Goal: Task Accomplishment & Management: Complete application form

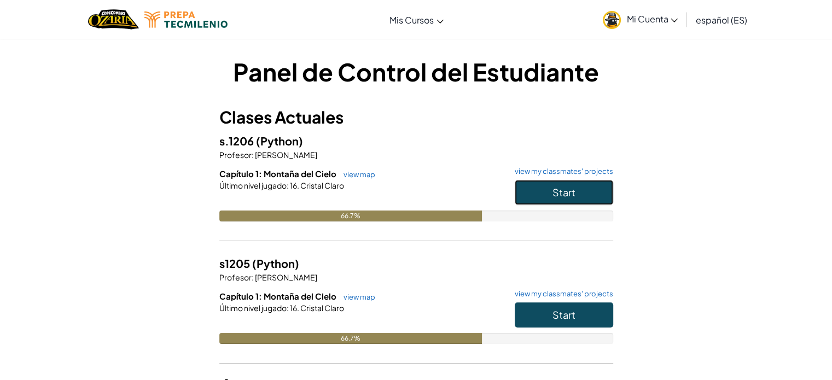
click at [585, 188] on button "Start" at bounding box center [564, 192] width 98 height 25
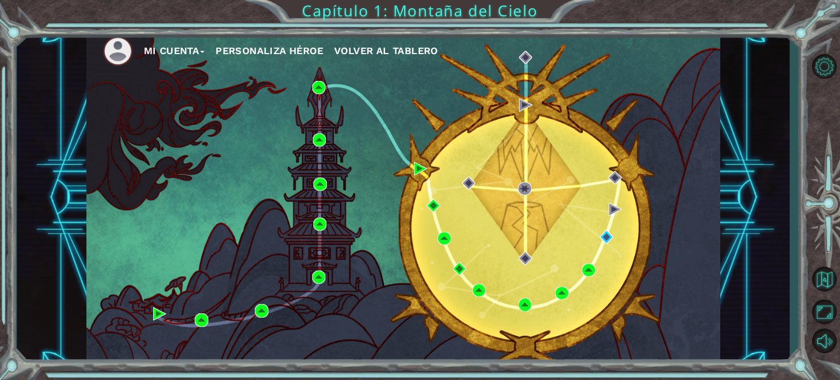
click at [598, 237] on div "Mi Cuenta Personaliza Héroe Volver al Tablero" at bounding box center [403, 198] width 634 height 335
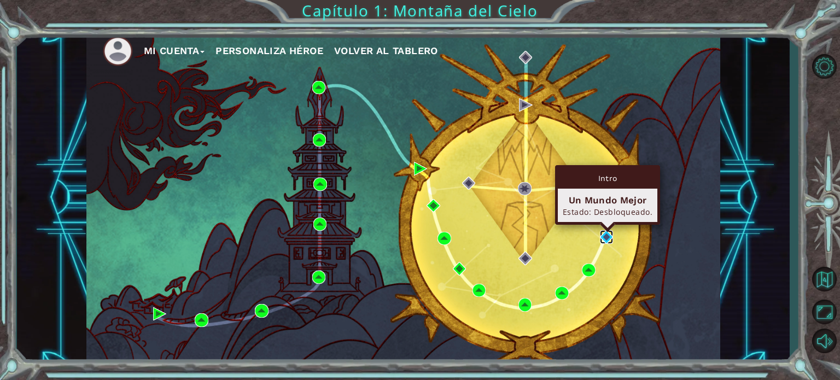
click at [609, 236] on img at bounding box center [606, 236] width 13 height 13
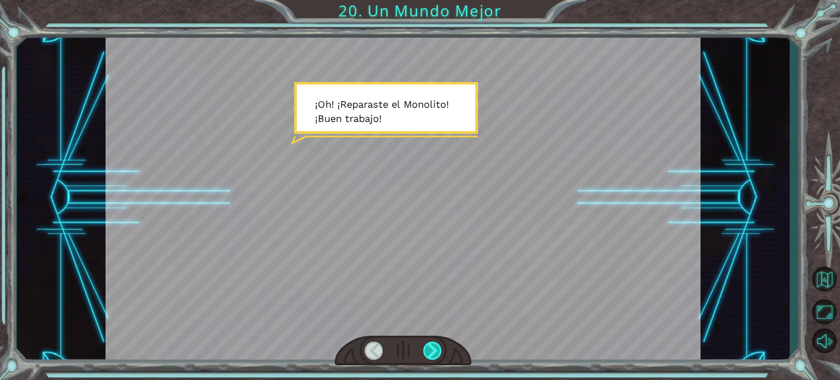
click at [434, 349] on div at bounding box center [432, 351] width 19 height 18
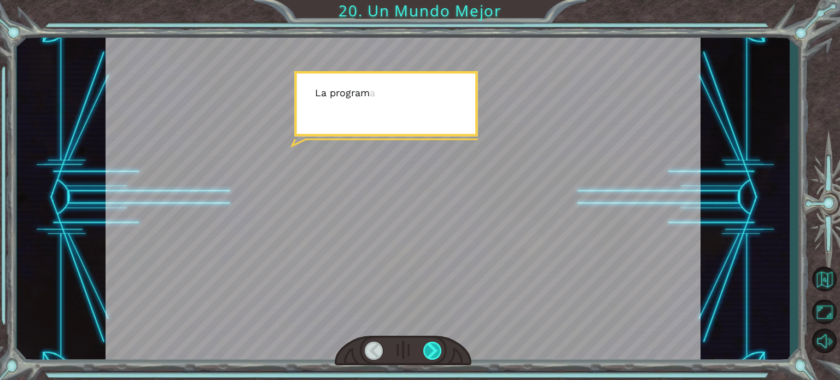
click at [434, 349] on div at bounding box center [432, 351] width 19 height 18
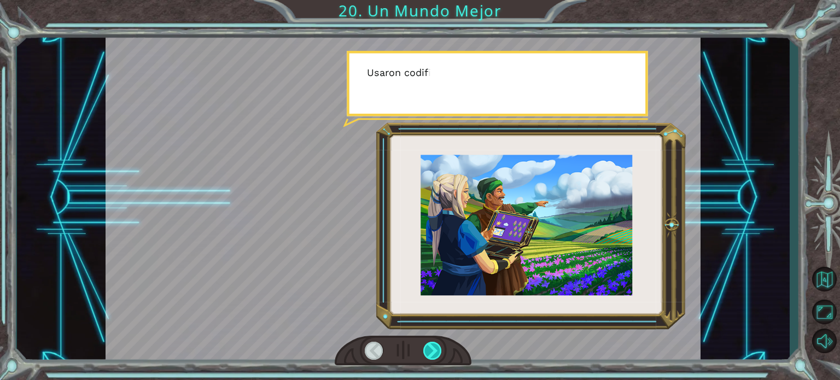
click at [434, 349] on div at bounding box center [432, 351] width 19 height 18
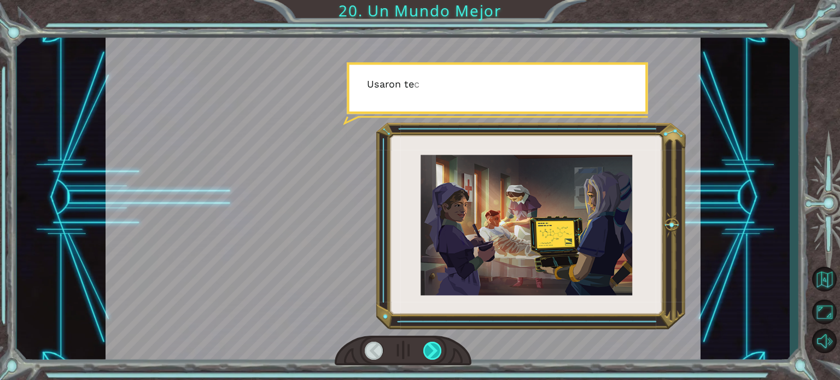
click at [434, 349] on div at bounding box center [432, 351] width 19 height 18
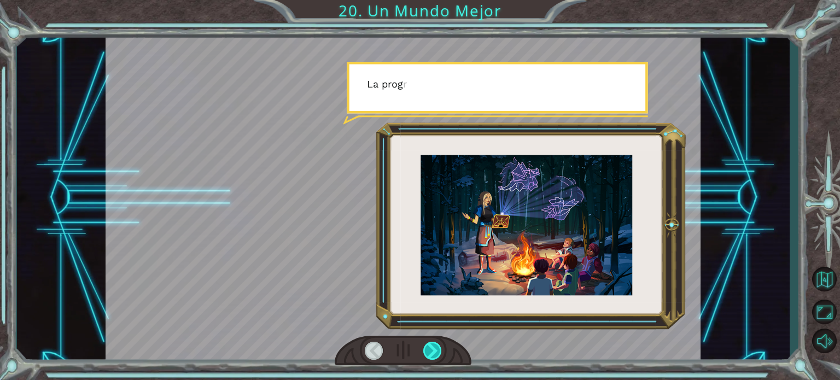
click at [434, 349] on div at bounding box center [432, 351] width 19 height 18
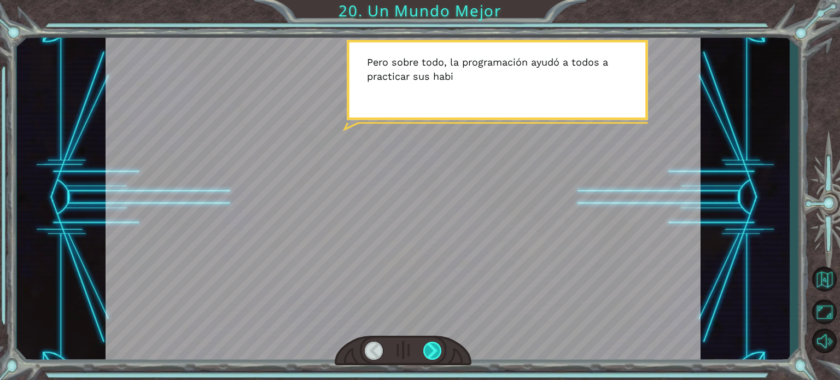
click at [434, 348] on div at bounding box center [432, 351] width 19 height 18
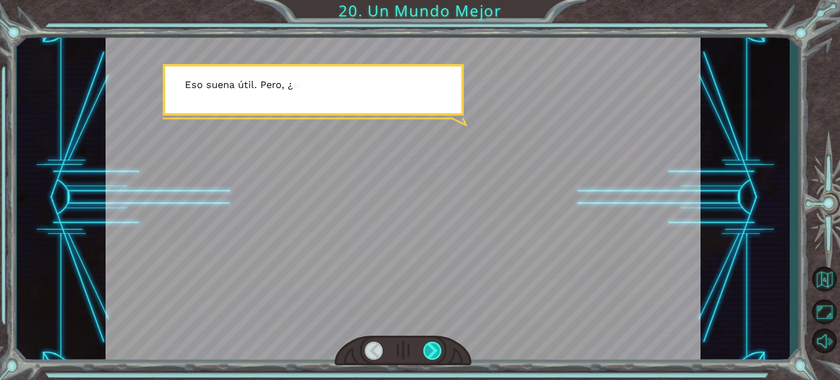
click at [434, 348] on div at bounding box center [432, 351] width 19 height 18
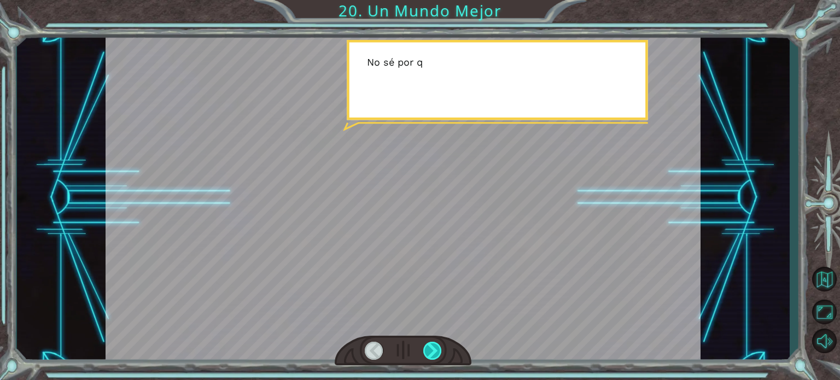
click at [434, 348] on div at bounding box center [432, 351] width 19 height 18
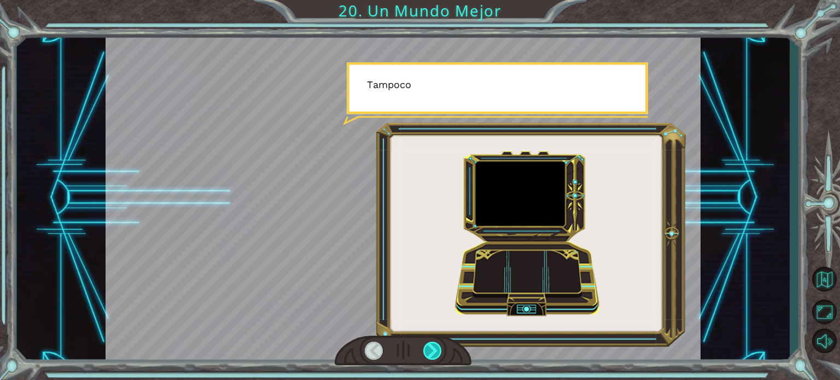
click at [434, 348] on div at bounding box center [432, 351] width 19 height 18
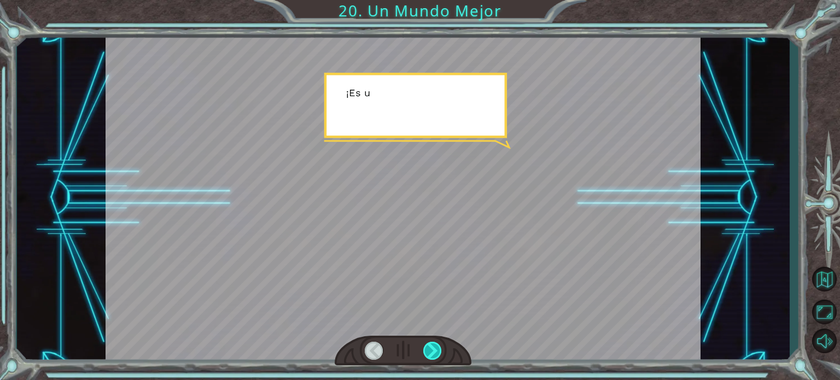
click at [434, 348] on div at bounding box center [432, 351] width 19 height 18
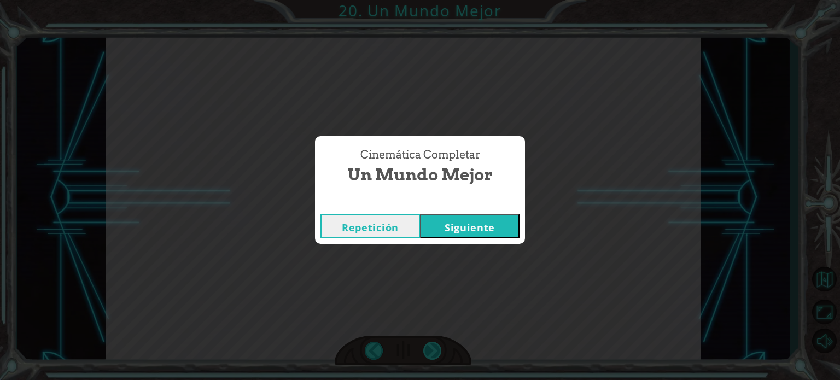
click at [434, 348] on div "Cinemática Completar Un Mundo Mejor Repetición Siguiente" at bounding box center [420, 190] width 840 height 380
click at [477, 236] on button "Siguiente" at bounding box center [470, 226] width 100 height 25
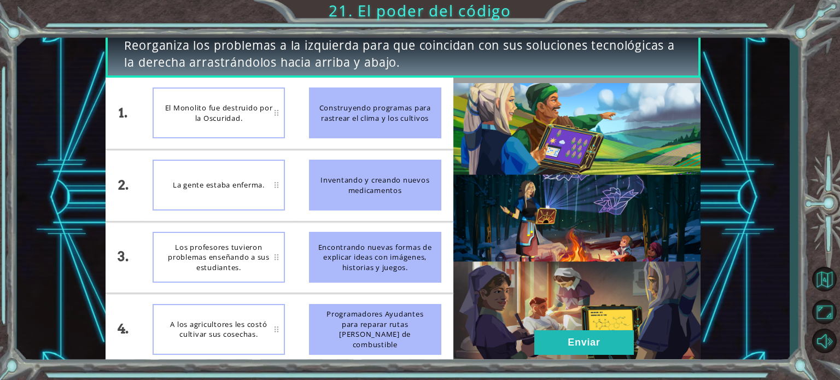
drag, startPoint x: 359, startPoint y: 100, endPoint x: 253, endPoint y: 117, distance: 107.9
click at [253, 117] on div "1. 2. 3. 4. El Monolito fue destruido por la Oscuridad. La gente estaba enferma…" at bounding box center [279, 221] width 347 height 287
click at [365, 190] on div "Inventando y creando nuevos medicamentos" at bounding box center [375, 185] width 132 height 51
drag, startPoint x: 365, startPoint y: 190, endPoint x: 268, endPoint y: 181, distance: 97.7
click at [268, 181] on div "1. 2. 3. 4. El Monolito fue destruido por la Oscuridad. La gente estaba enferma…" at bounding box center [279, 221] width 347 height 287
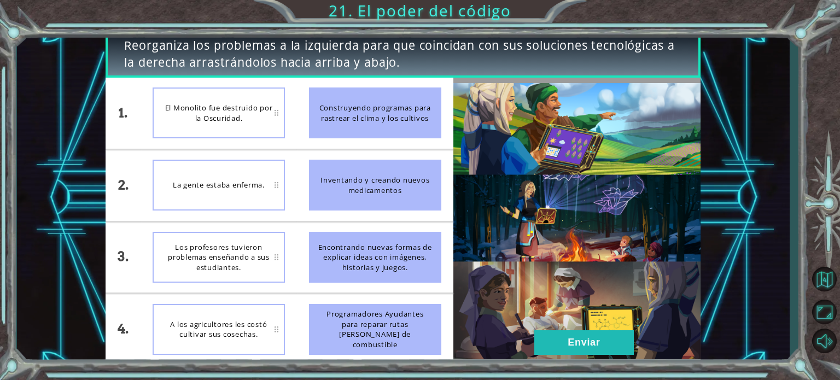
click at [586, 297] on img at bounding box center [576, 221] width 247 height 276
click at [584, 330] on button "Enviar" at bounding box center [584, 342] width 100 height 25
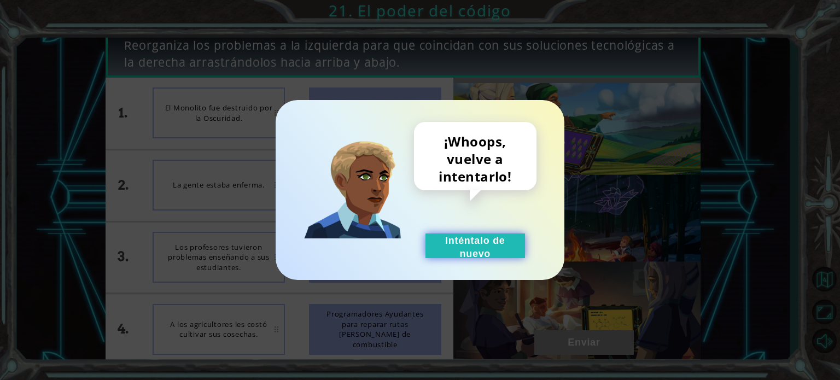
click at [486, 258] on button "Inténtalo de nuevo" at bounding box center [476, 246] width 100 height 25
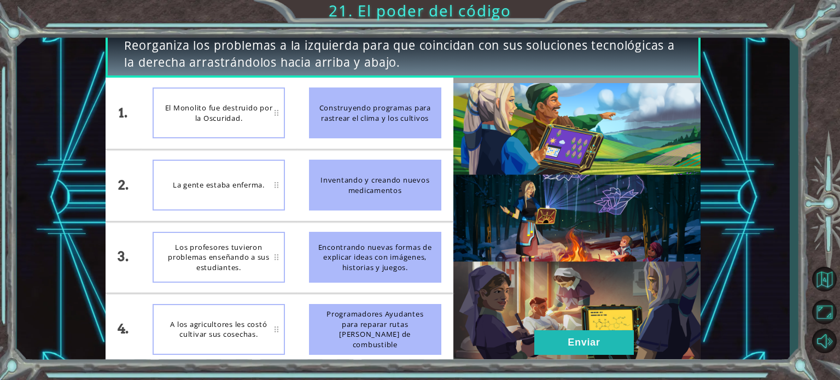
drag, startPoint x: 396, startPoint y: 214, endPoint x: 395, endPoint y: 183, distance: 30.6
click at [395, 183] on li "Inventando y creando nuevos medicamentos" at bounding box center [375, 185] width 156 height 71
drag, startPoint x: 395, startPoint y: 183, endPoint x: 307, endPoint y: 119, distance: 109.6
click at [307, 119] on ul "Construyendo programas para rastrear el clima y los cultivos Inventando y crean…" at bounding box center [375, 221] width 156 height 287
drag, startPoint x: 307, startPoint y: 119, endPoint x: 241, endPoint y: 107, distance: 66.7
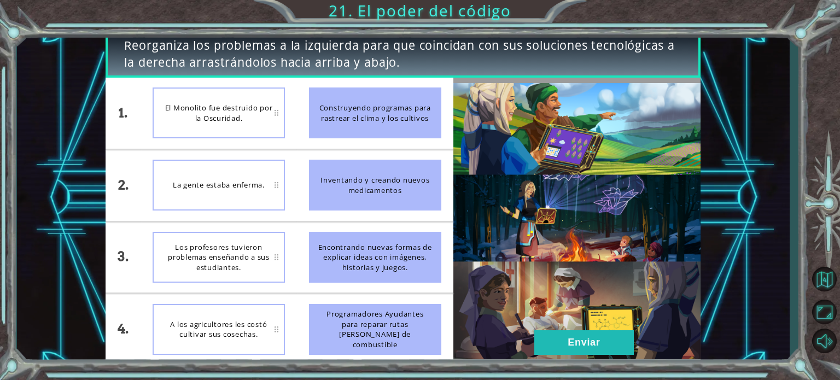
click at [241, 107] on div "1. 2. 3. 4. El Monolito fue destruido por la Oscuridad. La gente estaba enferma…" at bounding box center [279, 221] width 347 height 287
drag, startPoint x: 382, startPoint y: 130, endPoint x: 267, endPoint y: 113, distance: 116.6
click at [267, 113] on div "1. 2. 3. 4. El Monolito fue destruido por la Oscuridad. La gente estaba enferma…" at bounding box center [279, 221] width 347 height 287
click at [567, 344] on button "Enviar" at bounding box center [584, 342] width 100 height 25
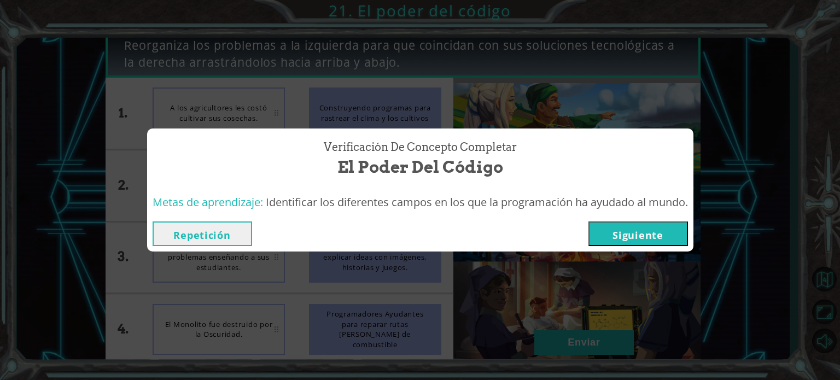
click at [636, 232] on button "Siguiente" at bounding box center [639, 234] width 100 height 25
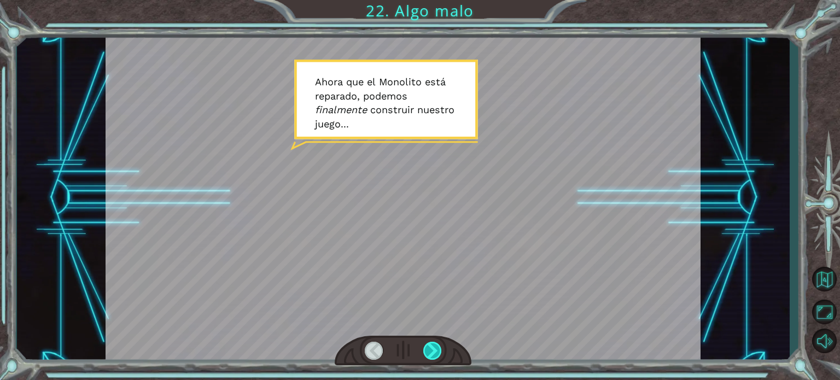
click at [431, 348] on div at bounding box center [432, 351] width 19 height 18
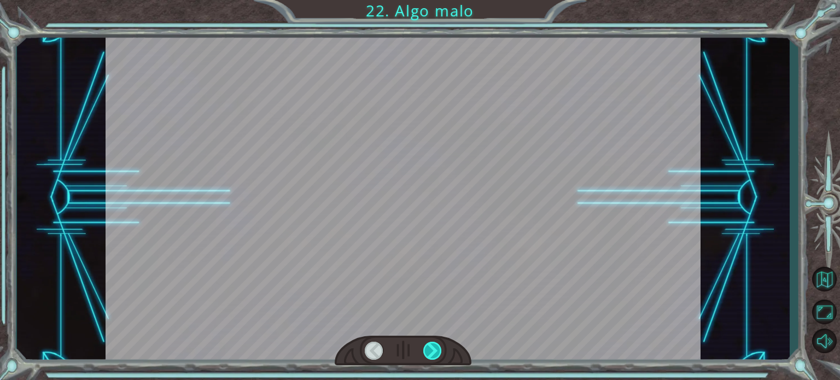
click at [431, 348] on div at bounding box center [432, 351] width 19 height 18
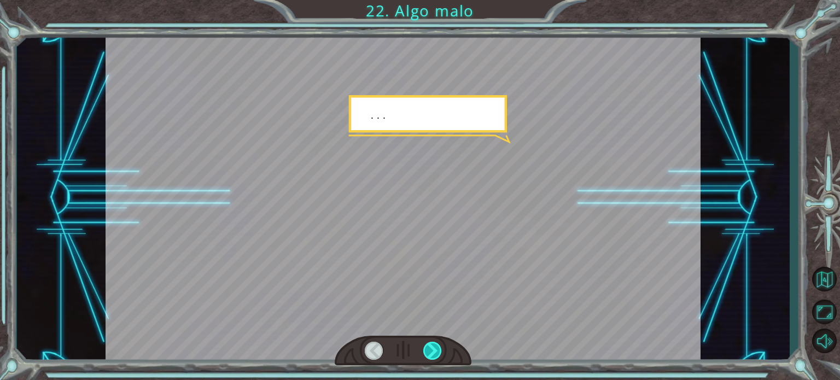
click at [431, 348] on div at bounding box center [432, 351] width 19 height 18
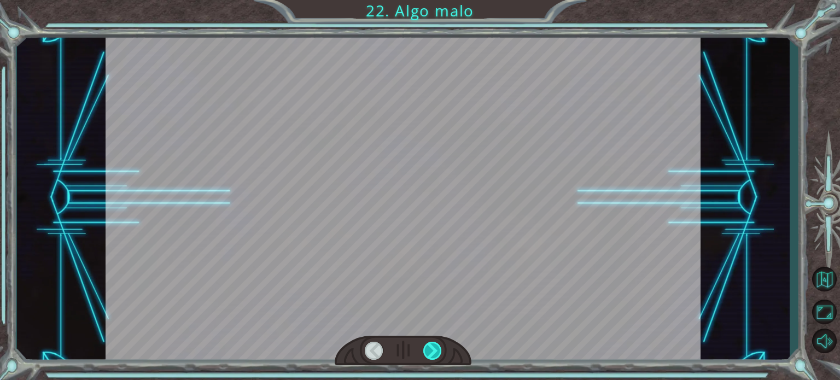
click at [431, 348] on div at bounding box center [432, 351] width 19 height 18
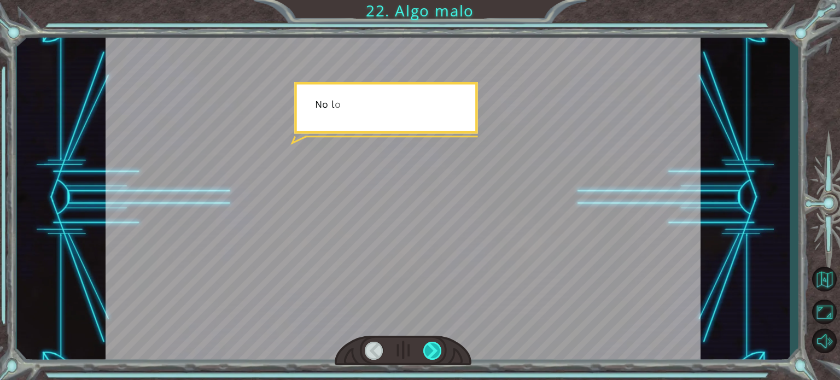
click at [431, 348] on div at bounding box center [432, 351] width 19 height 18
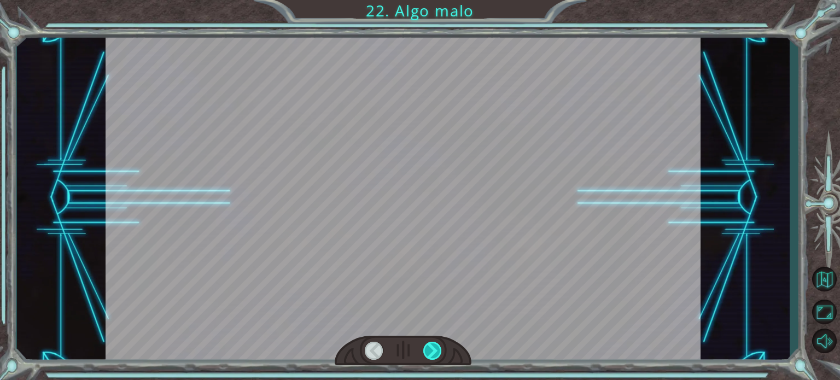
click at [431, 348] on div at bounding box center [432, 351] width 19 height 18
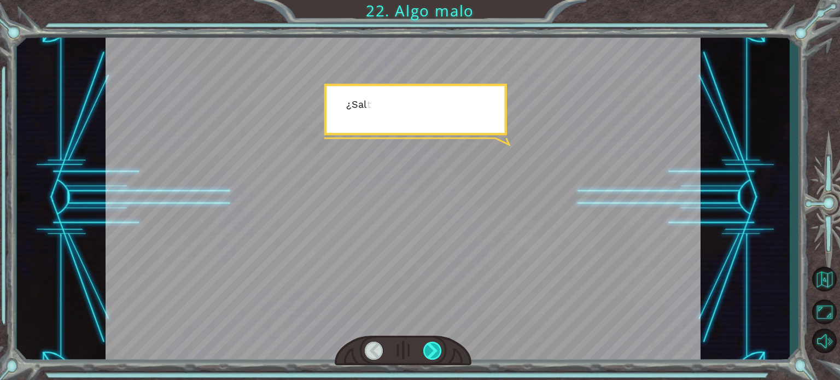
click at [431, 348] on div at bounding box center [432, 351] width 19 height 18
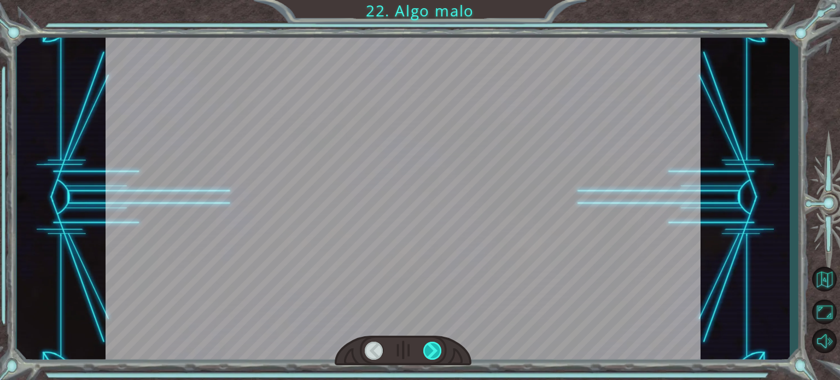
click at [431, 348] on div at bounding box center [432, 351] width 19 height 18
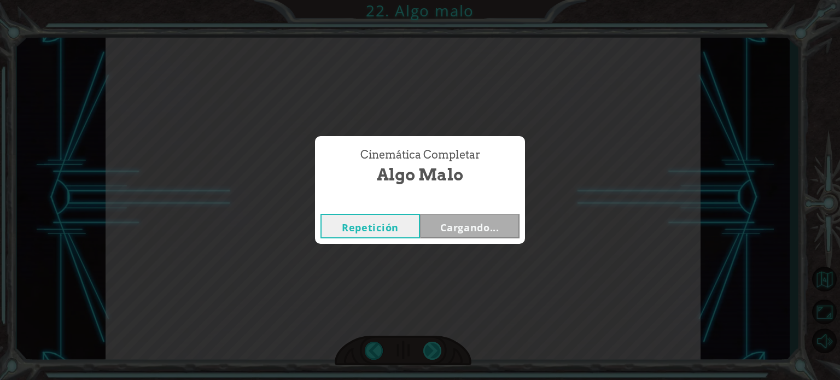
click at [431, 348] on div "Cinemática Completar Algo malo Repetición Cargando..." at bounding box center [420, 190] width 840 height 380
click at [465, 218] on button "Siguiente" at bounding box center [470, 226] width 100 height 25
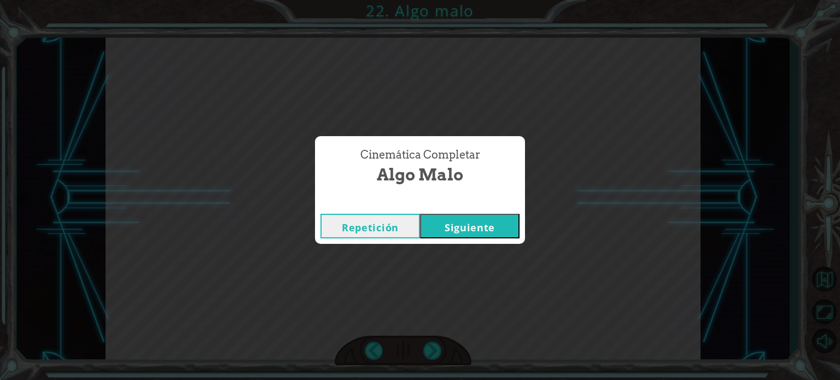
click at [465, 218] on body "Temporary Text A h o r a q u e e l M o n o l i t o e s t á r e p a r a d o , p …" at bounding box center [420, 190] width 840 height 380
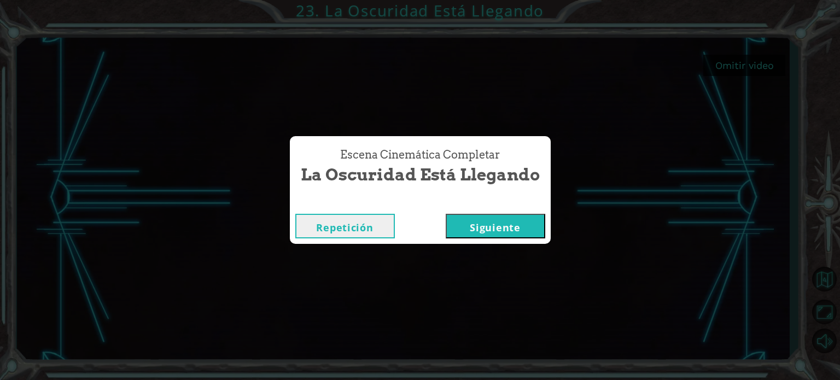
click at [475, 229] on button "Siguiente" at bounding box center [496, 226] width 100 height 25
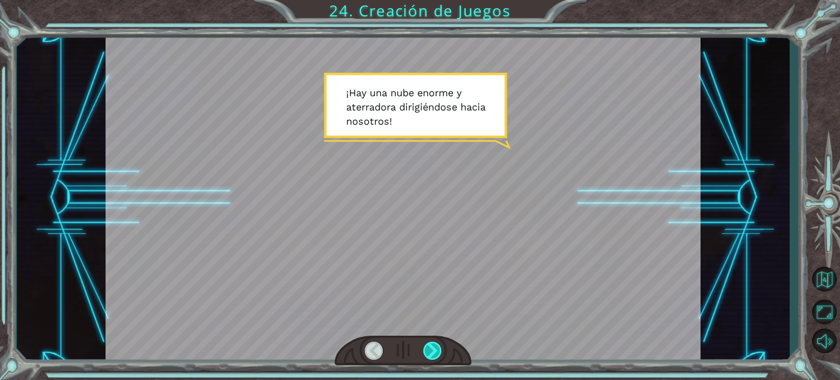
click at [433, 356] on div at bounding box center [432, 351] width 19 height 18
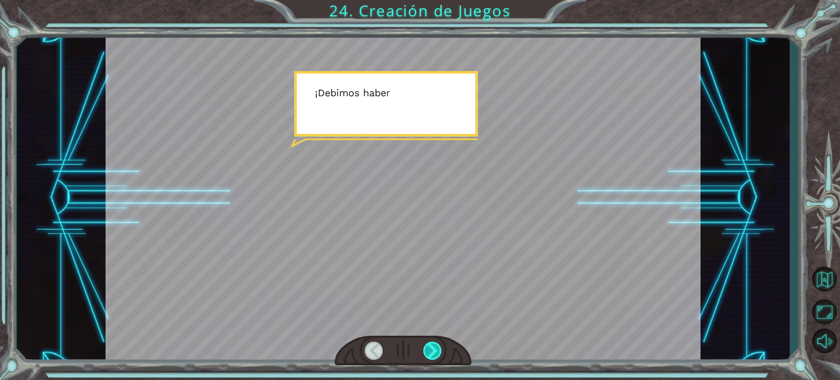
click at [433, 356] on div at bounding box center [432, 351] width 19 height 18
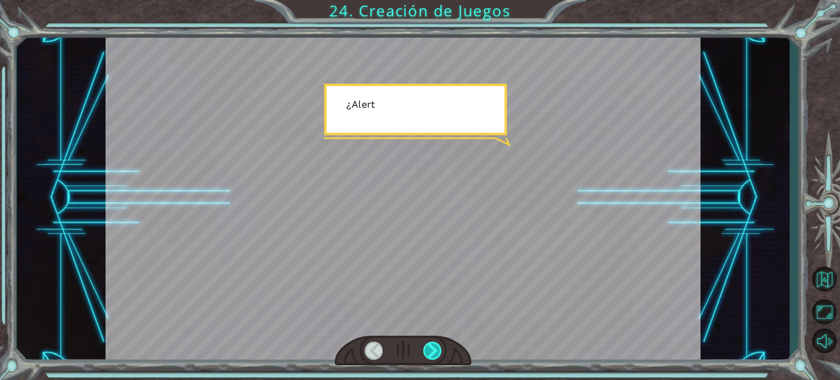
click at [433, 356] on div at bounding box center [432, 351] width 19 height 18
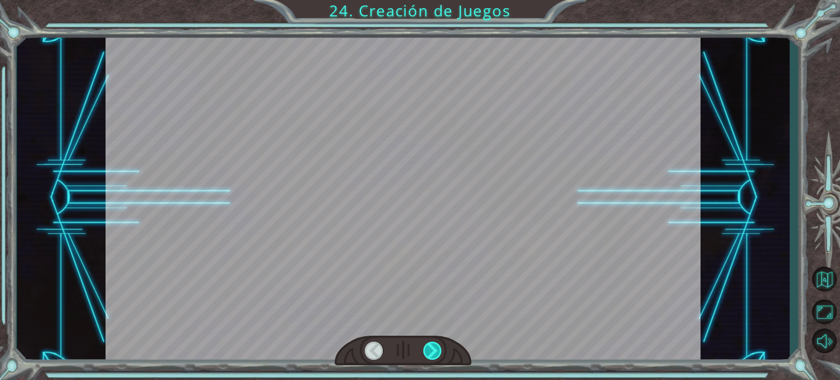
click at [433, 356] on div at bounding box center [432, 351] width 19 height 18
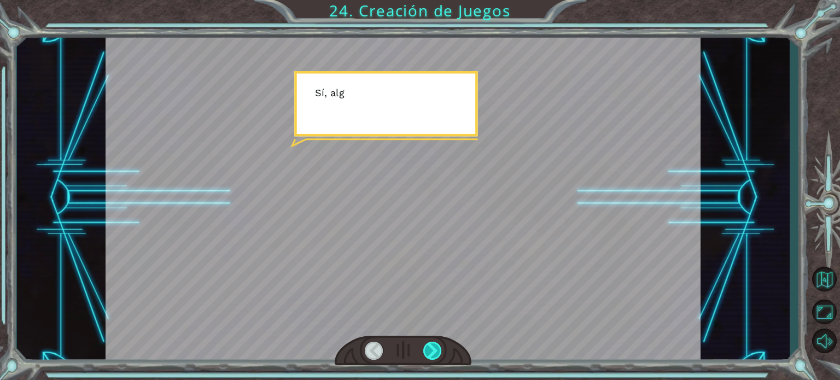
click at [433, 356] on div at bounding box center [432, 351] width 19 height 18
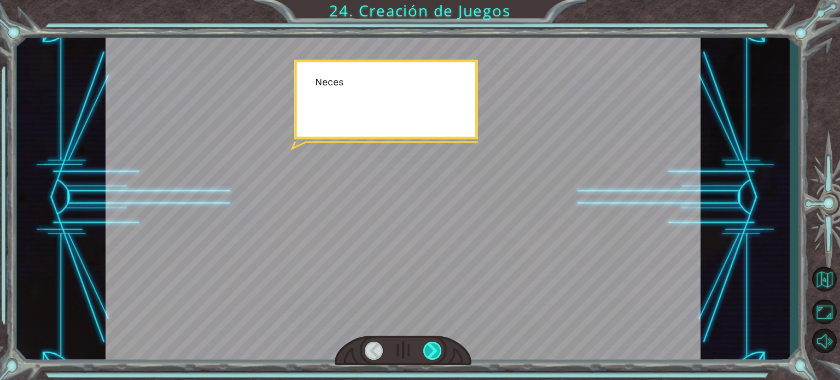
click at [433, 356] on div at bounding box center [432, 351] width 19 height 18
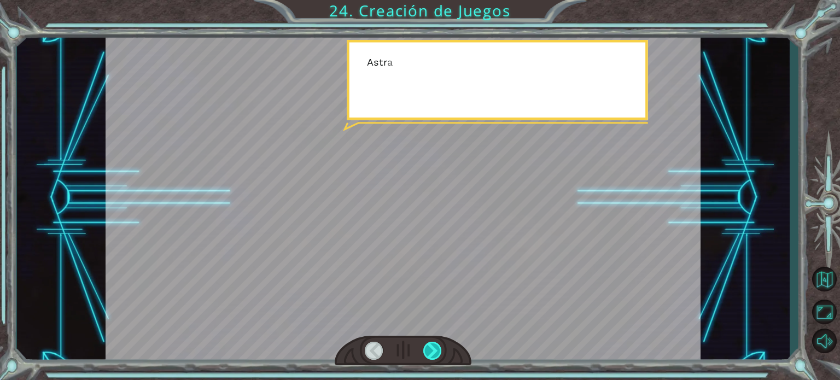
click at [433, 356] on div at bounding box center [432, 351] width 19 height 18
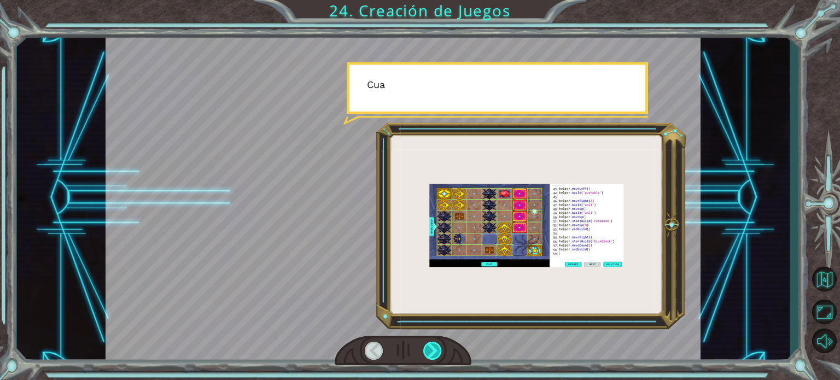
click at [433, 356] on div at bounding box center [432, 351] width 19 height 18
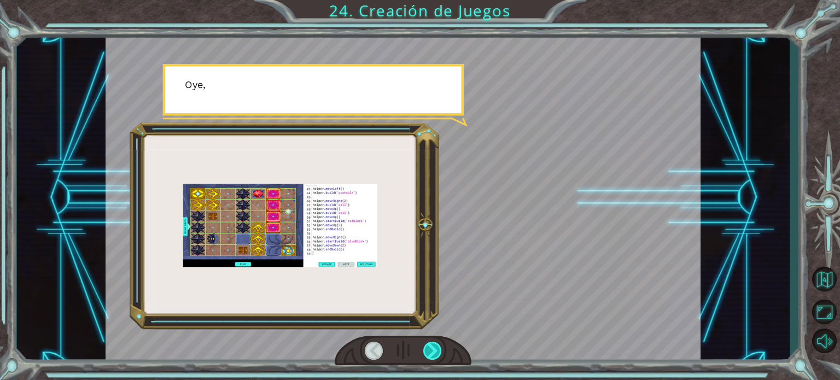
click at [433, 356] on div at bounding box center [432, 351] width 19 height 18
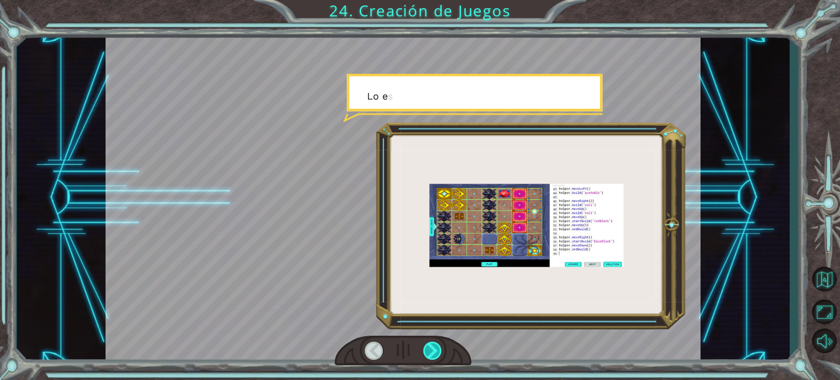
click at [433, 356] on div at bounding box center [432, 351] width 19 height 18
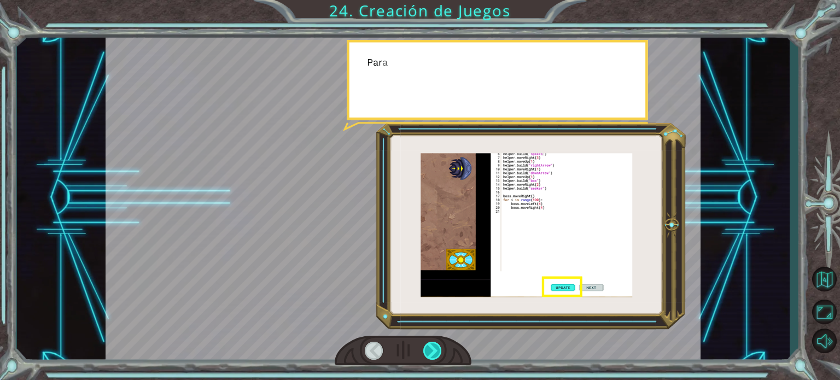
click at [433, 356] on div at bounding box center [432, 351] width 19 height 18
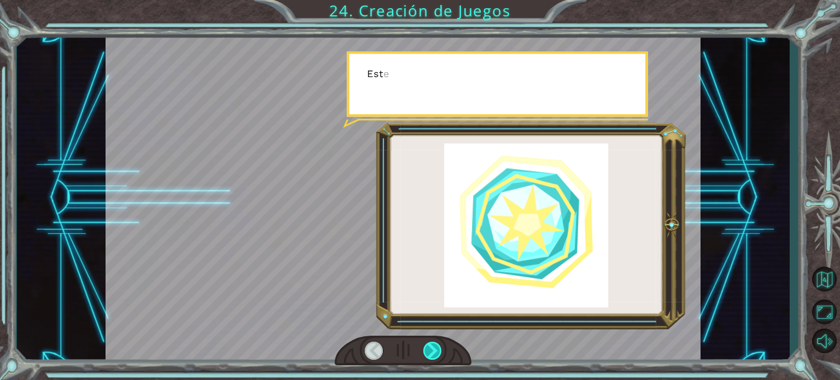
click at [433, 356] on div at bounding box center [432, 351] width 19 height 18
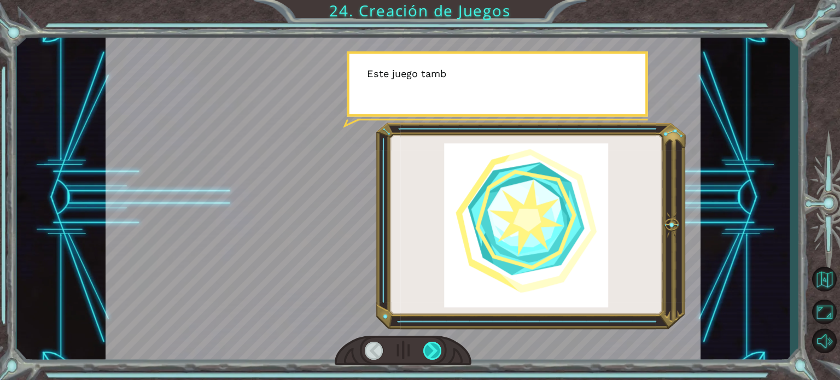
click at [433, 356] on div at bounding box center [432, 351] width 19 height 18
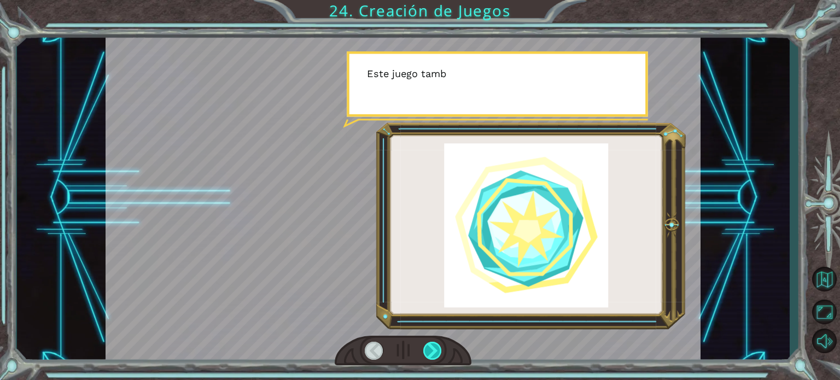
click at [433, 356] on div at bounding box center [432, 351] width 19 height 18
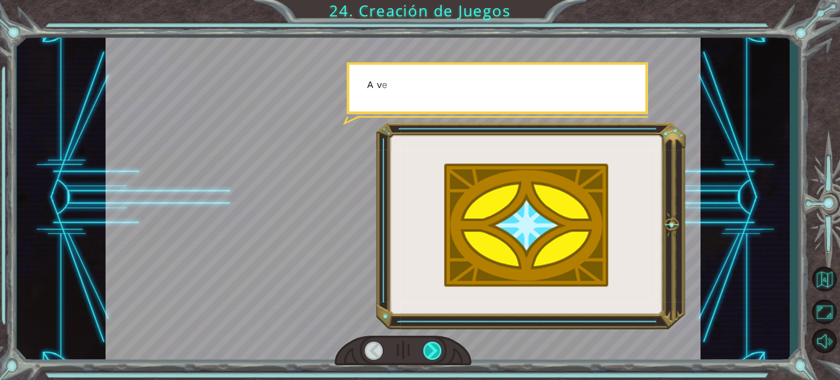
click at [433, 356] on div at bounding box center [432, 351] width 19 height 18
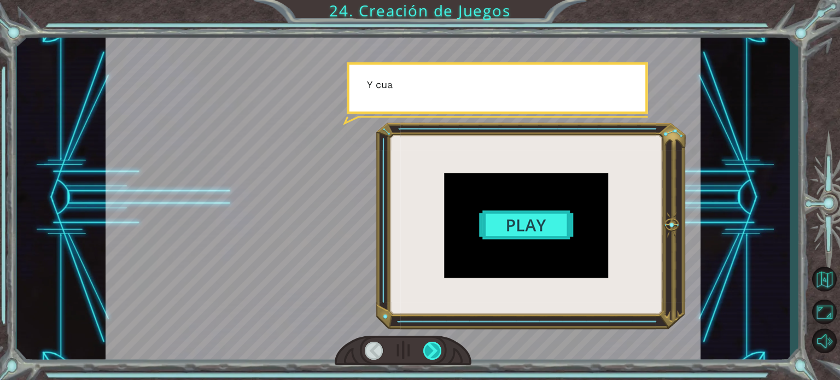
click at [433, 356] on div at bounding box center [432, 351] width 19 height 18
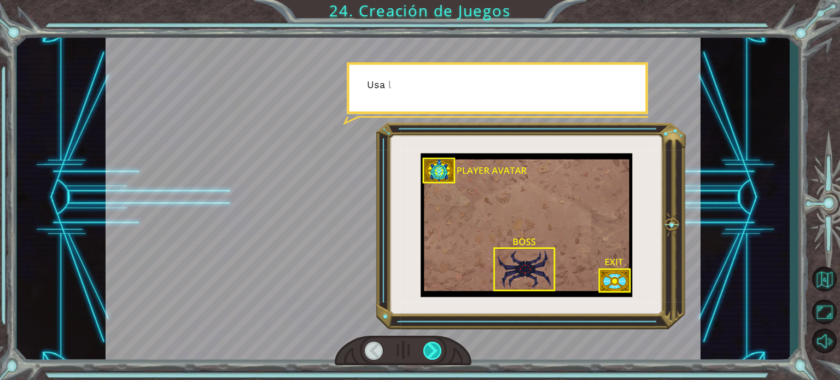
click at [433, 356] on div at bounding box center [432, 351] width 19 height 18
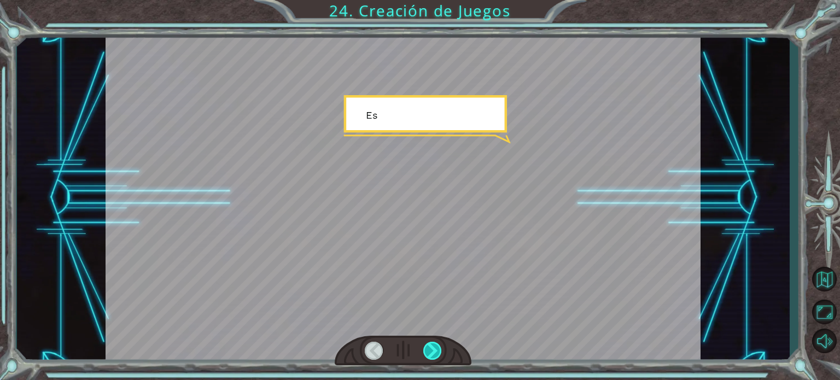
click at [433, 356] on div at bounding box center [432, 351] width 19 height 18
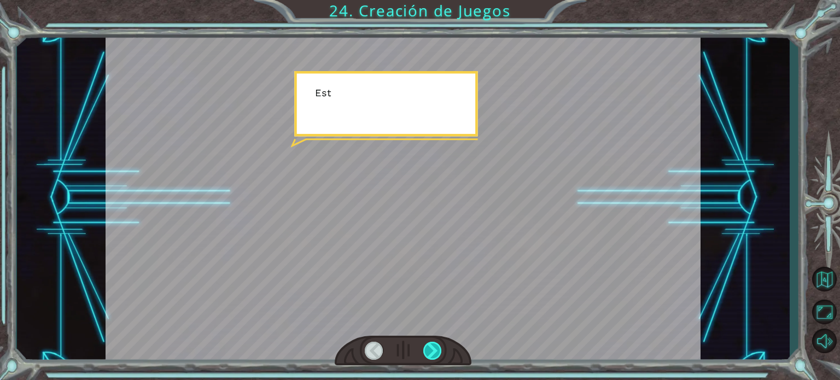
click at [433, 356] on div at bounding box center [432, 351] width 19 height 18
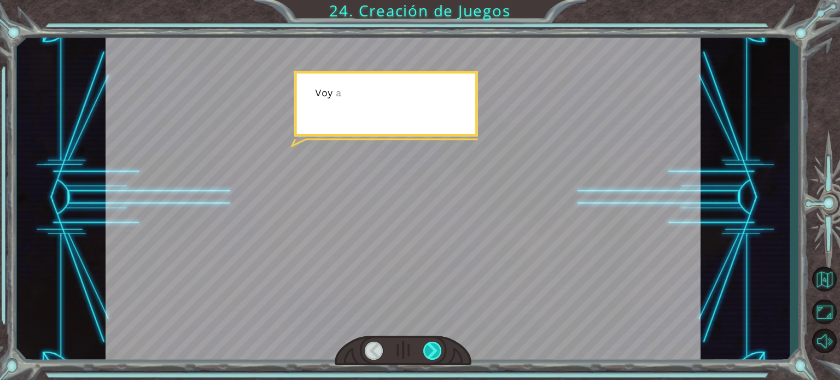
click at [433, 356] on div at bounding box center [432, 351] width 19 height 18
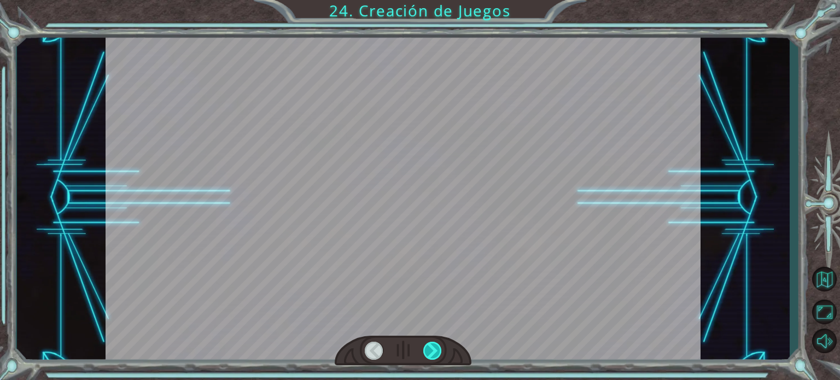
click at [433, 356] on div at bounding box center [432, 351] width 19 height 18
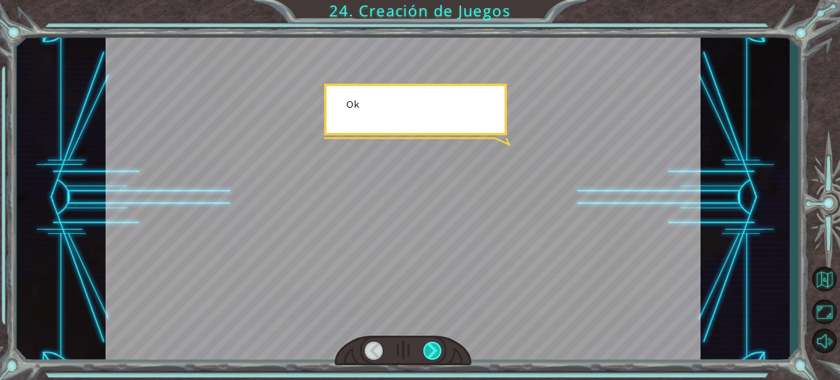
click at [433, 356] on div at bounding box center [432, 351] width 19 height 18
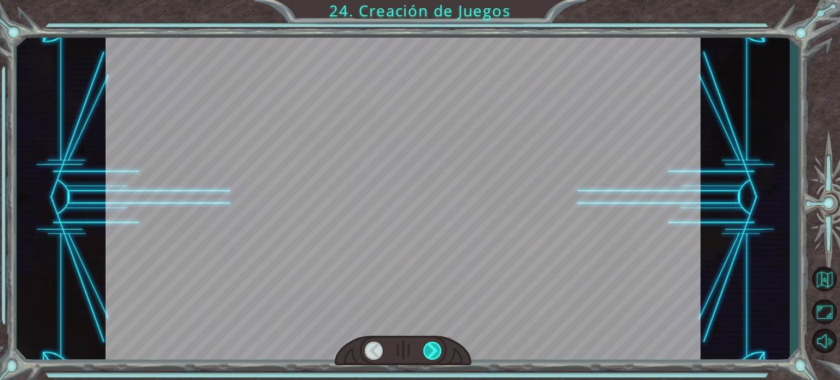
click at [433, 356] on div at bounding box center [432, 351] width 19 height 18
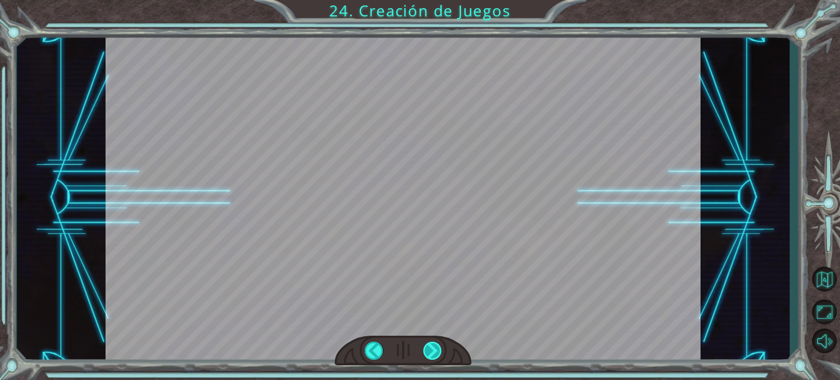
click at [433, 0] on div "¡ H a y u n a n u b e e n o r m e y a t e r r a d o r a d i r i g i é n d o s e…" at bounding box center [420, 0] width 840 height 0
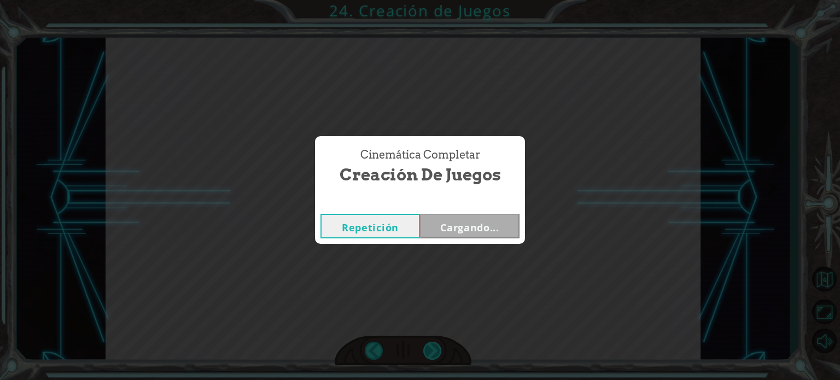
click at [433, 356] on div "Cinemática Completar Creación de Juegos Repetición Cargando..." at bounding box center [420, 190] width 840 height 380
click at [433, 356] on div "Cinemática Completar Creación de Juegos Repetición Siguiente" at bounding box center [420, 190] width 840 height 380
click at [488, 218] on button "Siguiente" at bounding box center [470, 226] width 100 height 25
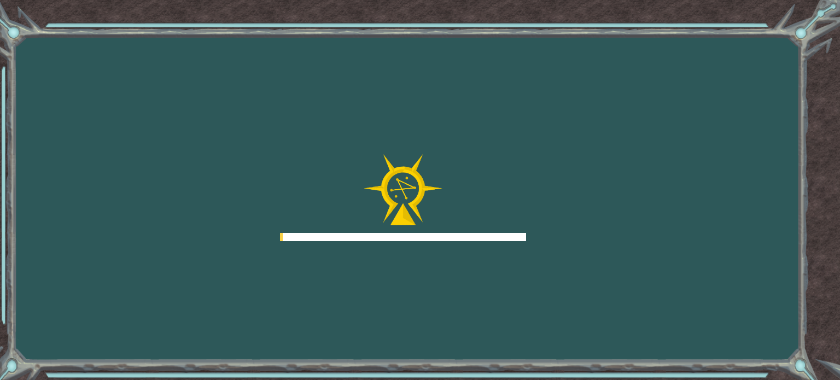
click at [641, 171] on div "Goals Error al cargar desde el servidor. Intenta refrescar la página. Necesitar…" at bounding box center [420, 190] width 840 height 380
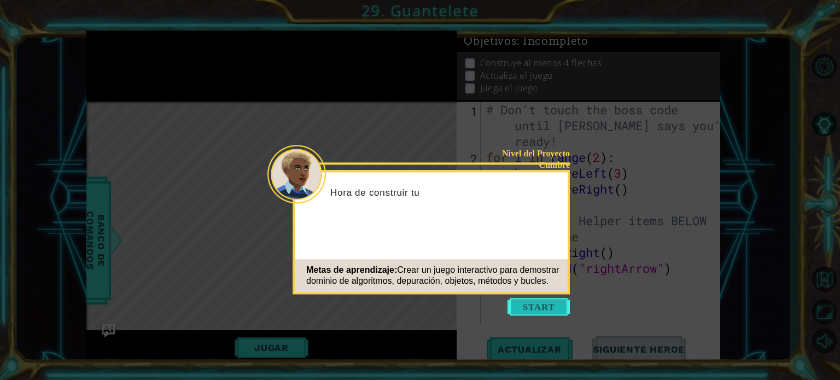
click at [526, 301] on button "Start" at bounding box center [539, 307] width 62 height 18
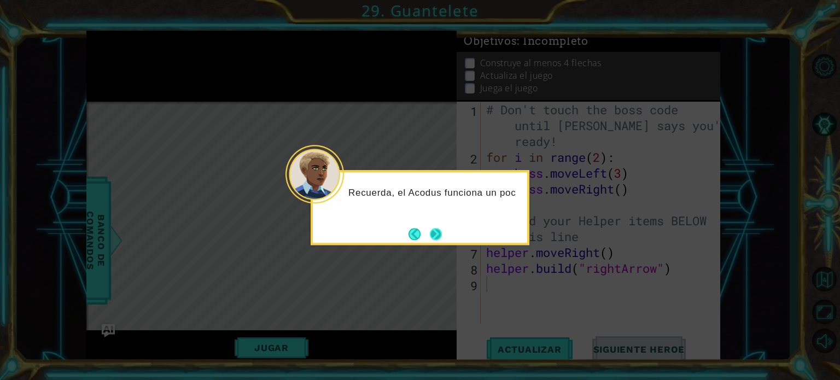
click at [442, 237] on button "Next" at bounding box center [436, 234] width 12 height 12
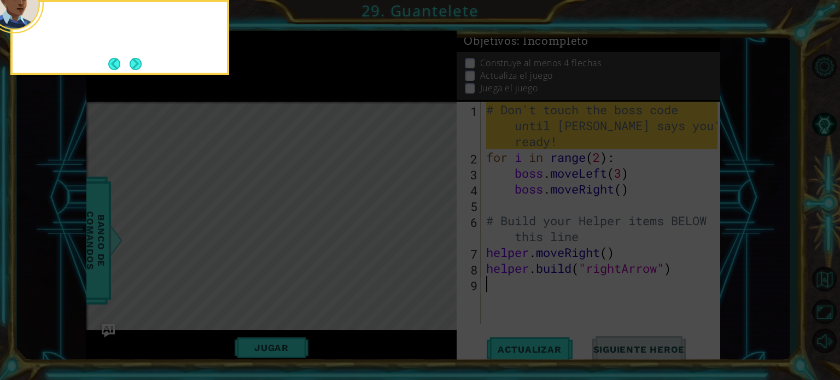
click at [488, 176] on icon at bounding box center [420, 57] width 840 height 646
click at [135, 63] on button "Next" at bounding box center [136, 64] width 12 height 12
click at [135, 63] on icon at bounding box center [420, 57] width 840 height 646
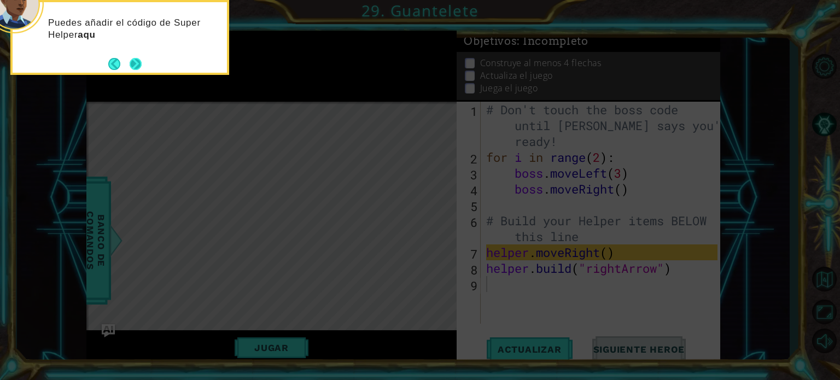
click at [142, 60] on button "Next" at bounding box center [136, 64] width 12 height 12
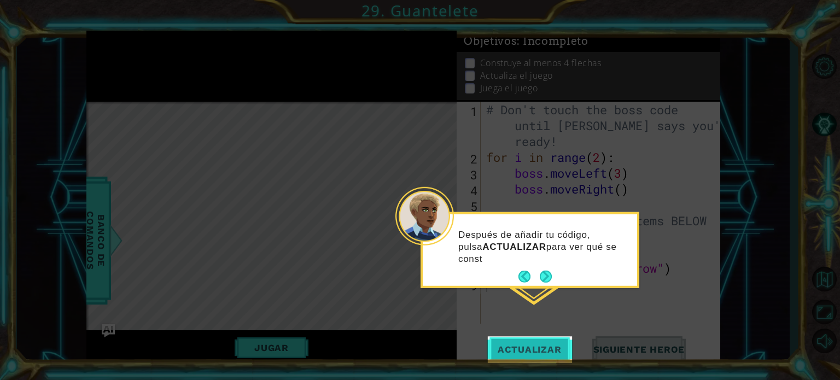
click at [530, 344] on span "Actualizar" at bounding box center [530, 349] width 86 height 11
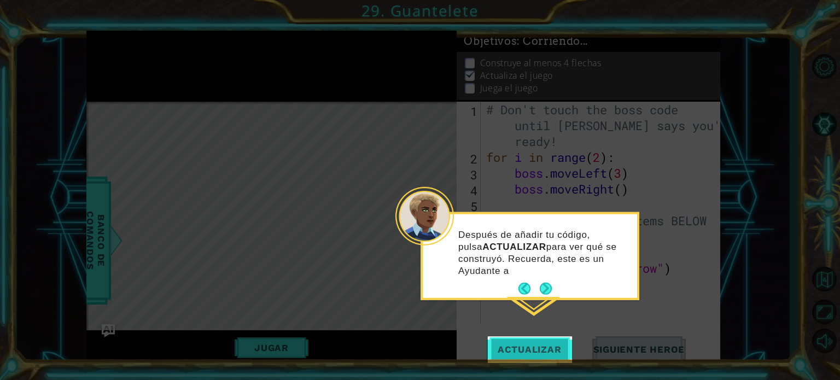
click at [536, 340] on button "Actualizar" at bounding box center [530, 349] width 86 height 26
click at [545, 294] on button "Next" at bounding box center [546, 289] width 12 height 12
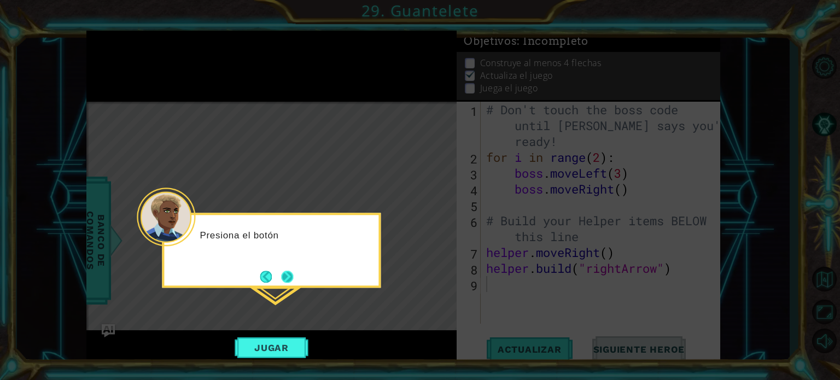
click at [287, 277] on button "Next" at bounding box center [287, 277] width 12 height 12
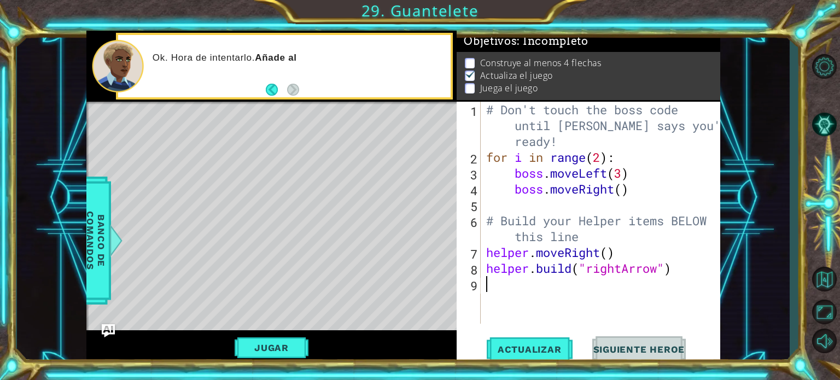
click at [186, 137] on div "Level Map" at bounding box center [338, 263] width 505 height 322
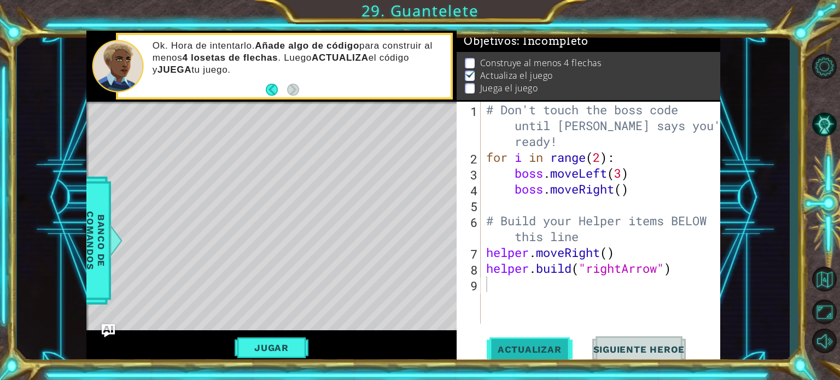
click at [551, 346] on span "Actualizar" at bounding box center [530, 349] width 86 height 11
click at [287, 350] on button "Jugar" at bounding box center [272, 347] width 74 height 21
click at [287, 350] on div "helper methods moveLeft(steps) moveRight(steps) moveUp(steps) moveDown(steps) b…" at bounding box center [403, 198] width 634 height 335
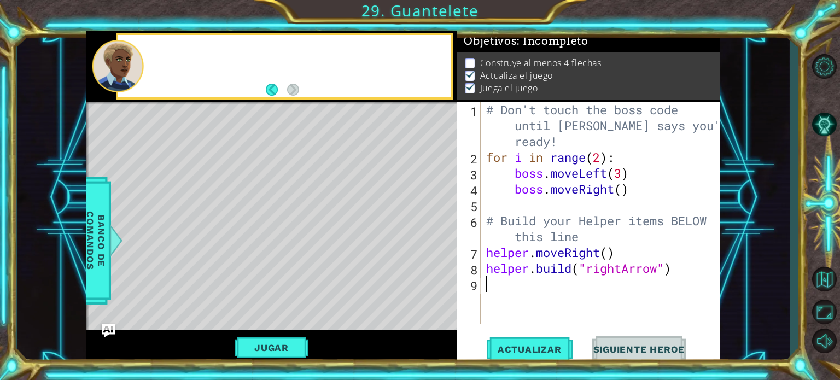
click at [362, 198] on div "Level Map" at bounding box center [338, 263] width 505 height 322
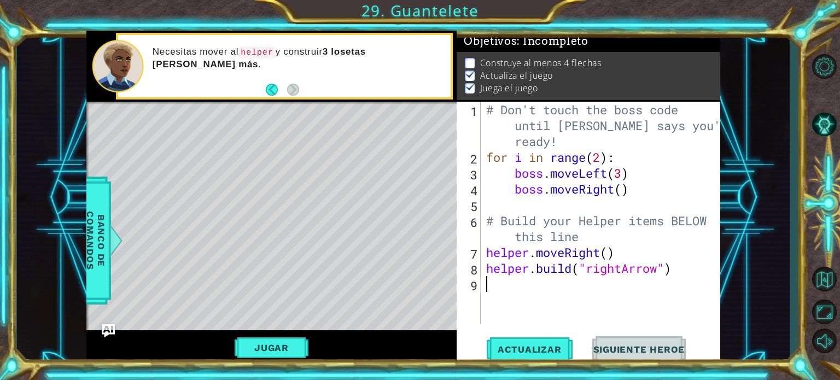
type textarea "h"
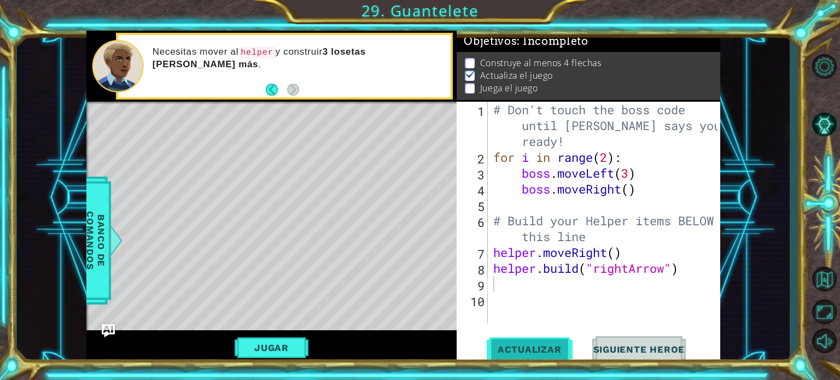
click at [547, 350] on span "Actualizar" at bounding box center [530, 349] width 86 height 11
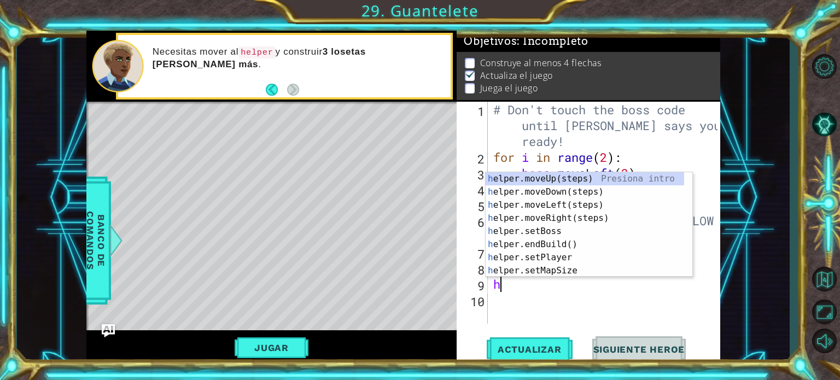
type textarea "he"
click at [533, 217] on div "he lper.moveUp(steps) Presiona intro he lper.moveDown(steps) Presiona intro he …" at bounding box center [585, 237] width 199 height 131
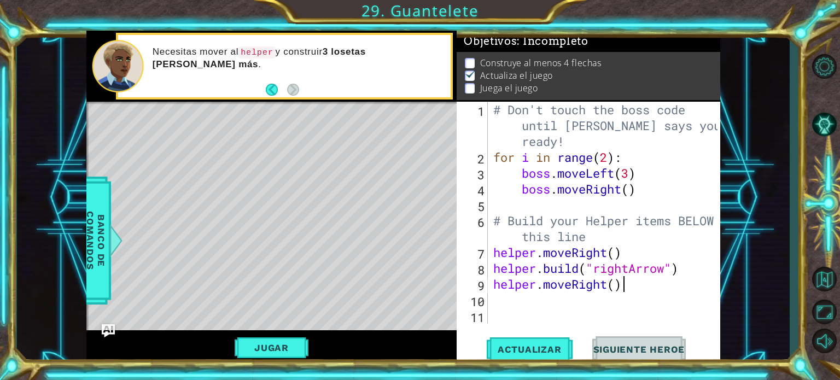
click at [636, 283] on div "# Don't touch the boss code until Vega says you're ready! for i in range ( 2 ) …" at bounding box center [607, 245] width 232 height 286
type textarea "helper"
type textarea "for i in range(4)"
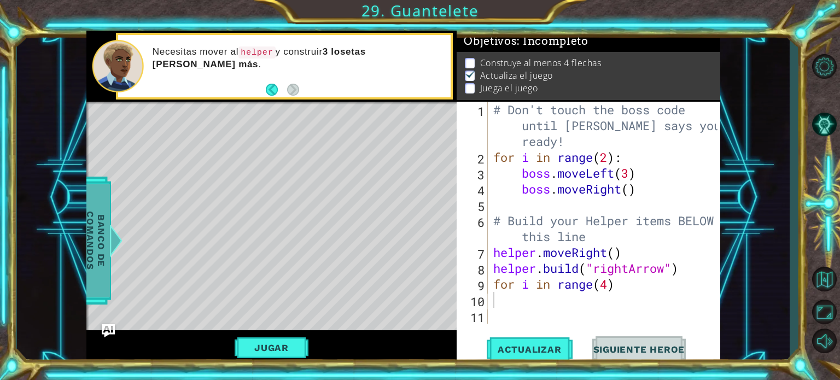
click at [109, 234] on div at bounding box center [116, 240] width 14 height 33
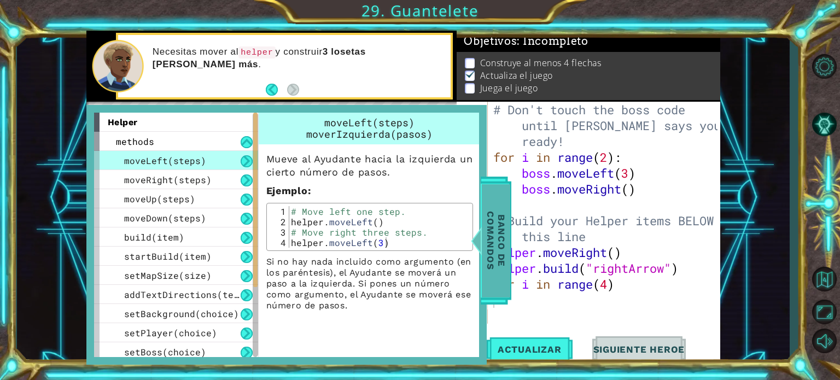
click at [486, 236] on span "Banco de comandos" at bounding box center [496, 240] width 28 height 113
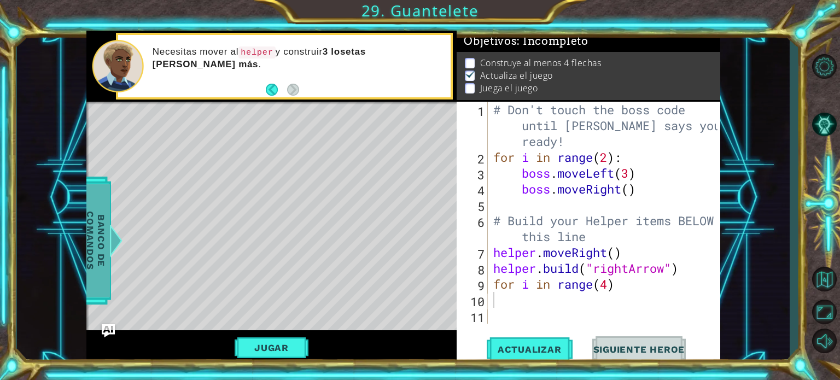
click at [96, 226] on span "Banco de comandos" at bounding box center [95, 240] width 28 height 113
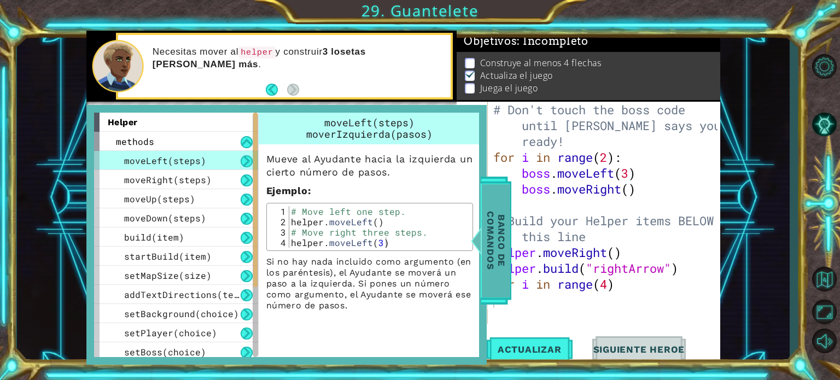
click at [492, 250] on span "Banco de comandos" at bounding box center [496, 240] width 28 height 113
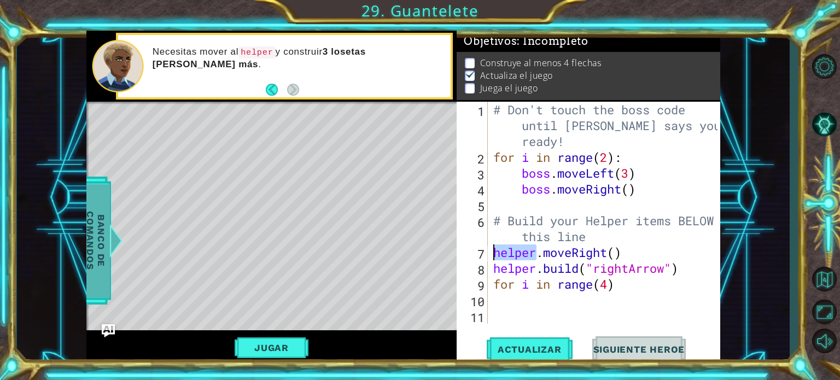
click at [492, 250] on div "# Don't touch the boss code until Vega says you're ready! for i in range ( 2 ) …" at bounding box center [607, 245] width 232 height 286
click at [618, 289] on div "# Don't touch the boss code until Vega says you're ready! for i in range ( 2 ) …" at bounding box center [607, 245] width 232 height 286
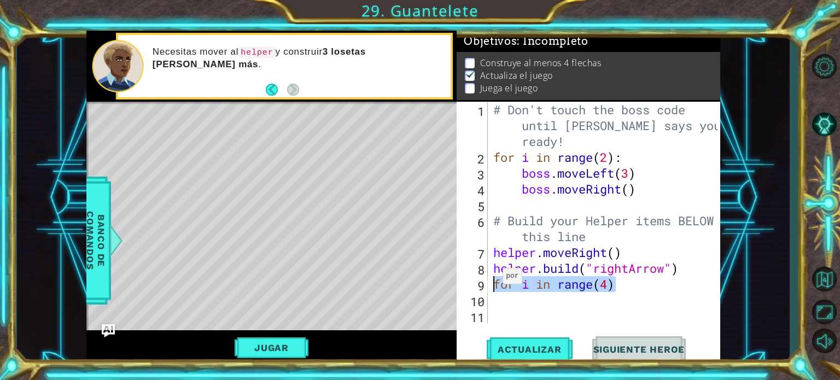
drag, startPoint x: 618, startPoint y: 285, endPoint x: 492, endPoint y: 279, distance: 126.5
click at [492, 279] on div "# Don't touch the boss code until Vega says you're ready! for i in range ( 2 ) …" at bounding box center [607, 245] width 232 height 286
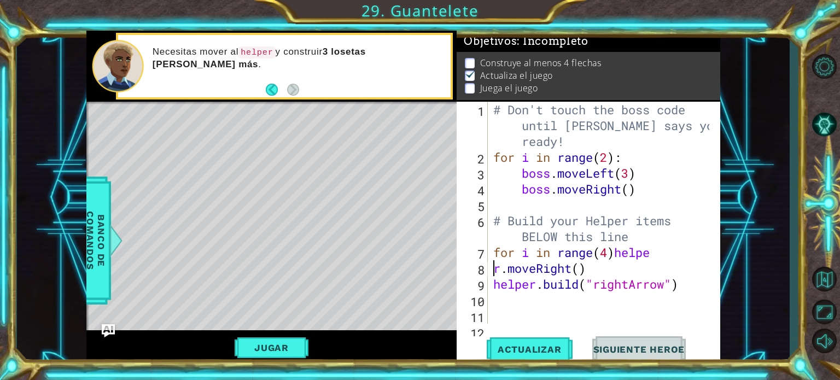
click at [614, 257] on div "# Don't touch the boss code until Vega says you're ready! for i in range ( 2 ) …" at bounding box center [603, 245] width 224 height 286
click at [494, 266] on div "# Don't touch the boss code until Vega says you're ready! for i in range ( 2 ) …" at bounding box center [603, 245] width 224 height 286
click at [615, 272] on div "# Don't touch the boss code until Vega says you're ready! for i in range ( 2 ) …" at bounding box center [603, 245] width 224 height 286
click at [540, 347] on span "Actualizar" at bounding box center [530, 349] width 86 height 11
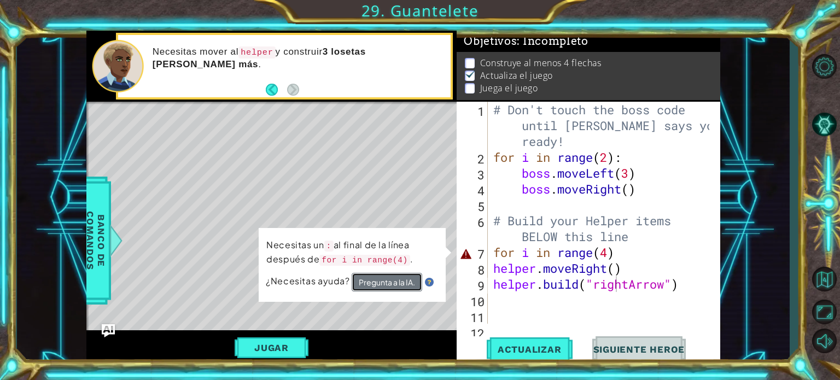
drag, startPoint x: 383, startPoint y: 281, endPoint x: 310, endPoint y: 280, distance: 73.8
click at [310, 280] on div "¿Necesitas ayuda? Pregunta a la IA." at bounding box center [352, 282] width 173 height 19
click at [631, 257] on div "# Don't touch the boss code until Vega says you're ready! for i in range ( 2 ) …" at bounding box center [603, 245] width 224 height 286
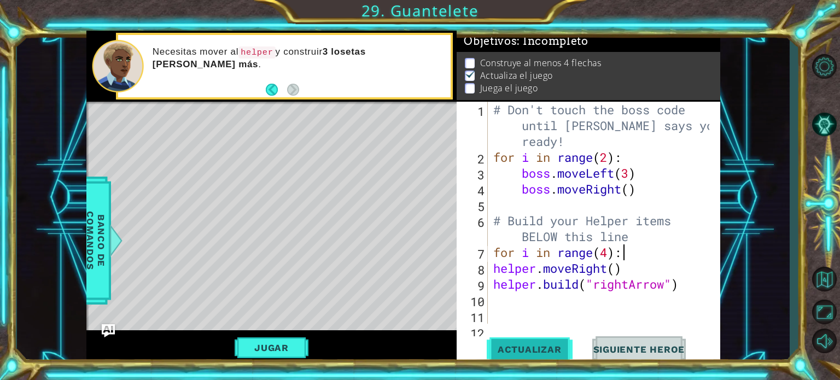
click at [512, 348] on span "Actualizar" at bounding box center [530, 349] width 86 height 11
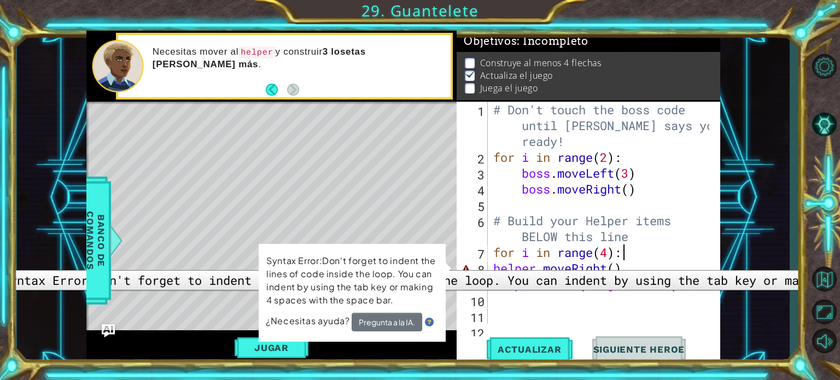
click at [490, 267] on div "for i in range(4): 1 2 3 4 5 6 7 8 9 10 11 12 # Don't touch the boss code until…" at bounding box center [587, 213] width 261 height 222
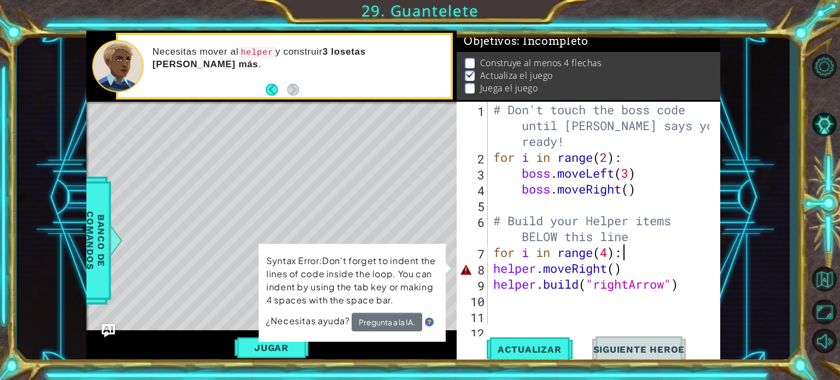
click at [492, 269] on div "# Don't touch the boss code until Vega says you're ready! for i in range ( 2 ) …" at bounding box center [603, 245] width 224 height 286
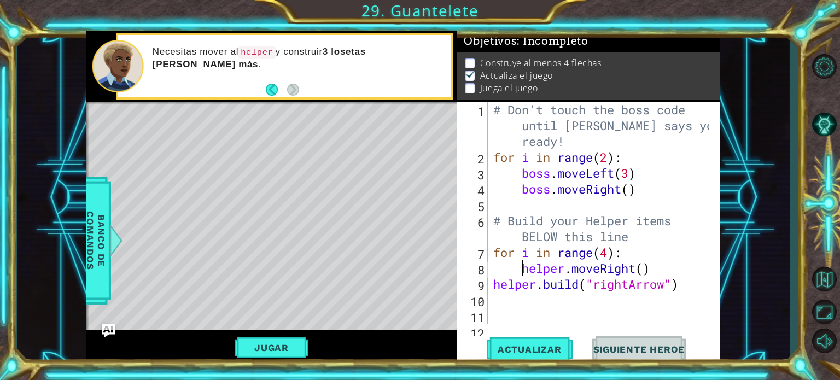
click at [492, 283] on div "# Don't touch the boss code until Vega says you're ready! for i in range ( 2 ) …" at bounding box center [603, 245] width 224 height 286
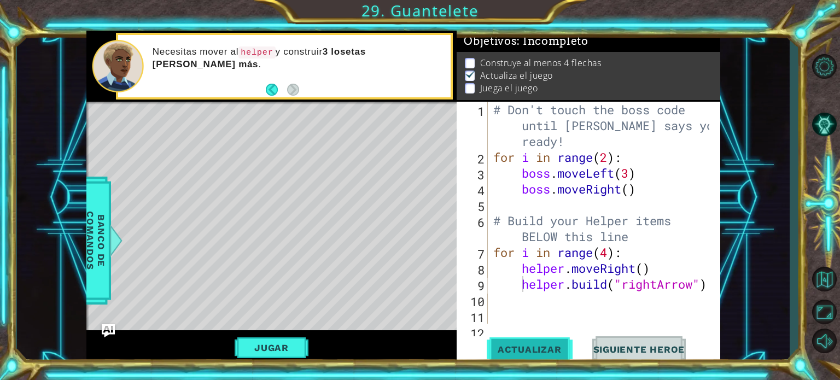
click at [529, 354] on span "Actualizar" at bounding box center [530, 349] width 86 height 11
click at [529, 350] on span "Actualizar" at bounding box center [530, 349] width 86 height 11
click at [286, 343] on button "Jugar" at bounding box center [272, 347] width 74 height 21
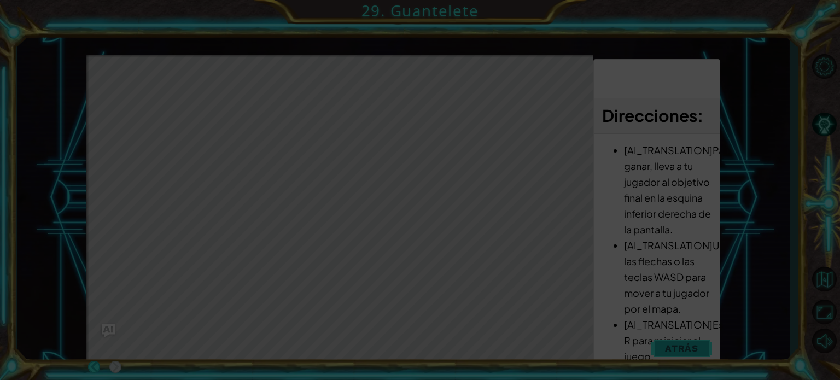
click at [668, 345] on icon at bounding box center [420, 190] width 840 height 380
click at [337, 87] on icon at bounding box center [420, 190] width 840 height 380
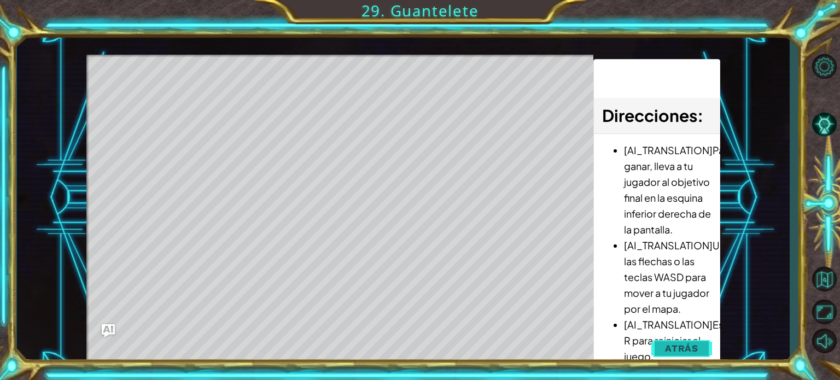
click at [680, 350] on span "Atrás" at bounding box center [681, 348] width 33 height 11
click at [0, 0] on span "Siguiente Heroe" at bounding box center [0, 0] width 0 height 0
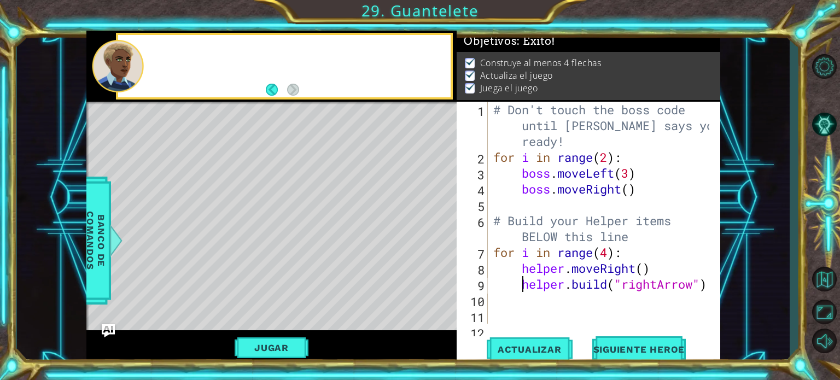
click at [608, 254] on div "# Don't touch the boss code until Vega says you're ready! for i in range ( 2 ) …" at bounding box center [603, 245] width 224 height 286
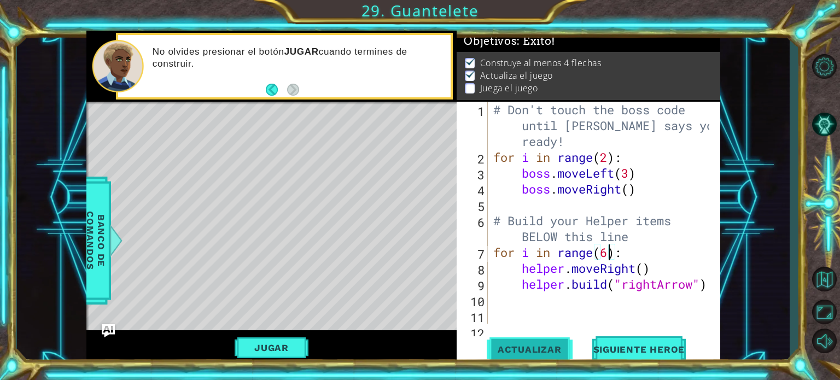
click at [549, 347] on span "Actualizar" at bounding box center [530, 349] width 86 height 11
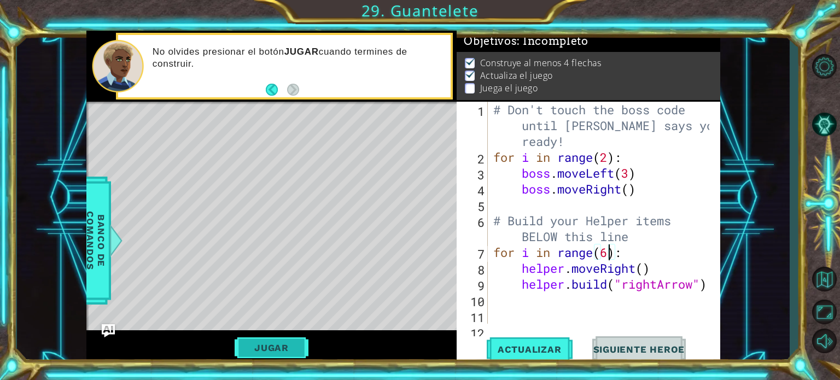
click at [278, 347] on button "Jugar" at bounding box center [272, 347] width 74 height 21
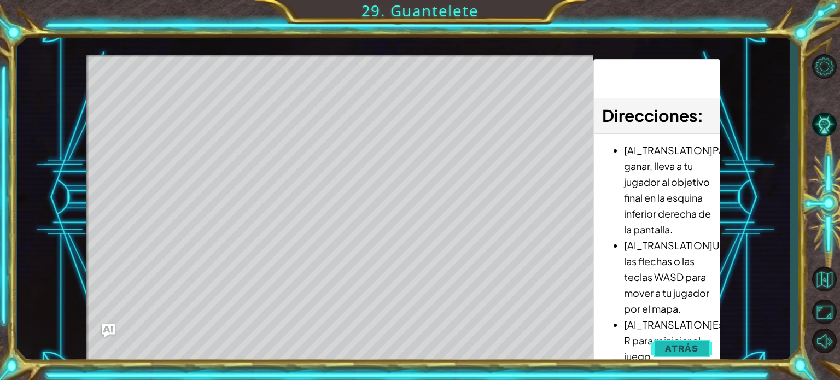
click at [674, 357] on button "Atrás" at bounding box center [681, 348] width 61 height 22
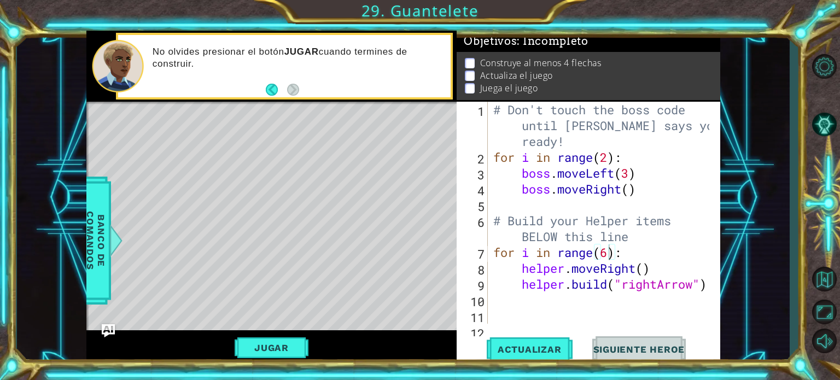
click at [674, 357] on button "Siguiente Heroe" at bounding box center [640, 351] width 114 height 26
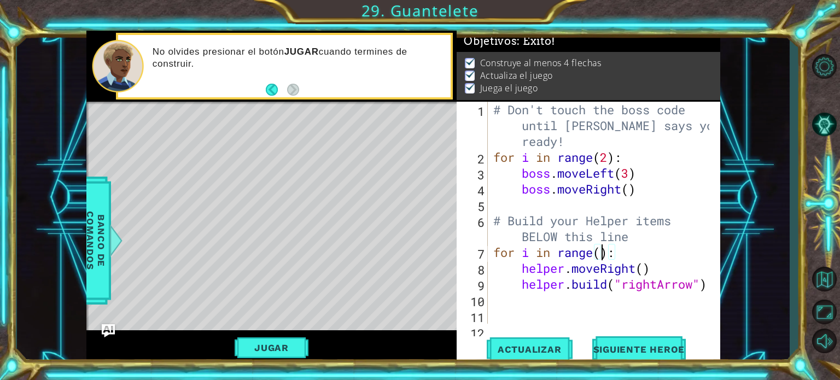
scroll to position [0, 4]
type textarea "for i in range(5):"
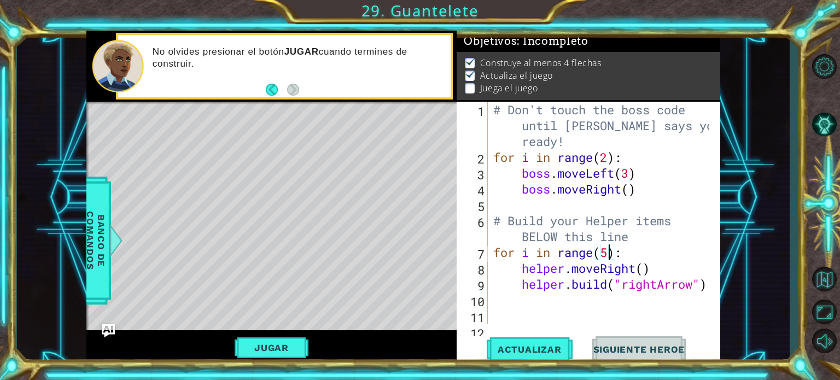
click at [599, 307] on div "# Don't touch the boss code until Vega says you're ready! for i in range ( 2 ) …" at bounding box center [603, 245] width 224 height 286
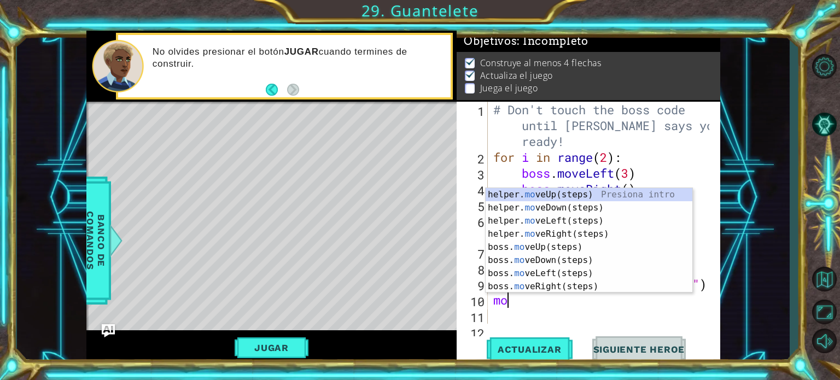
type textarea "m"
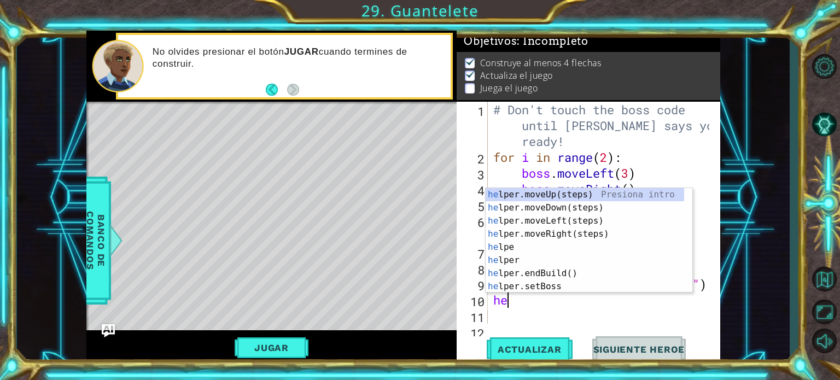
type textarea "hel"
click at [554, 234] on div "hel per.moveUp(steps) Presiona intro hel per.moveDown(steps) Presiona intro hel…" at bounding box center [585, 253] width 199 height 131
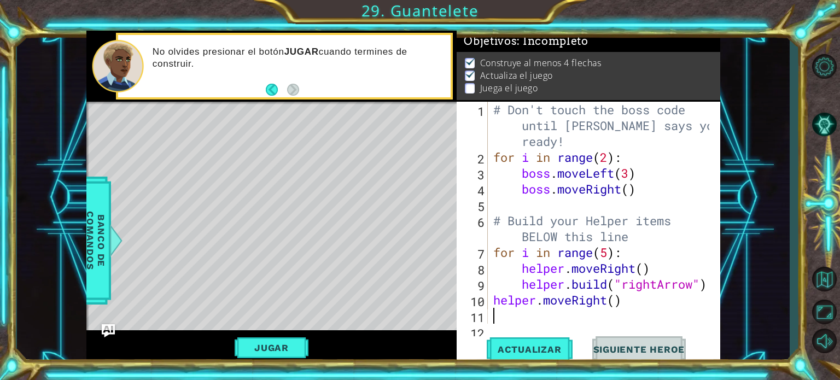
click at [603, 316] on div "# Don't touch the boss code until Vega says you're ready! for i in range ( 2 ) …" at bounding box center [603, 245] width 224 height 286
type textarea "h"
type textarea "for i in range(5):"
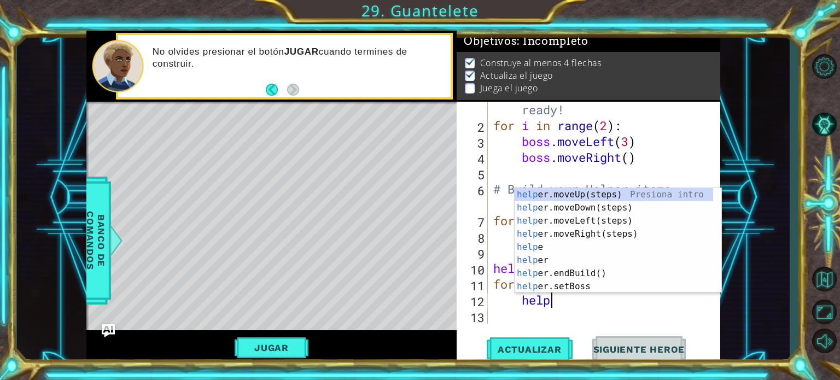
scroll to position [0, 2]
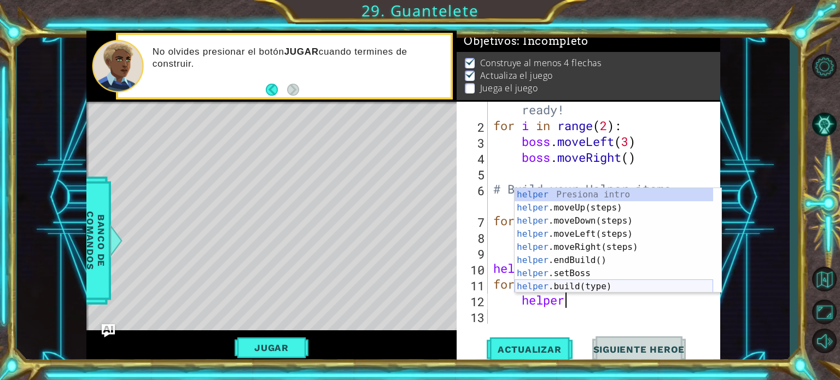
click at [580, 287] on div "helper Presiona intro helper .moveUp(steps) Presiona intro helper .moveDown(ste…" at bounding box center [614, 253] width 199 height 131
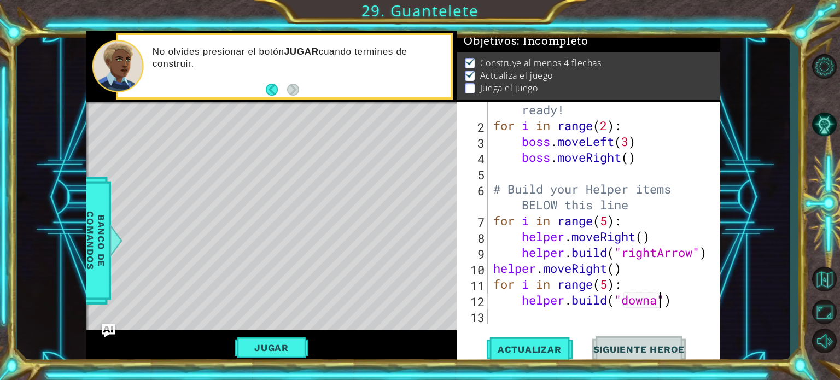
type textarea "helper.build("downarrow")"
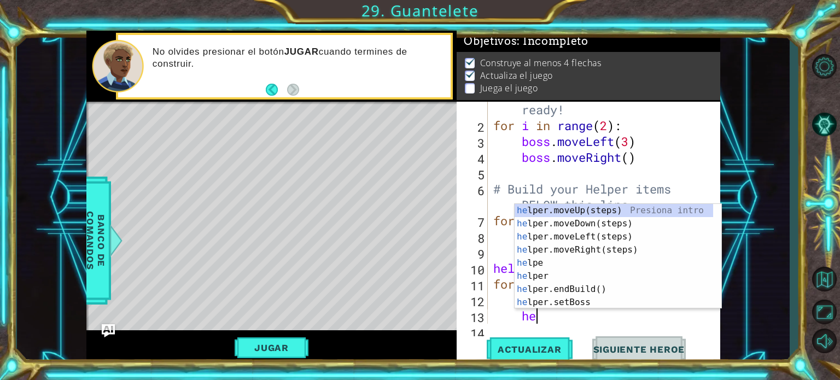
type textarea "hel"
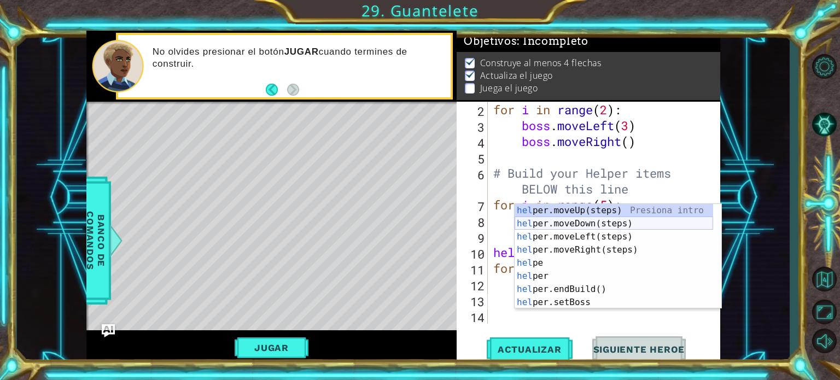
scroll to position [47, 0]
click at [557, 224] on div "hel per.moveUp(steps) Presiona intro hel per.moveDown(steps) Presiona intro hel…" at bounding box center [614, 269] width 199 height 131
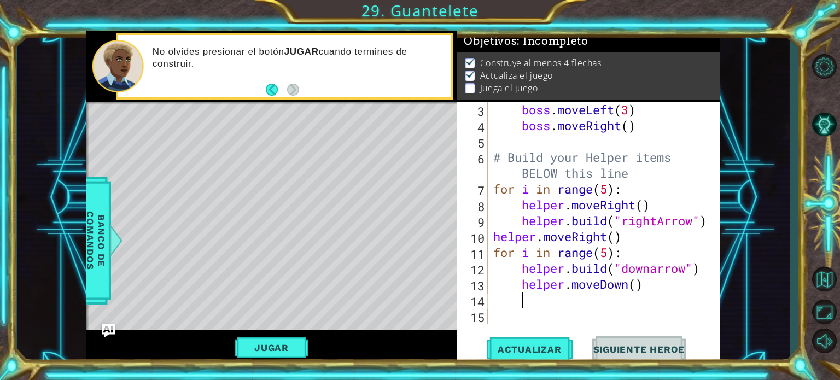
scroll to position [63, 0]
click at [547, 343] on button "Actualizar" at bounding box center [530, 349] width 86 height 26
click at [271, 345] on button "Jugar" at bounding box center [272, 347] width 74 height 21
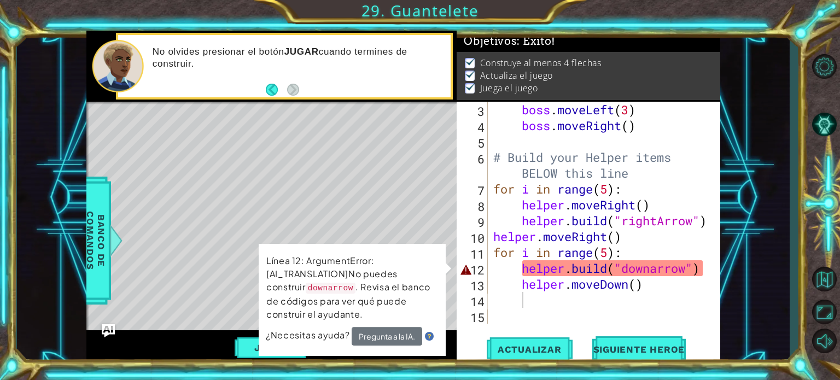
click at [607, 270] on div "boss . moveLeft ( 3 ) boss . moveRight ( ) # Build your Helper items BELOW this…" at bounding box center [603, 229] width 224 height 254
click at [656, 266] on div "boss . moveLeft ( 3 ) boss . moveRight ( ) # Build your Helper items BELOW this…" at bounding box center [603, 229] width 224 height 254
click at [656, 266] on div "boss . moveLeft ( 3 ) boss . moveRight ( ) # Build your Helper items BELOW this…" at bounding box center [600, 213] width 218 height 222
click at [656, 266] on div "boss . moveLeft ( 3 ) boss . moveRight ( ) # Build your Helper items BELOW this…" at bounding box center [603, 229] width 224 height 254
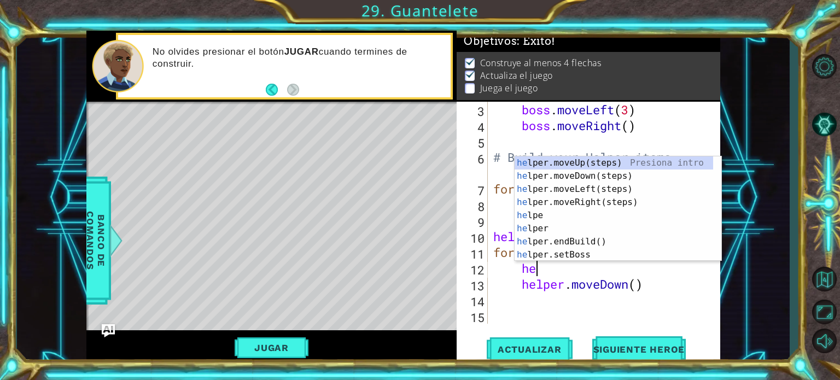
type textarea "h"
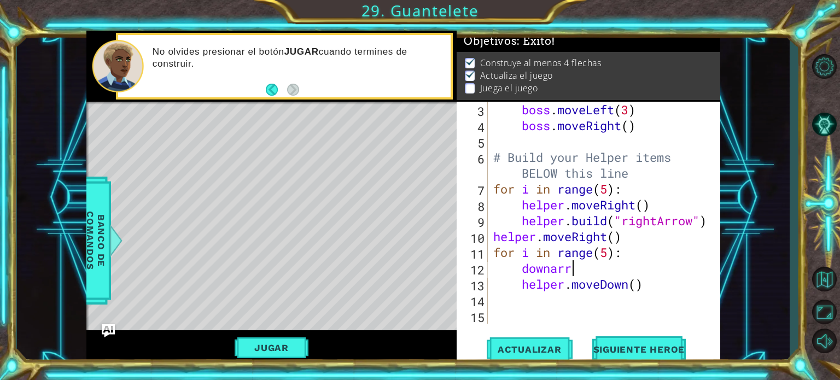
scroll to position [0, 3]
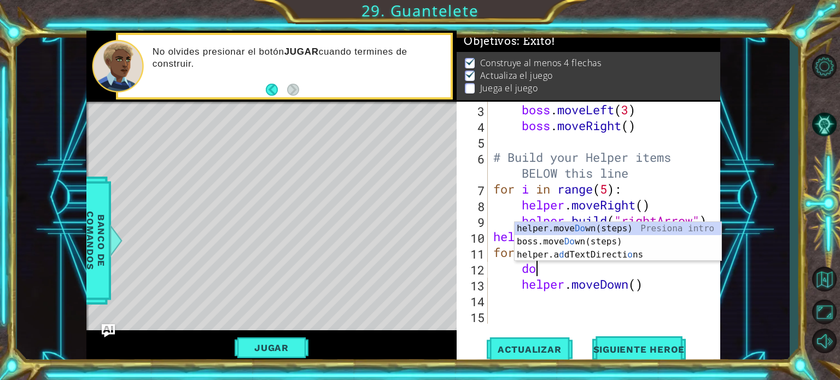
type textarea "d"
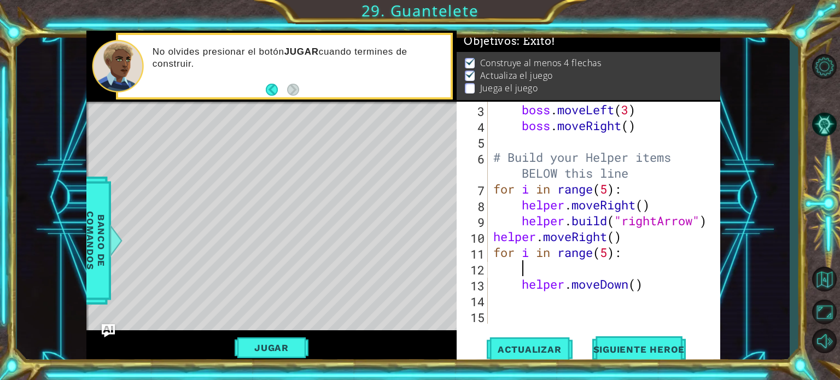
scroll to position [0, 0]
click at [101, 332] on img "Ask AI" at bounding box center [108, 331] width 14 height 14
click at [0, 0] on div "AI Hint ¿Necesitas una pista? Puedes pedirle ayuda a la IA. Pregunta a la IA. 5…" at bounding box center [0, 0] width 0 height 0
click at [107, 328] on img "Ask AI" at bounding box center [108, 330] width 13 height 13
click at [96, 271] on span "Banco de comandos" at bounding box center [95, 240] width 28 height 113
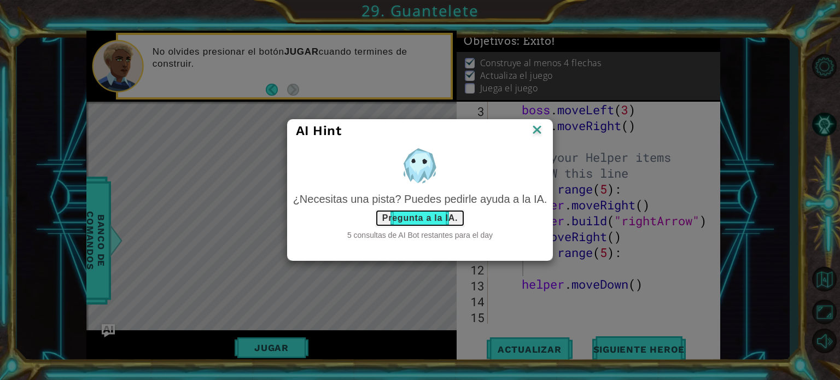
click at [413, 217] on button "Pregunta a la IA." at bounding box center [420, 218] width 90 height 18
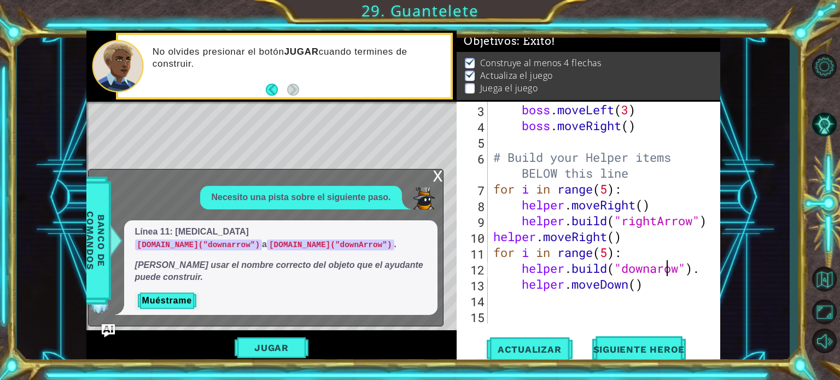
scroll to position [0, 8]
click at [528, 345] on span "Actualizar" at bounding box center [530, 349] width 86 height 11
click at [466, 269] on div "12" at bounding box center [473, 270] width 29 height 16
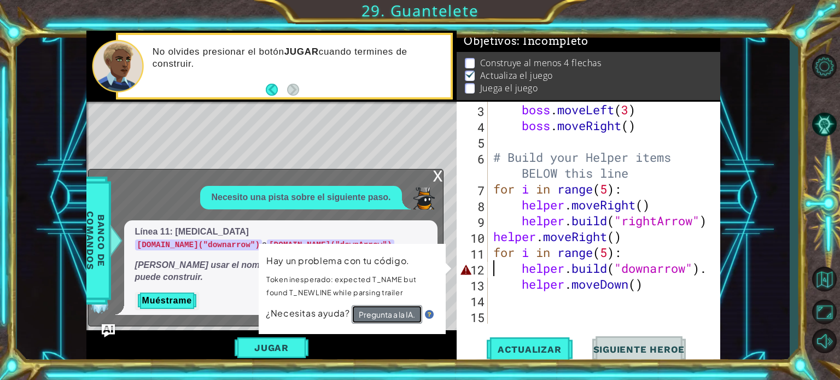
click at [388, 316] on button "Pregunta a la IA." at bounding box center [386, 315] width 71 height 20
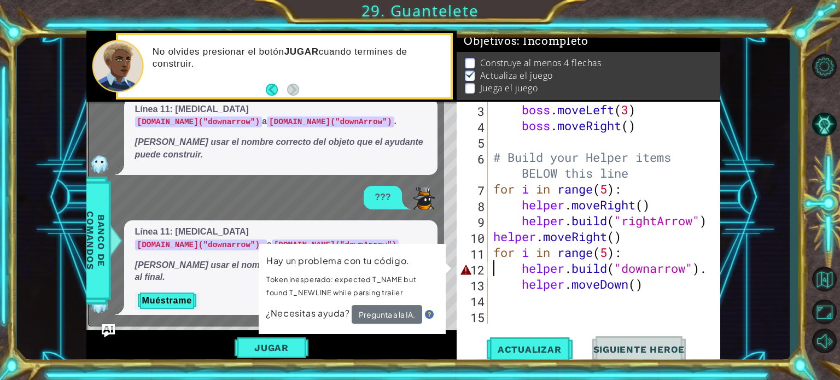
click at [709, 282] on div at bounding box center [712, 181] width 11 height 286
click at [709, 276] on div at bounding box center [712, 181] width 11 height 286
click at [708, 269] on div "helper.build("downarrow"). 3 4 5 6 7 8 9 10 11 12 13 14 15 boss . moveLeft ( 3 …" at bounding box center [587, 213] width 261 height 222
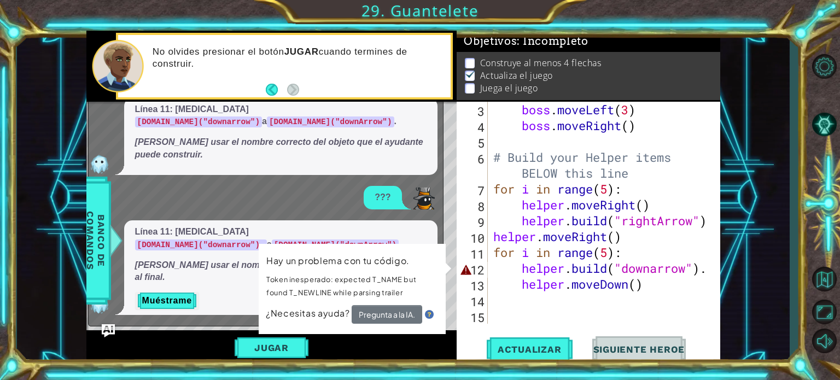
click at [708, 269] on div at bounding box center [712, 181] width 11 height 286
type textarea "helper.build("downarrow"). helper.moveDown()"
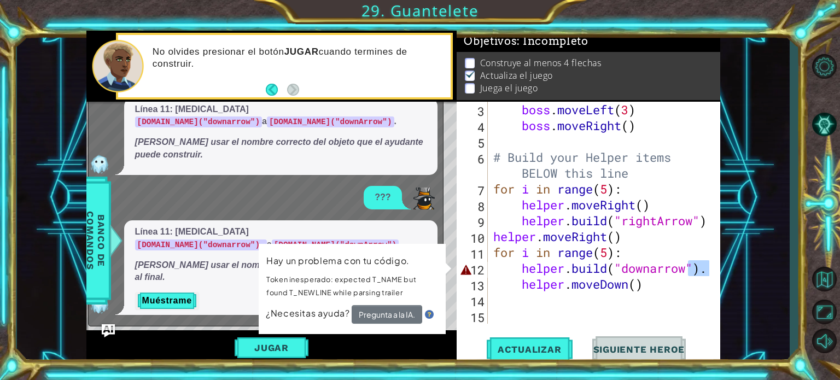
click at [708, 269] on div at bounding box center [712, 181] width 11 height 286
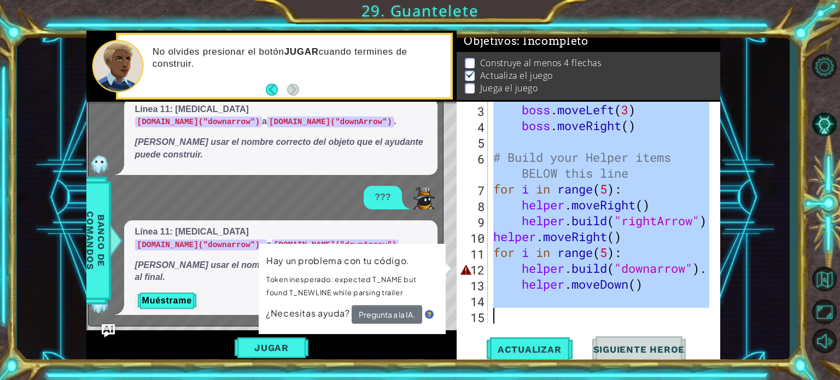
scroll to position [0, 0]
click at [702, 271] on div "boss . moveLeft ( 3 ) boss . moveRight ( ) # Build your Helper items BELOW this…" at bounding box center [600, 213] width 218 height 222
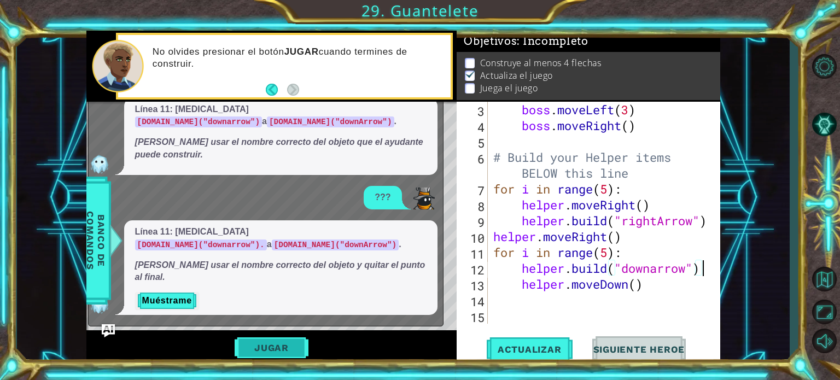
click at [282, 347] on button "Jugar" at bounding box center [272, 347] width 74 height 21
click at [282, 347] on div "helper methods moveLeft(steps) moveRight(steps) moveUp(steps) moveDown(steps) b…" at bounding box center [403, 198] width 634 height 335
click at [656, 271] on div "boss . moveLeft ( 3 ) boss . moveRight ( ) # Build your Helper items BELOW this…" at bounding box center [603, 229] width 224 height 254
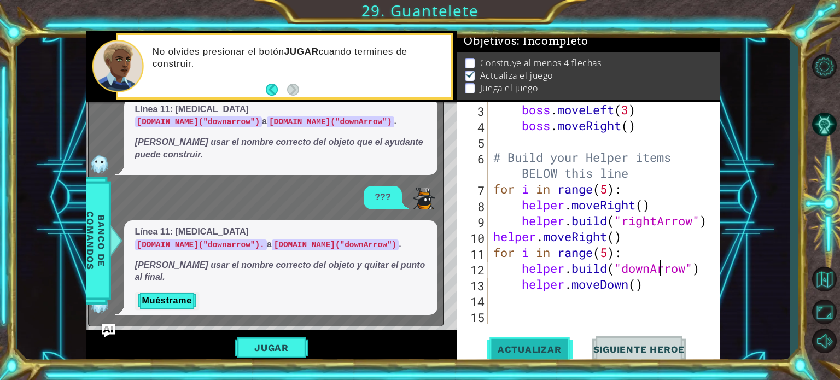
type textarea "helper.build("downArrow")"
click at [505, 350] on span "Actualizar" at bounding box center [530, 349] width 86 height 11
click at [257, 347] on button "Jugar" at bounding box center [272, 347] width 74 height 21
click at [258, 340] on button "Jugar" at bounding box center [272, 347] width 74 height 21
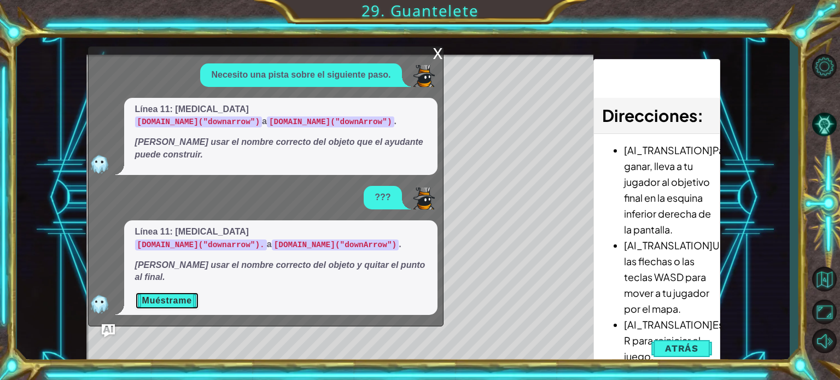
click at [170, 299] on button "Muéstrame" at bounding box center [167, 301] width 64 height 18
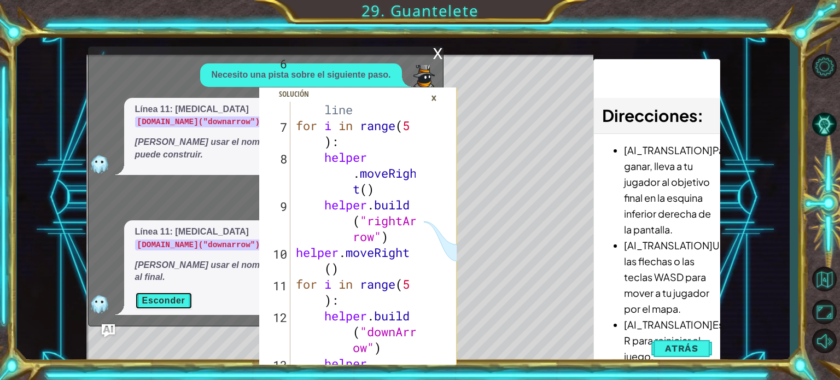
scroll to position [254, 0]
click at [434, 102] on div "×" at bounding box center [434, 98] width 17 height 19
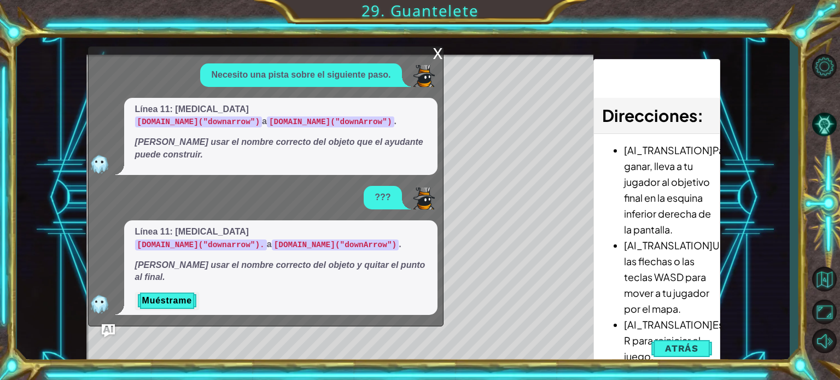
click at [429, 65] on div "x Necesito una pista sobre el siguiente paso. Línea 11: cambia helper.build("do…" at bounding box center [266, 186] width 356 height 280
click at [688, 352] on span "Atrás" at bounding box center [681, 348] width 33 height 11
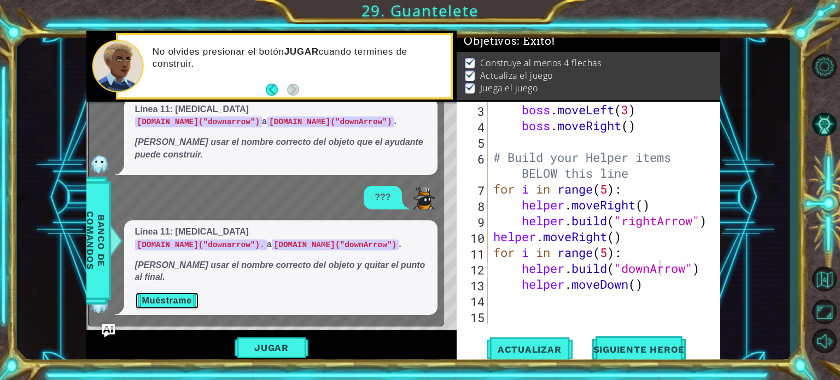
click at [164, 304] on button "Muéstrame" at bounding box center [167, 301] width 64 height 18
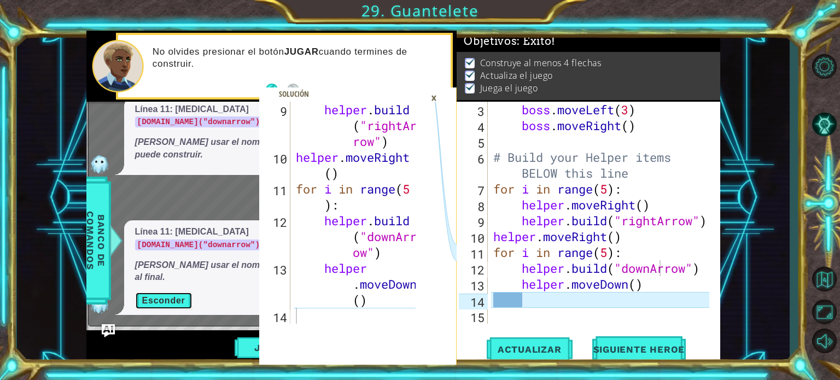
scroll to position [348, 0]
click at [517, 299] on div "boss . moveLeft ( 3 ) boss . moveRight ( ) # Build your Helper items BELOW this…" at bounding box center [603, 229] width 224 height 254
type textarea "k"
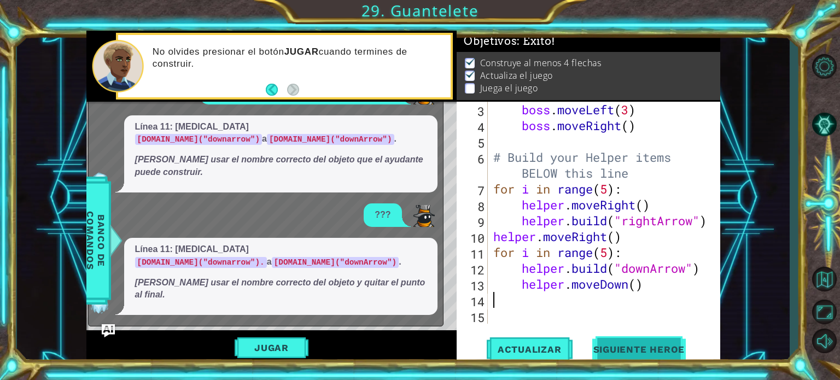
click at [626, 351] on span "Siguiente Heroe" at bounding box center [640, 350] width 114 height 11
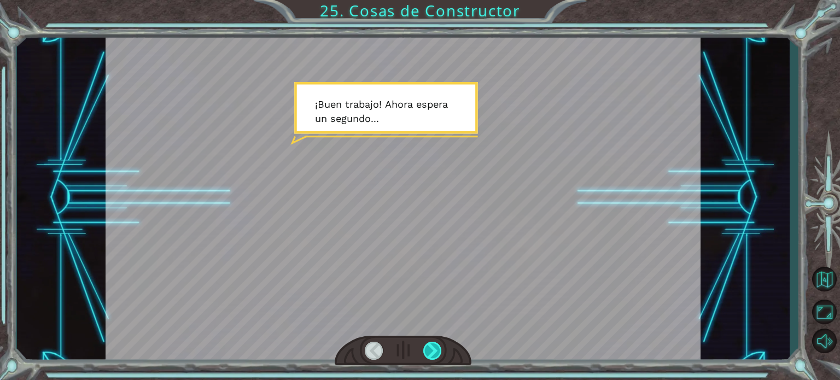
click at [438, 357] on div at bounding box center [432, 351] width 19 height 18
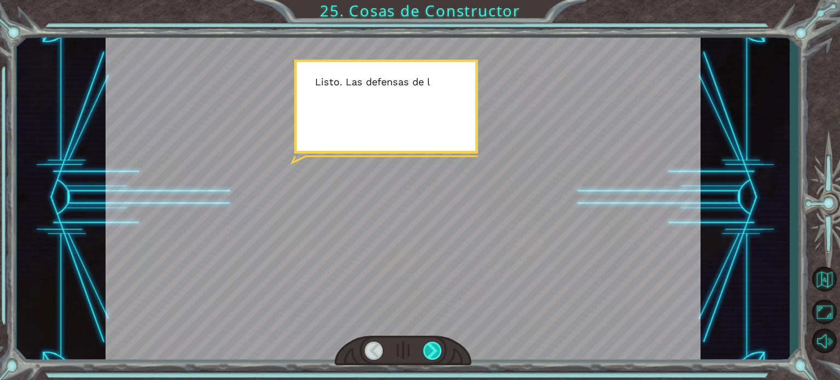
click at [438, 357] on div at bounding box center [432, 351] width 19 height 18
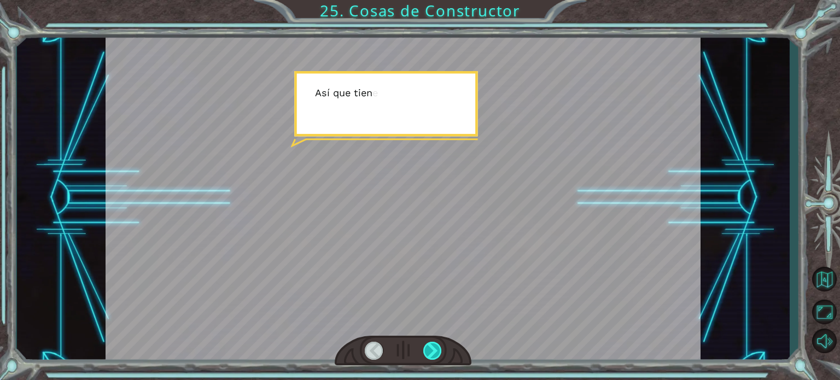
click at [438, 357] on div at bounding box center [432, 351] width 19 height 18
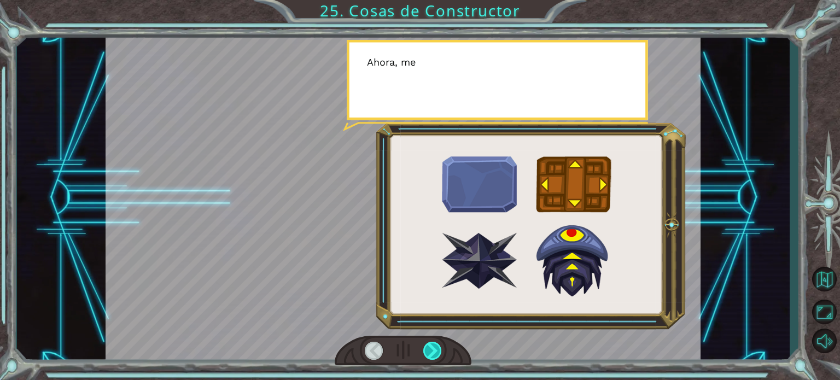
click at [438, 357] on div at bounding box center [432, 351] width 19 height 18
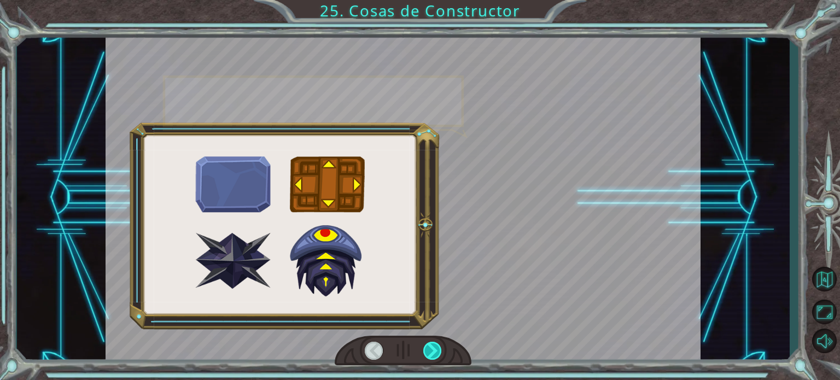
click at [438, 357] on div at bounding box center [432, 351] width 19 height 18
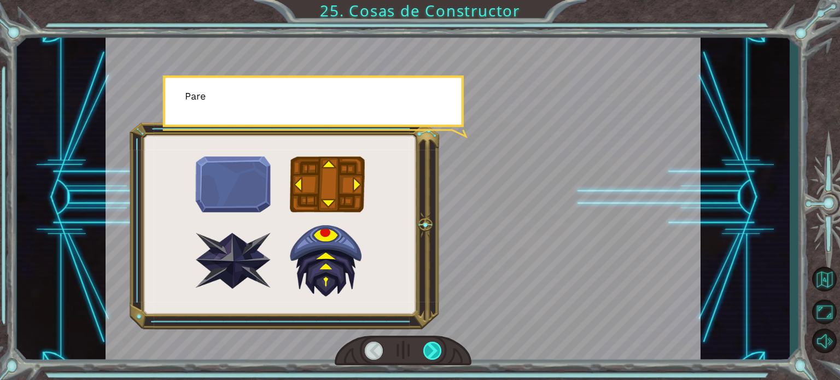
click at [438, 357] on div at bounding box center [432, 351] width 19 height 18
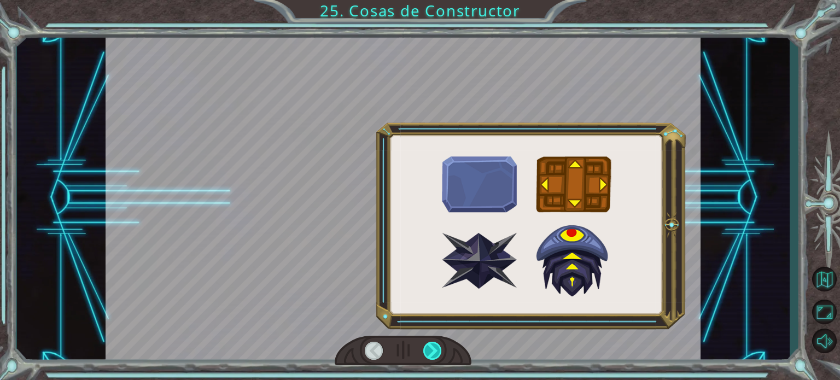
click at [438, 357] on div at bounding box center [432, 351] width 19 height 18
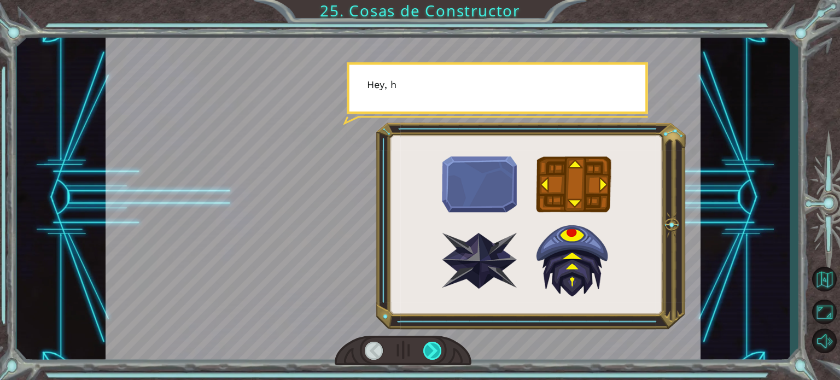
click at [438, 357] on div at bounding box center [432, 351] width 19 height 18
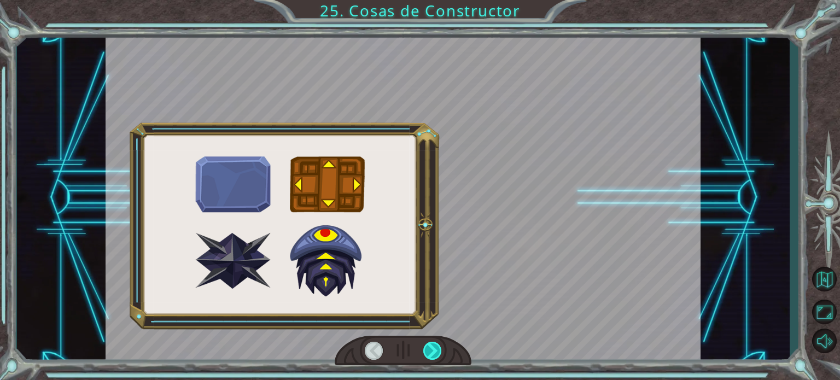
click at [438, 357] on div at bounding box center [432, 351] width 19 height 18
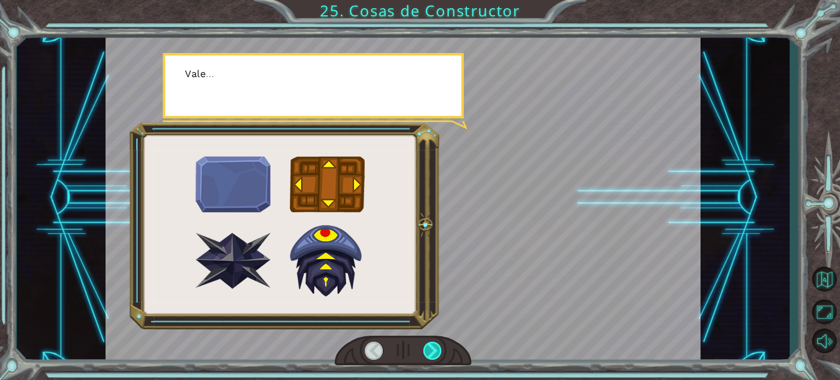
click at [438, 357] on div at bounding box center [432, 351] width 19 height 18
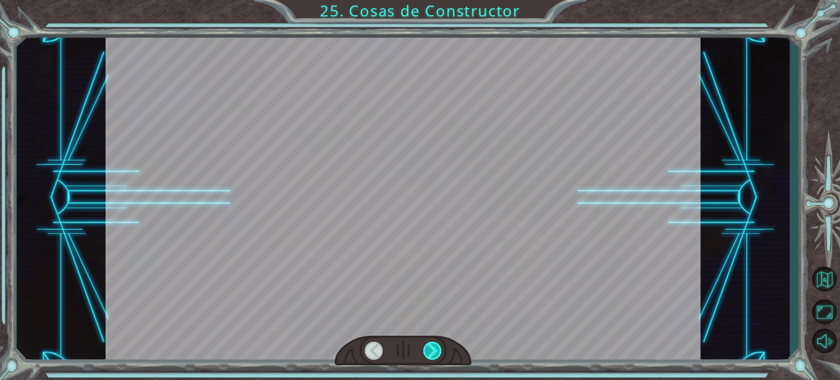
click at [438, 357] on div at bounding box center [432, 351] width 19 height 18
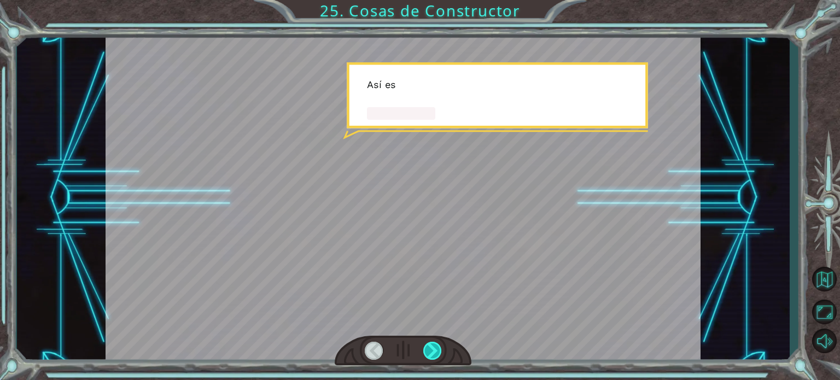
click at [438, 357] on div at bounding box center [432, 351] width 19 height 18
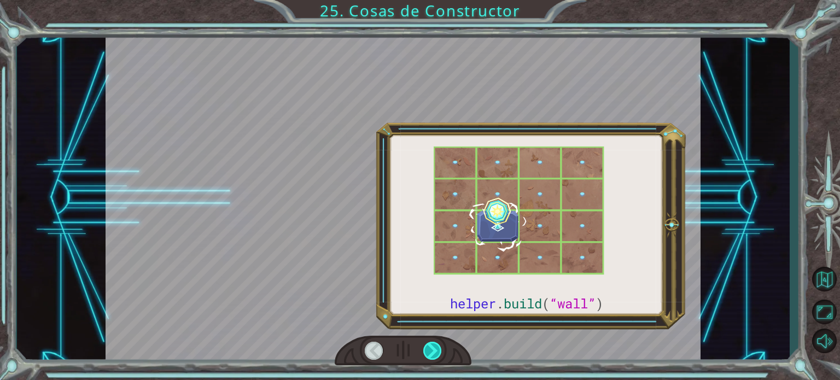
click at [438, 357] on div at bounding box center [432, 351] width 19 height 18
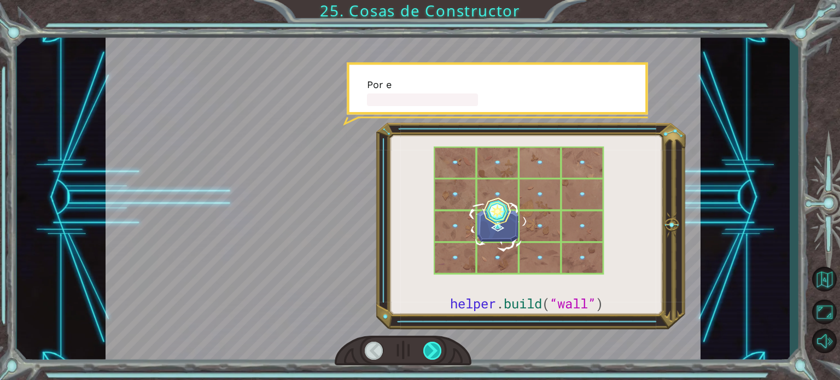
click at [438, 357] on div at bounding box center [432, 351] width 19 height 18
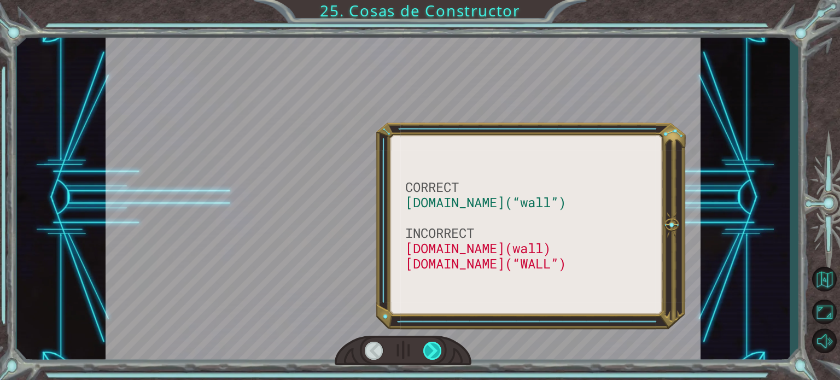
click at [438, 357] on div at bounding box center [432, 351] width 19 height 18
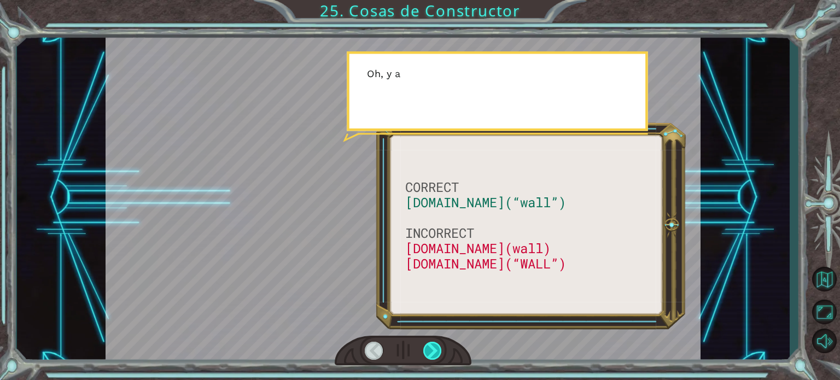
click at [438, 357] on div at bounding box center [432, 351] width 19 height 18
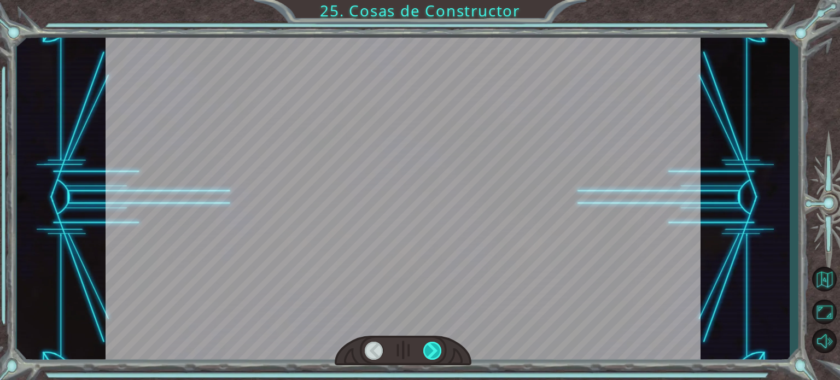
click at [438, 357] on div at bounding box center [432, 351] width 19 height 18
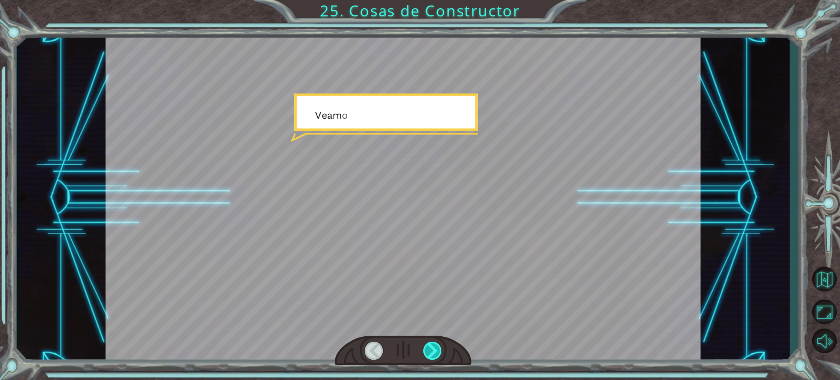
click at [438, 357] on div at bounding box center [432, 351] width 19 height 18
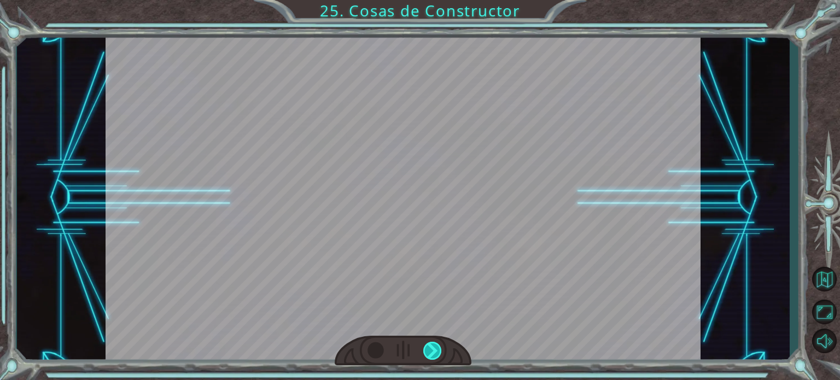
click at [438, 357] on div at bounding box center [432, 351] width 19 height 18
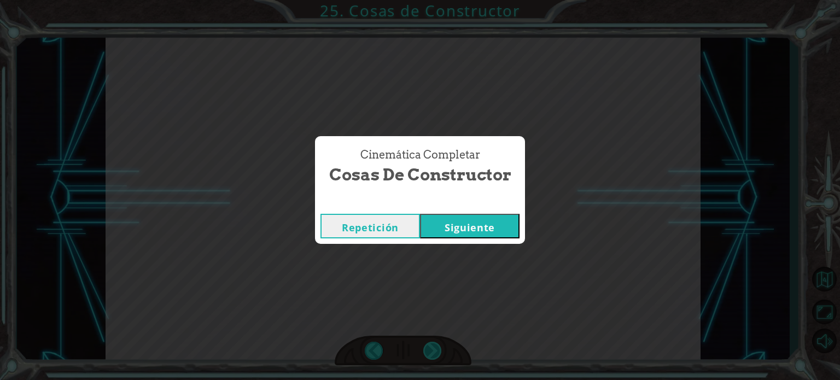
click at [438, 357] on div "Cinemática Completar Cosas de Constructor Repetición [GEOGRAPHIC_DATA]" at bounding box center [420, 190] width 840 height 380
click at [462, 238] on button "Siguiente" at bounding box center [470, 226] width 100 height 25
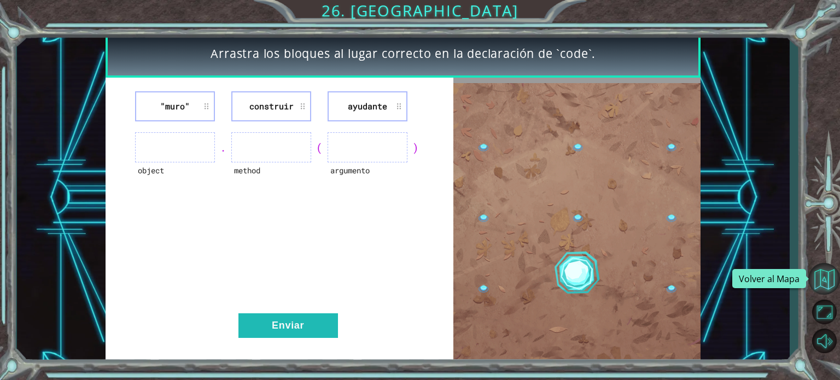
click at [823, 276] on button "Volver al Mapa" at bounding box center [824, 279] width 32 height 32
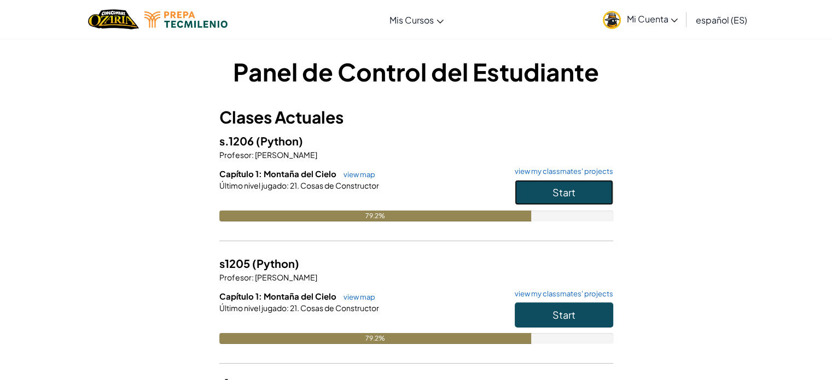
click at [547, 191] on button "Start" at bounding box center [564, 192] width 98 height 25
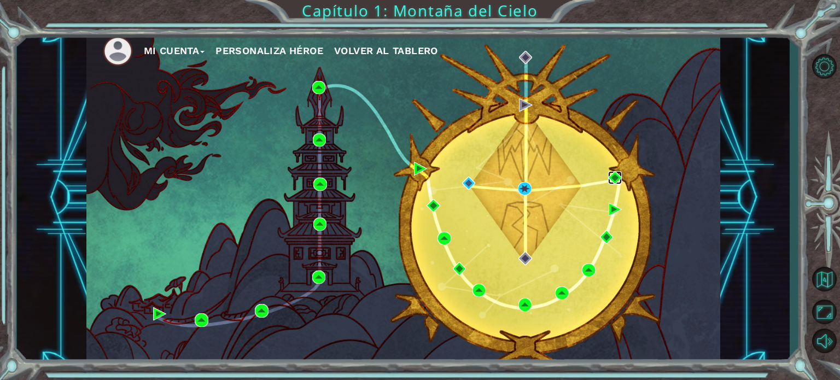
click at [617, 179] on img at bounding box center [614, 177] width 13 height 13
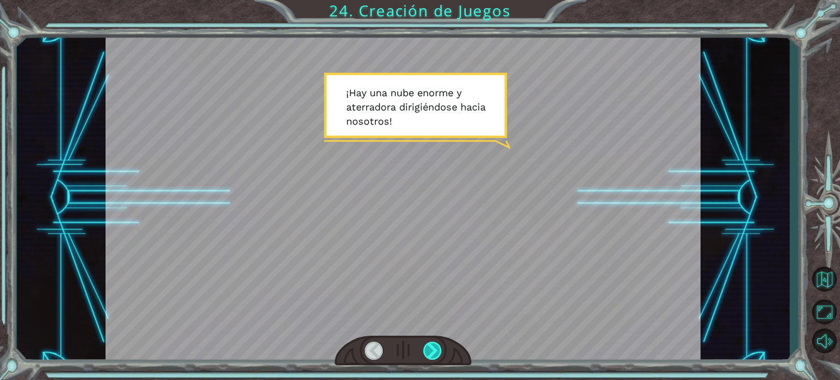
click at [428, 346] on div at bounding box center [432, 351] width 19 height 18
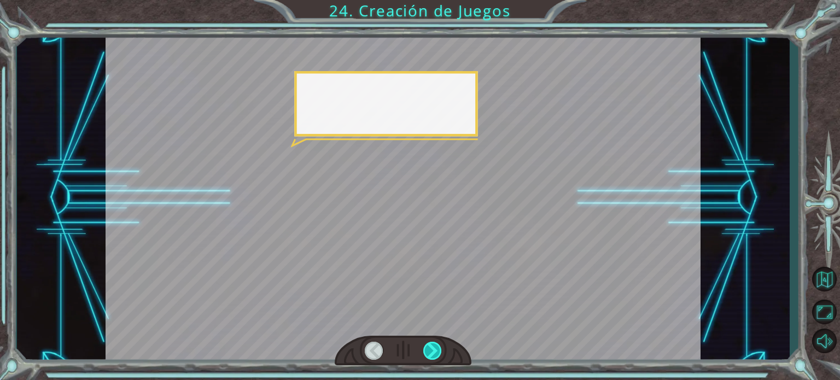
click at [428, 346] on div at bounding box center [432, 351] width 19 height 18
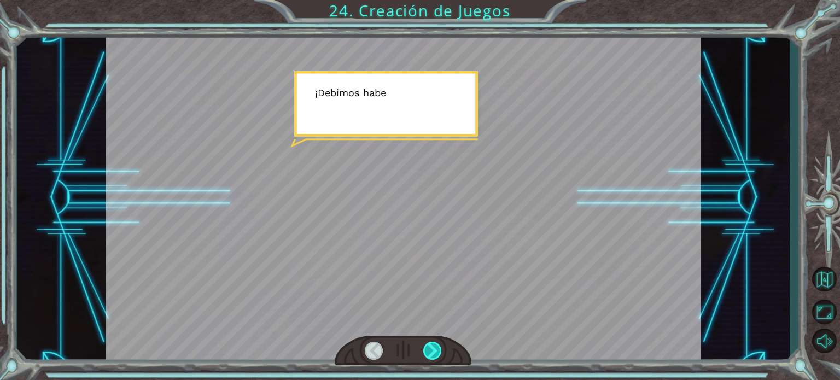
click at [428, 346] on div at bounding box center [432, 351] width 19 height 18
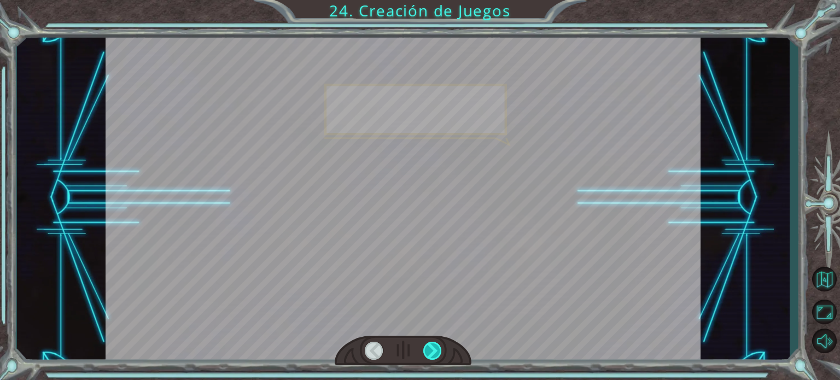
click at [428, 346] on div at bounding box center [432, 351] width 19 height 18
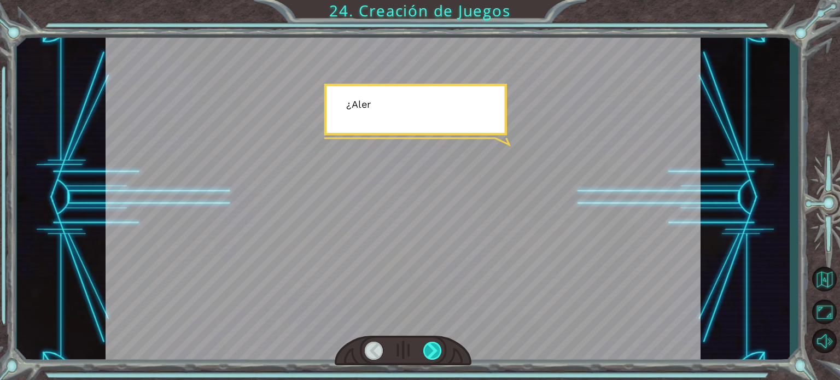
click at [428, 346] on div at bounding box center [432, 351] width 19 height 18
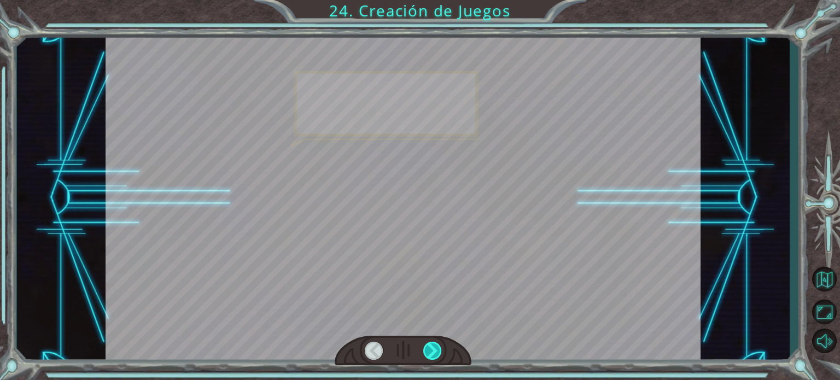
click at [428, 346] on div at bounding box center [432, 351] width 19 height 18
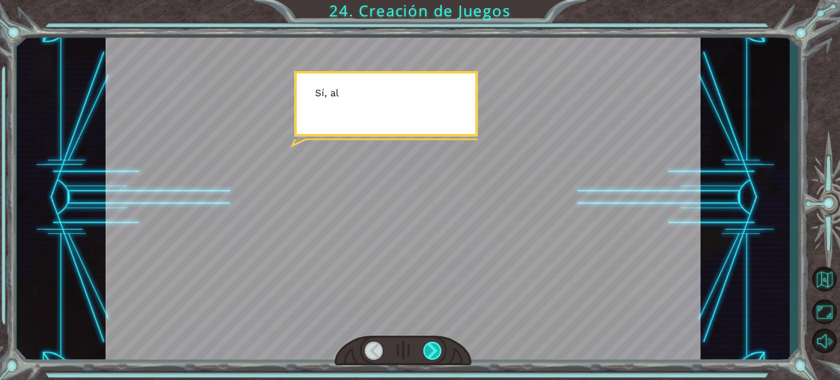
click at [428, 346] on div at bounding box center [432, 351] width 19 height 18
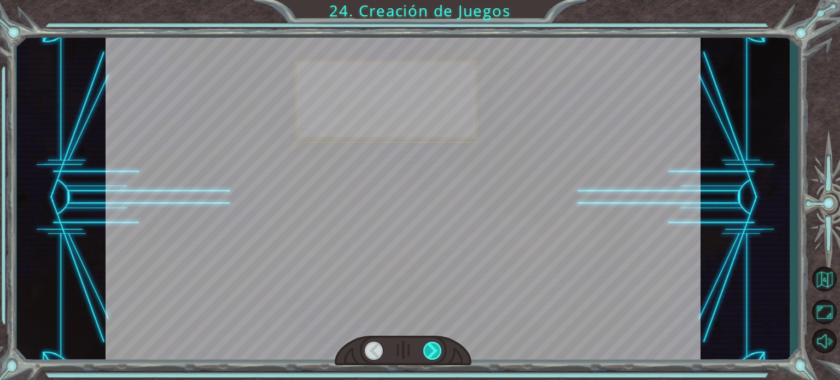
click at [428, 346] on div at bounding box center [432, 351] width 19 height 18
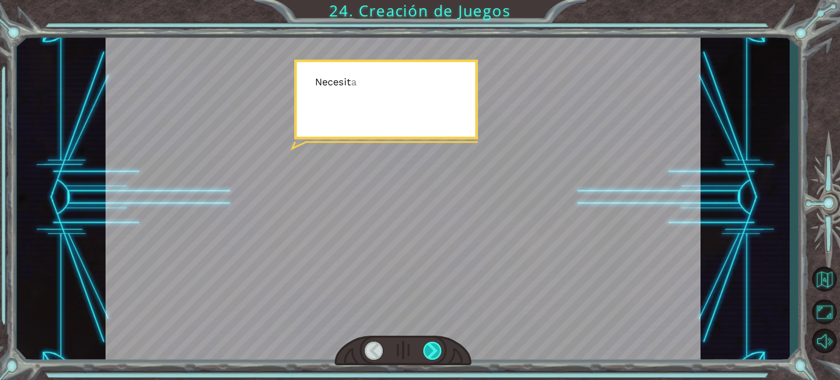
click at [428, 346] on div at bounding box center [432, 351] width 19 height 18
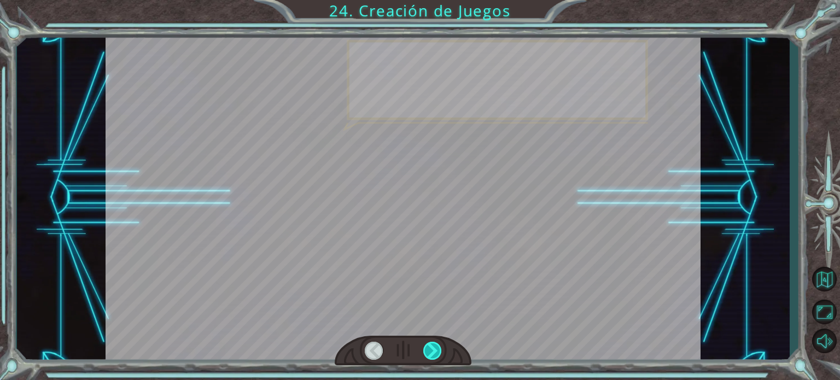
click at [428, 346] on div at bounding box center [432, 351] width 19 height 18
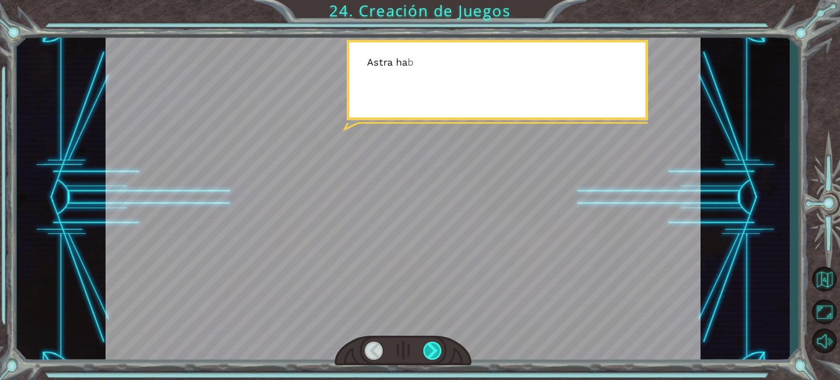
click at [428, 346] on div at bounding box center [432, 351] width 19 height 18
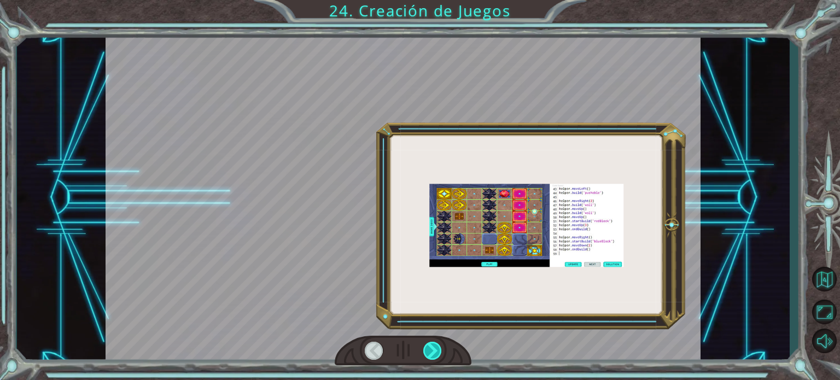
click at [428, 346] on div at bounding box center [432, 351] width 19 height 18
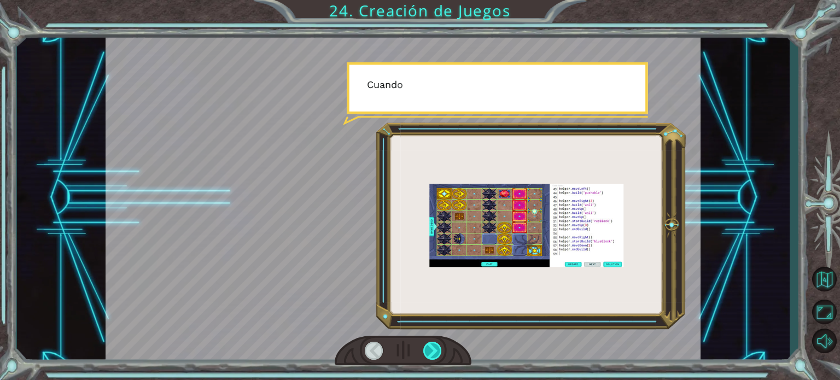
click at [428, 346] on div at bounding box center [432, 351] width 19 height 18
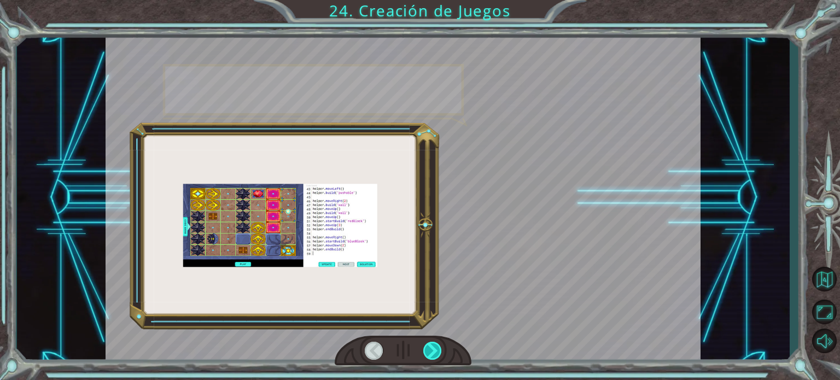
click at [428, 346] on div at bounding box center [432, 351] width 19 height 18
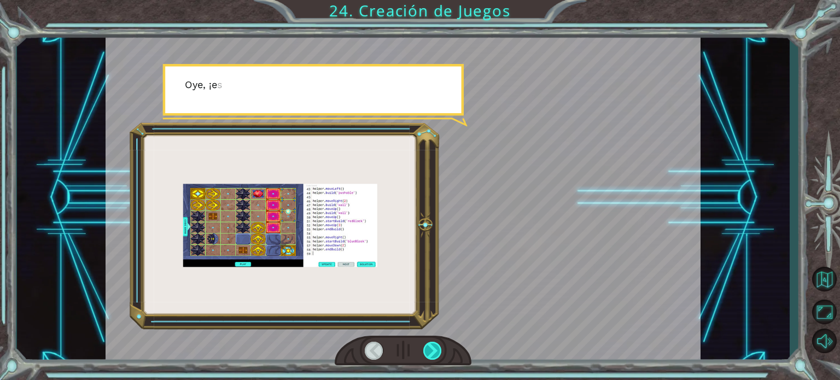
click at [428, 346] on div at bounding box center [432, 351] width 19 height 18
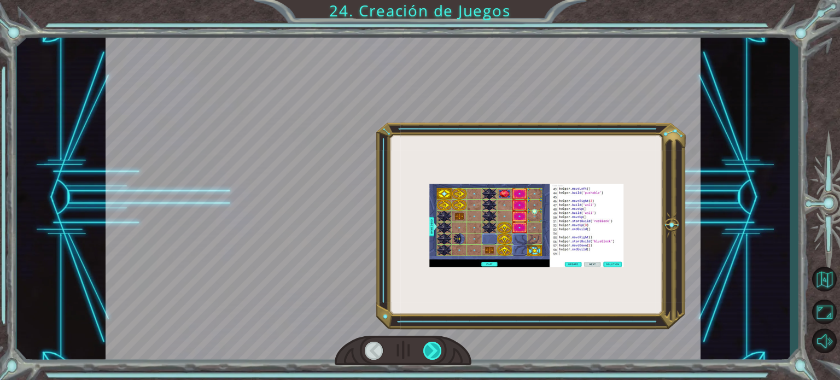
click at [428, 346] on div at bounding box center [432, 351] width 19 height 18
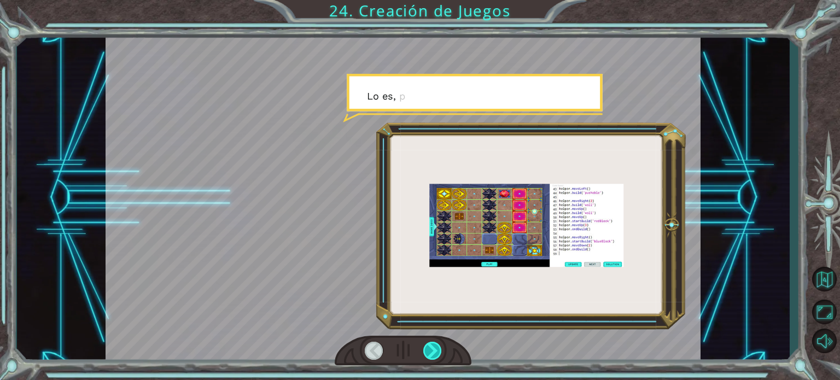
click at [428, 346] on div at bounding box center [432, 351] width 19 height 18
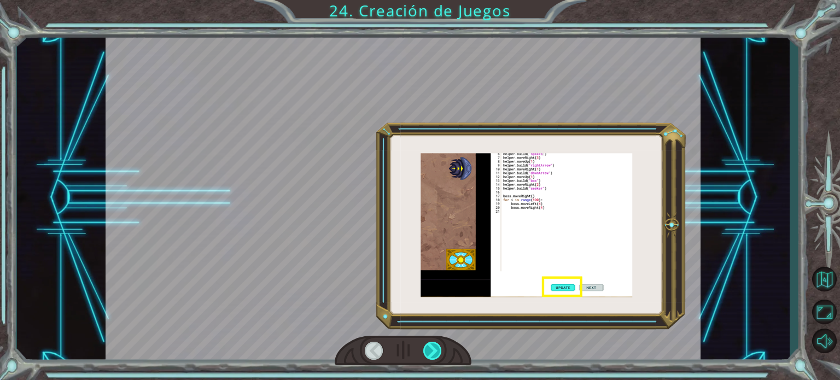
click at [428, 346] on div at bounding box center [432, 351] width 19 height 18
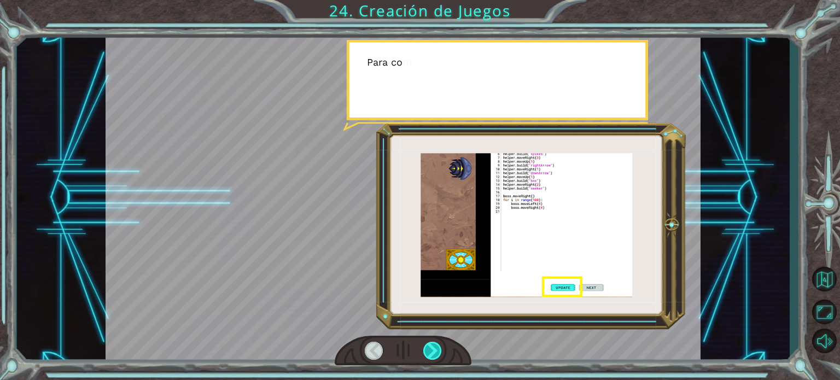
click at [428, 346] on div at bounding box center [432, 351] width 19 height 18
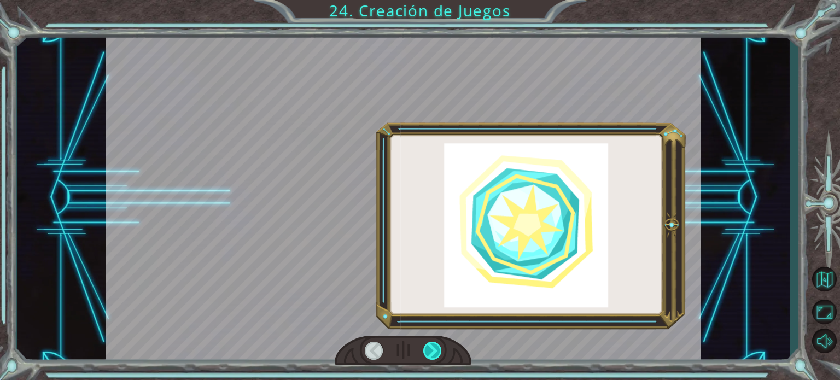
click at [428, 346] on div at bounding box center [432, 351] width 19 height 18
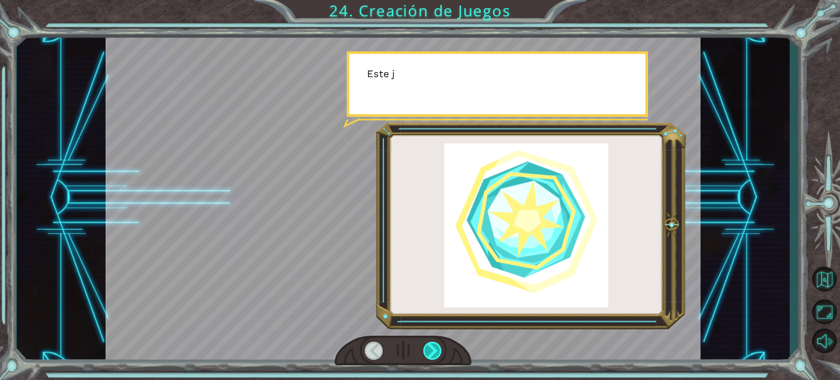
click at [428, 346] on div at bounding box center [432, 351] width 19 height 18
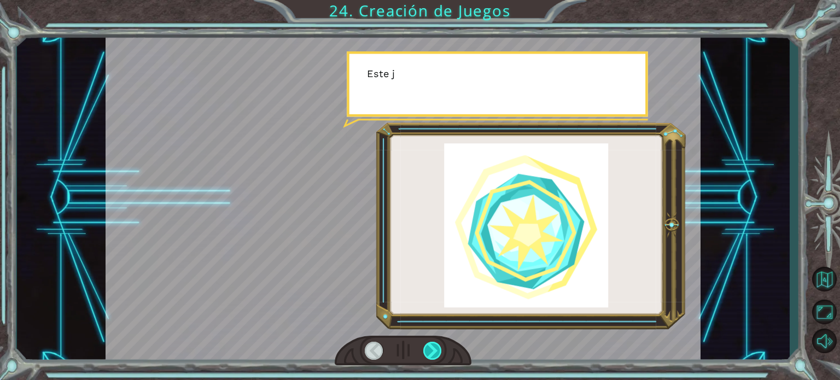
click at [428, 346] on div at bounding box center [432, 351] width 19 height 18
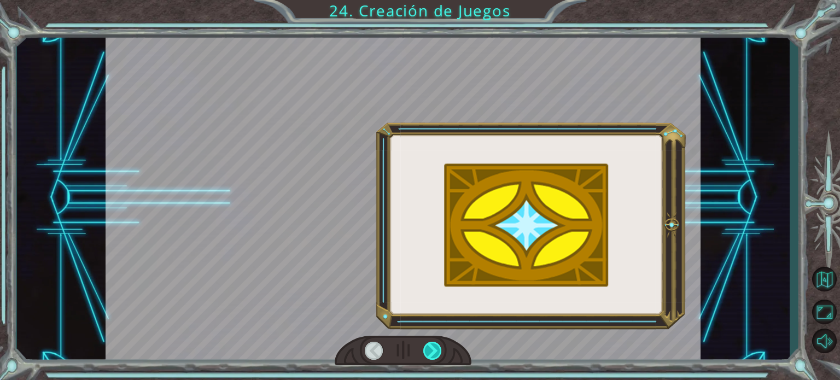
click at [428, 346] on div at bounding box center [432, 351] width 19 height 18
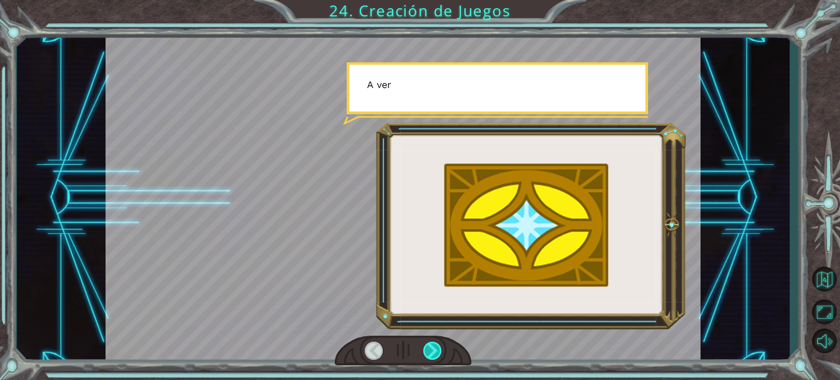
click at [428, 346] on div at bounding box center [432, 351] width 19 height 18
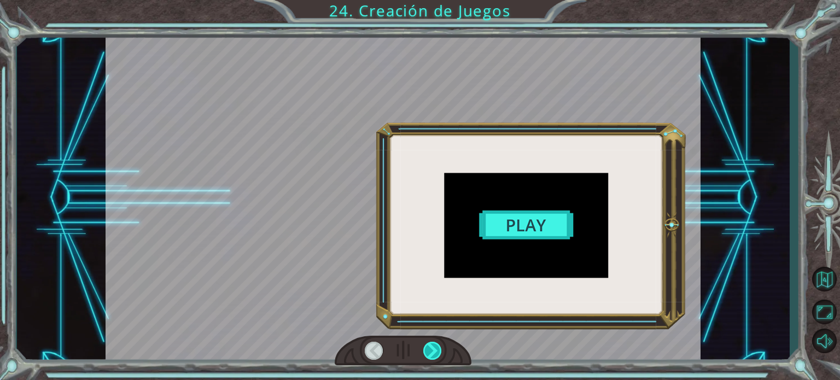
click at [428, 346] on div at bounding box center [432, 351] width 19 height 18
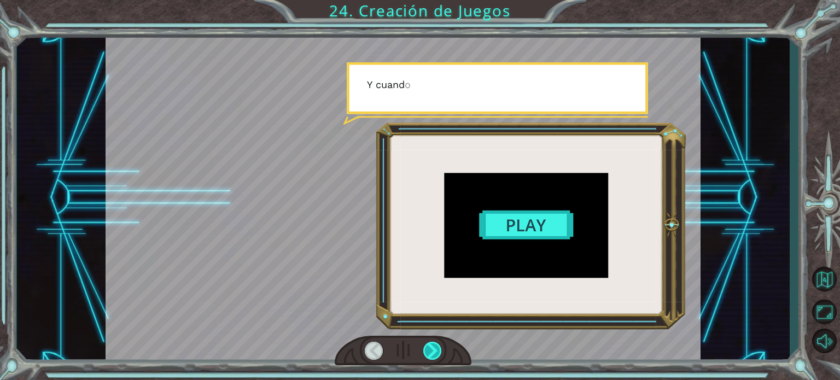
click at [428, 346] on div at bounding box center [432, 351] width 19 height 18
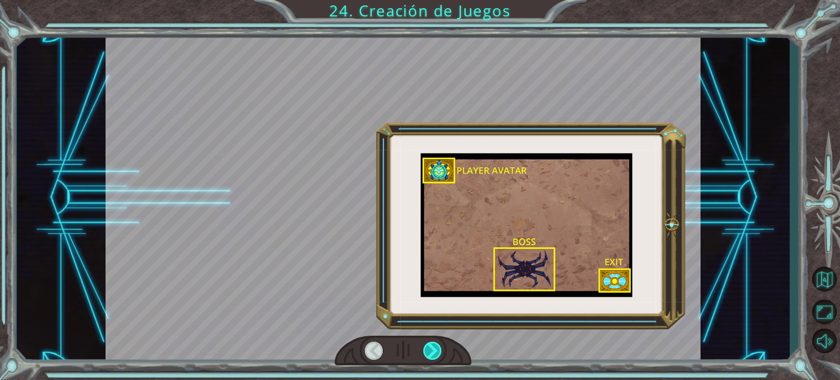
click at [428, 346] on div at bounding box center [432, 351] width 19 height 18
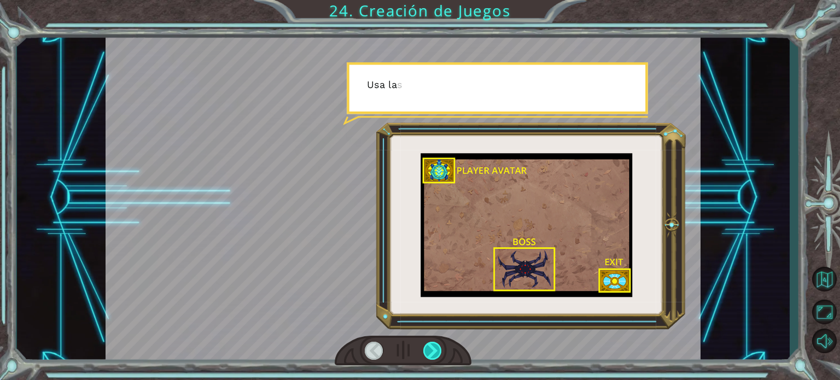
click at [428, 346] on div at bounding box center [432, 351] width 19 height 18
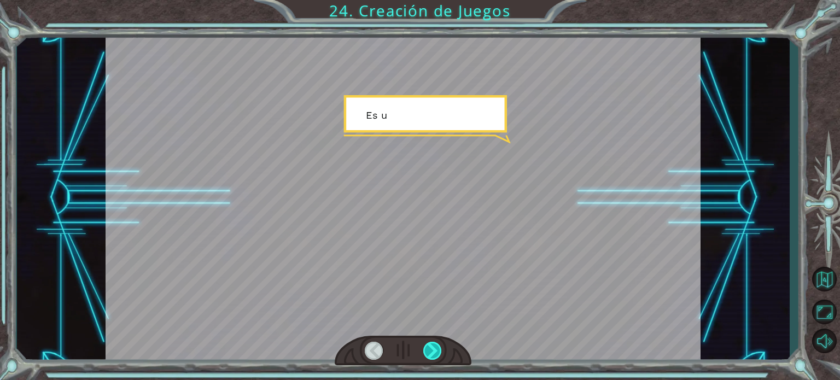
click at [428, 346] on div at bounding box center [432, 351] width 19 height 18
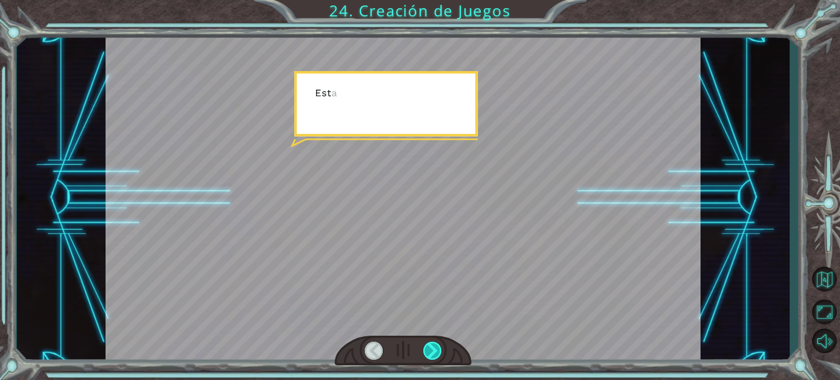
click at [428, 346] on div at bounding box center [432, 351] width 19 height 18
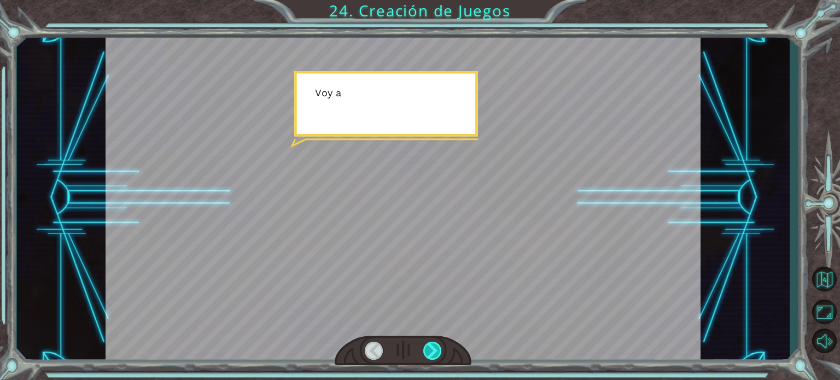
click at [428, 346] on div at bounding box center [432, 351] width 19 height 18
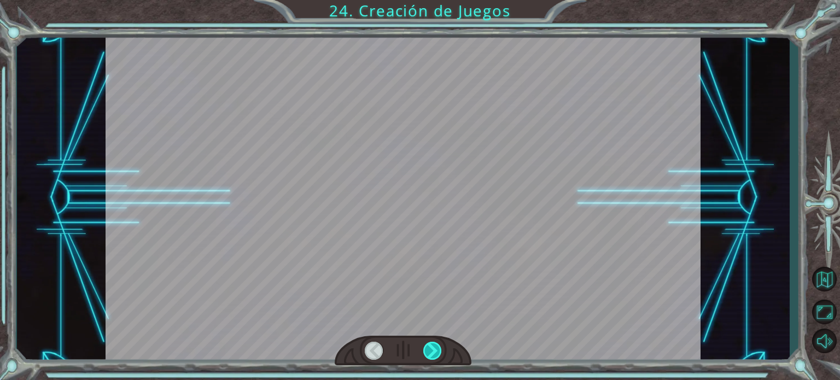
click at [428, 346] on div at bounding box center [432, 351] width 19 height 18
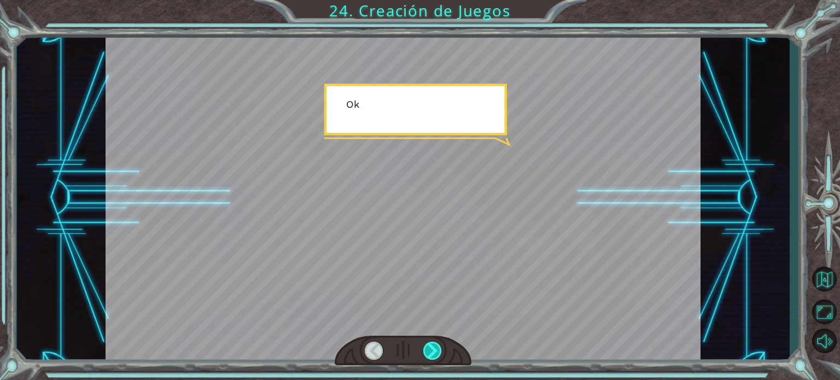
click at [428, 346] on div at bounding box center [432, 351] width 19 height 18
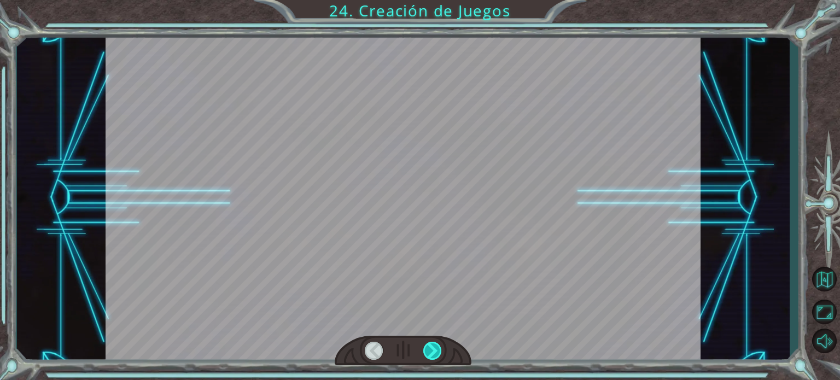
click at [428, 346] on div at bounding box center [432, 351] width 19 height 18
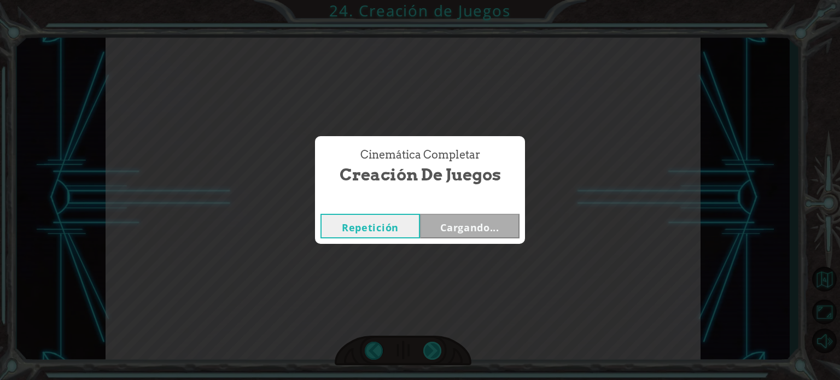
click at [428, 346] on div "Cinemática Completar Creación de Juegos Repetición Cargando..." at bounding box center [420, 190] width 840 height 380
click at [461, 227] on button "Siguiente" at bounding box center [470, 226] width 100 height 25
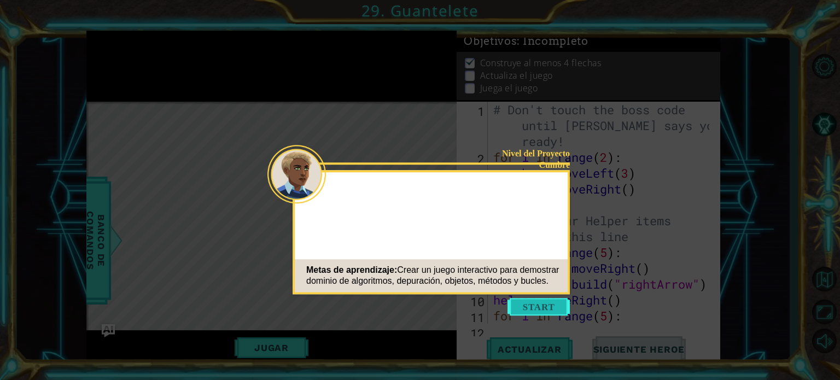
click at [532, 306] on button "Start" at bounding box center [539, 307] width 62 height 18
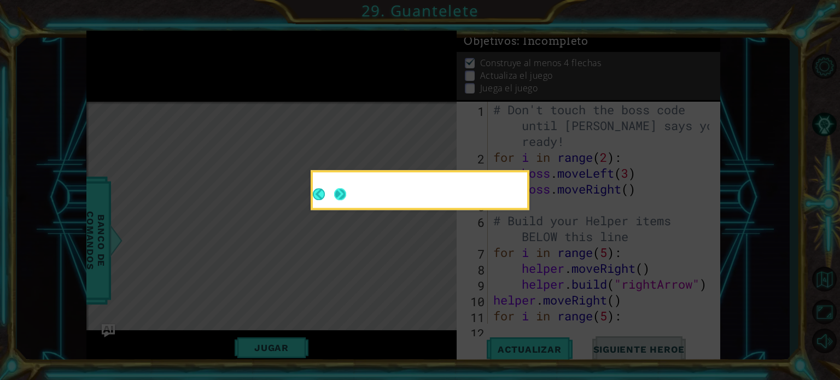
click at [341, 194] on button "Next" at bounding box center [340, 194] width 12 height 12
click at [341, 194] on icon at bounding box center [420, 190] width 840 height 380
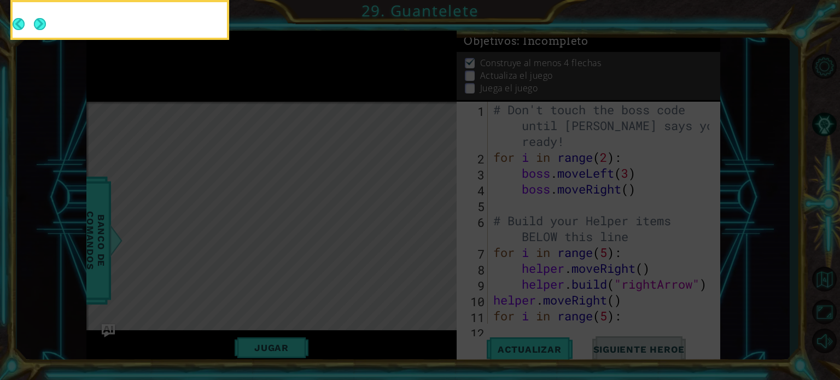
click at [341, 194] on icon at bounding box center [420, 57] width 840 height 646
click at [46, 24] on button "Next" at bounding box center [40, 24] width 12 height 12
drag, startPoint x: 46, startPoint y: 24, endPoint x: 136, endPoint y: 62, distance: 97.2
click at [136, 38] on div at bounding box center [120, 20] width 214 height 36
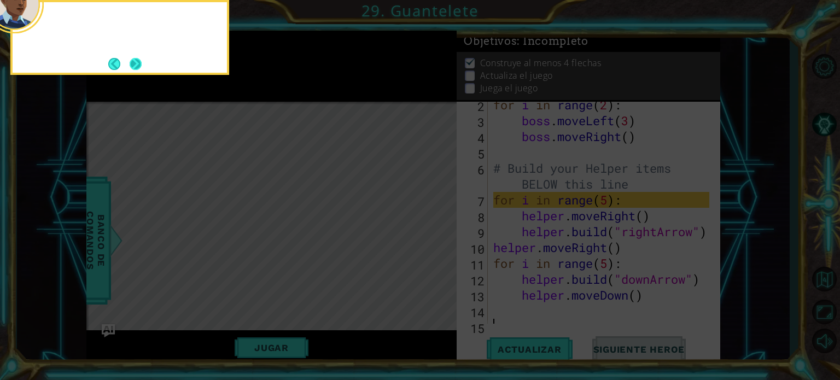
scroll to position [63, 0]
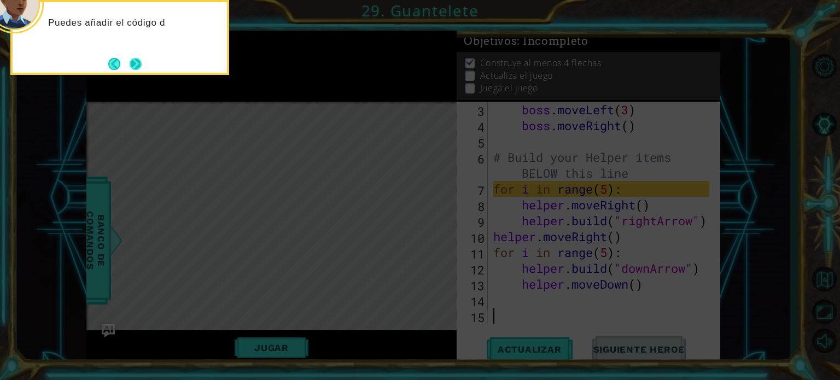
click at [139, 65] on button "Next" at bounding box center [136, 64] width 12 height 12
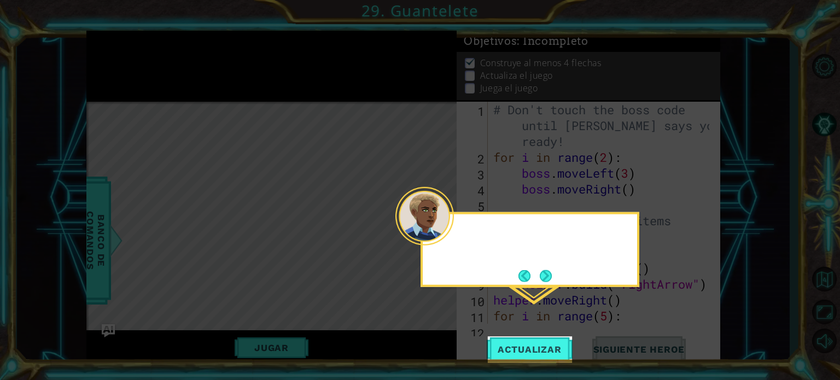
scroll to position [0, 0]
click at [139, 65] on icon at bounding box center [420, 190] width 840 height 380
click at [514, 353] on span "Actualizar" at bounding box center [530, 349] width 86 height 11
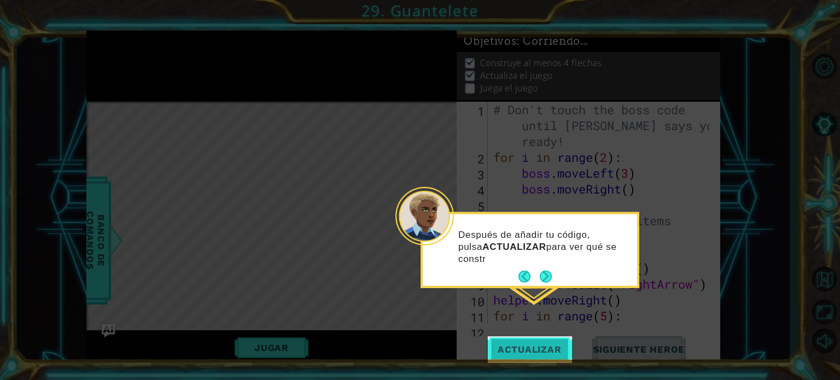
scroll to position [6, 0]
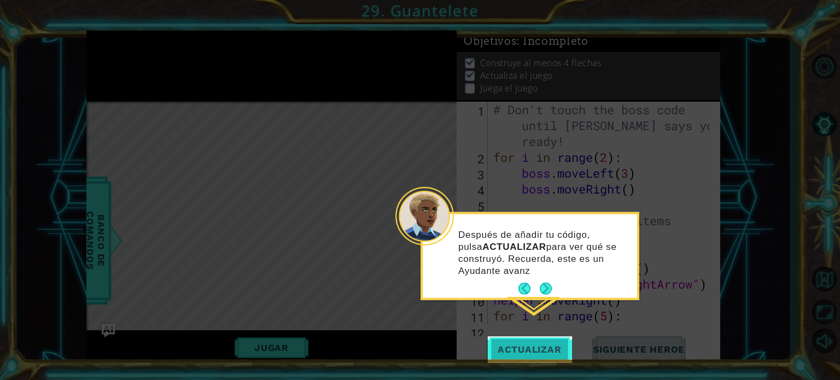
click at [514, 353] on span "Actualizar" at bounding box center [530, 349] width 86 height 11
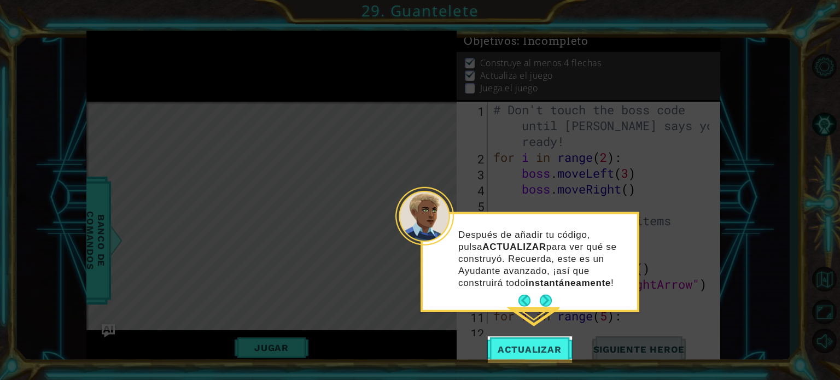
click at [290, 341] on icon at bounding box center [420, 190] width 840 height 380
click at [256, 355] on icon at bounding box center [420, 190] width 840 height 380
click at [534, 337] on button "Actualizar" at bounding box center [530, 349] width 86 height 26
click at [533, 342] on button "Actualizar" at bounding box center [530, 349] width 86 height 26
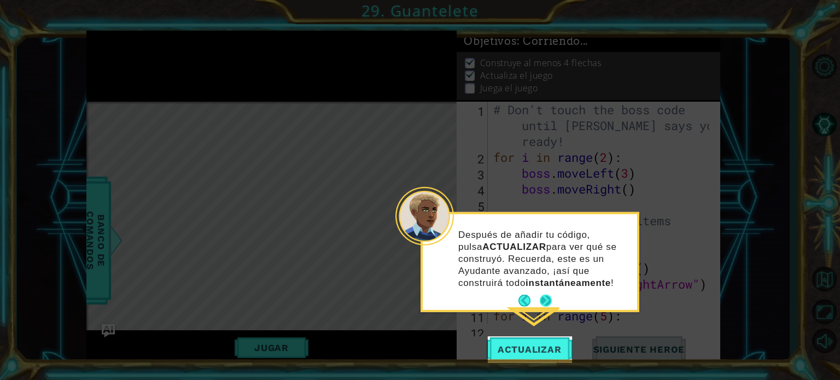
click at [550, 295] on button "Next" at bounding box center [545, 300] width 13 height 13
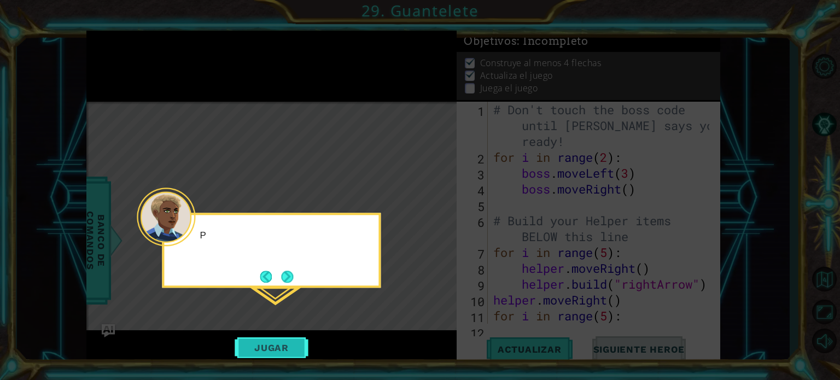
click at [252, 342] on button "Jugar" at bounding box center [272, 347] width 74 height 21
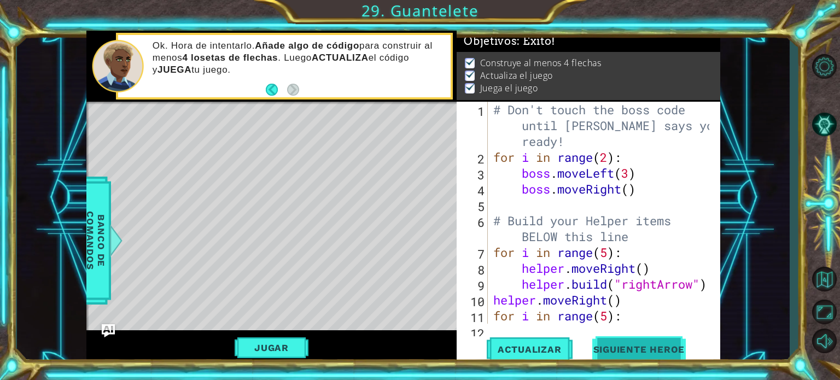
click at [621, 341] on button "Siguiente Heroe" at bounding box center [640, 349] width 114 height 26
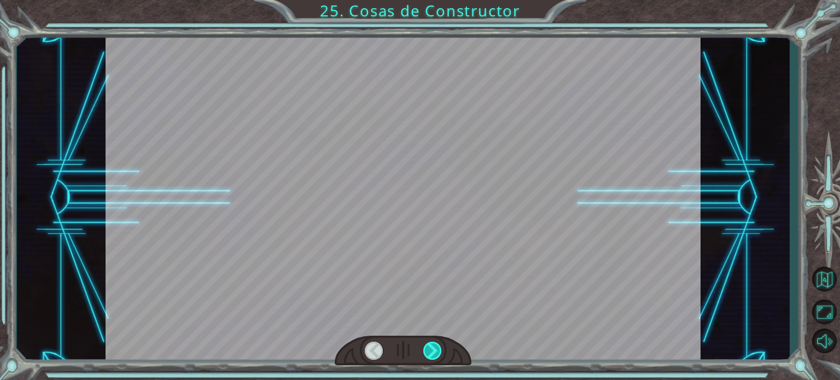
click at [426, 343] on div at bounding box center [432, 351] width 19 height 18
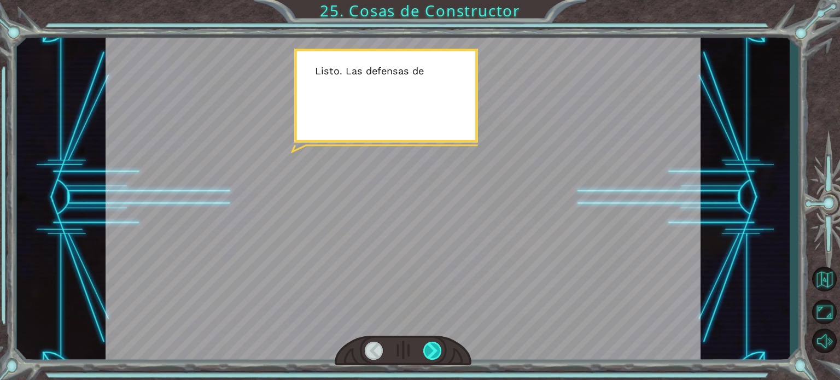
click at [426, 343] on div at bounding box center [432, 351] width 19 height 18
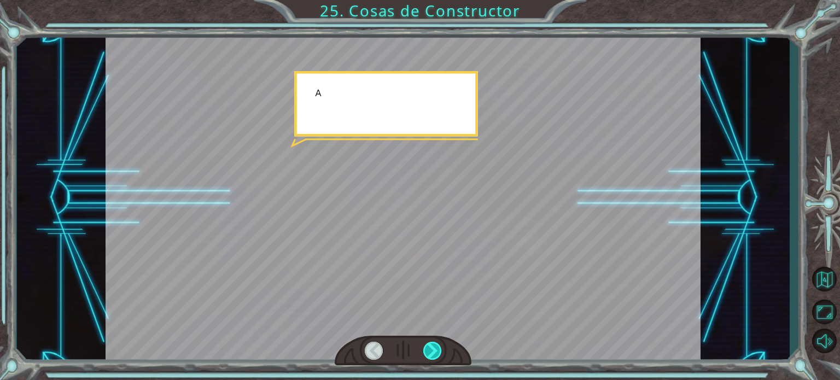
click at [426, 343] on div at bounding box center [432, 351] width 19 height 18
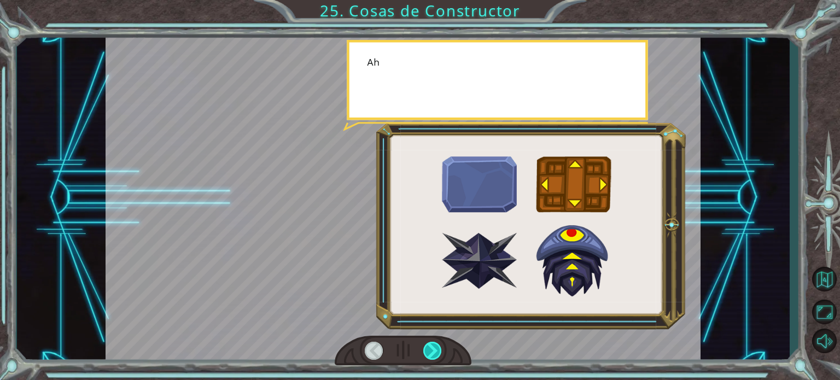
click at [426, 343] on div at bounding box center [432, 351] width 19 height 18
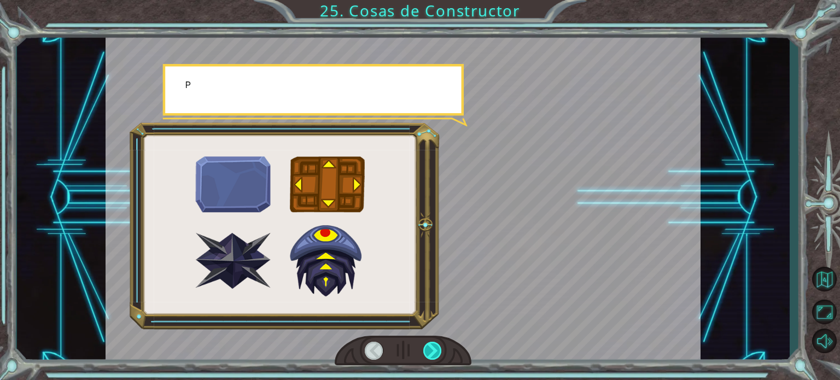
click at [426, 343] on div at bounding box center [432, 351] width 19 height 18
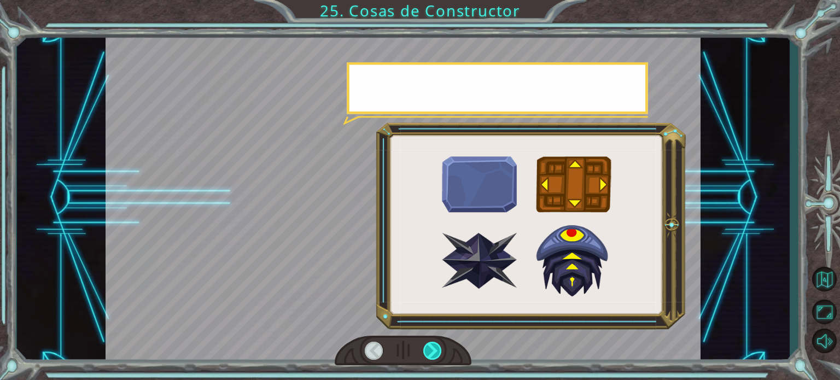
click at [426, 343] on div at bounding box center [432, 351] width 19 height 18
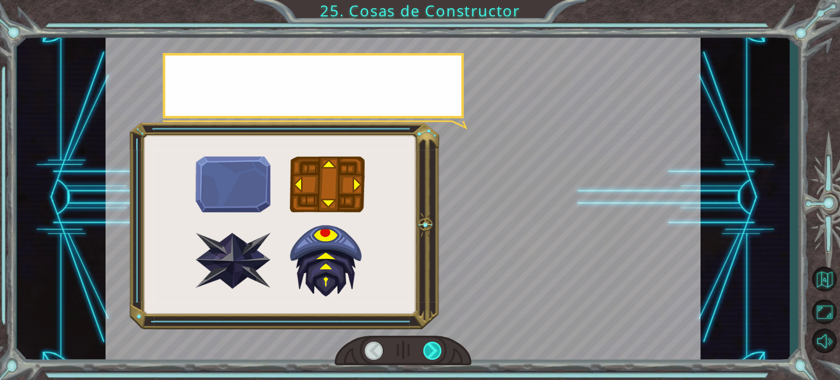
click at [426, 343] on div at bounding box center [432, 351] width 19 height 18
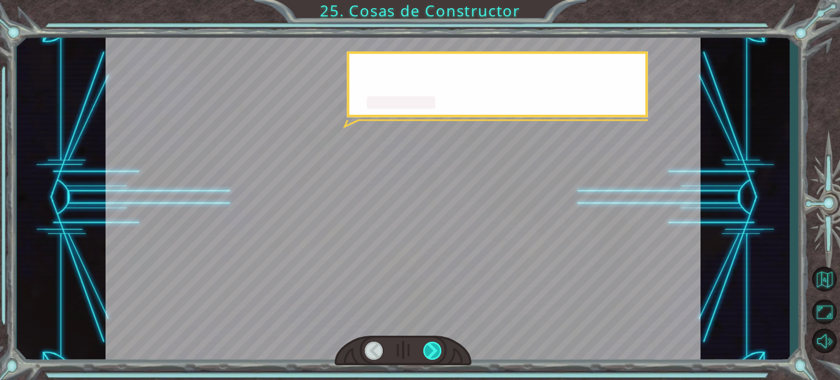
click at [426, 343] on div at bounding box center [432, 351] width 19 height 18
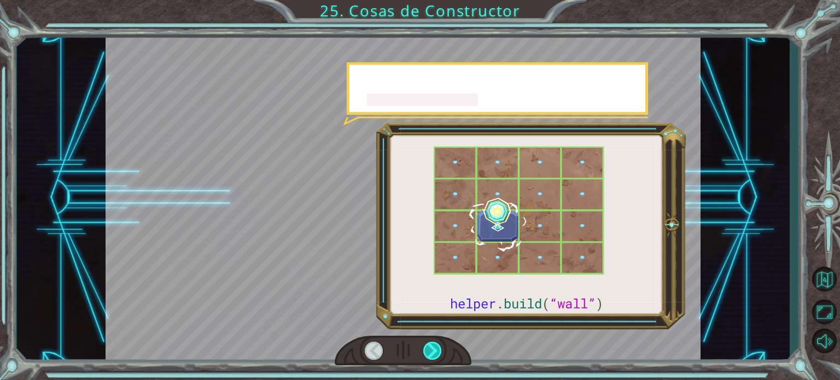
click at [426, 343] on div at bounding box center [432, 351] width 19 height 18
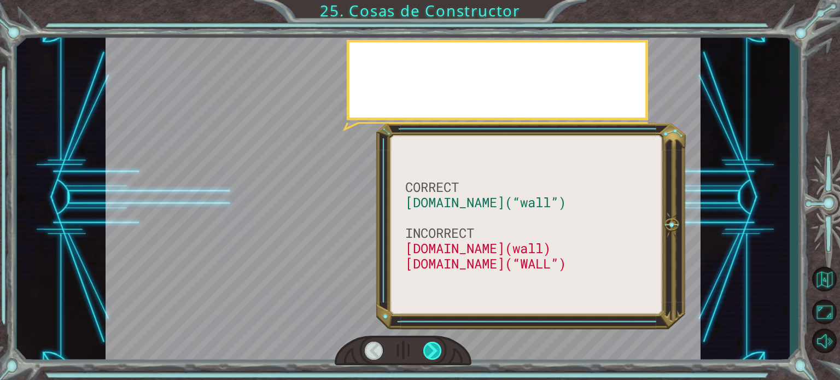
click at [426, 343] on div at bounding box center [432, 351] width 19 height 18
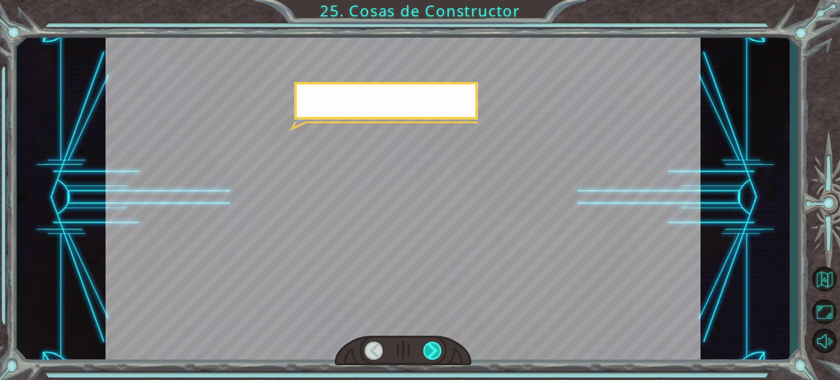
click at [426, 343] on div at bounding box center [432, 351] width 19 height 18
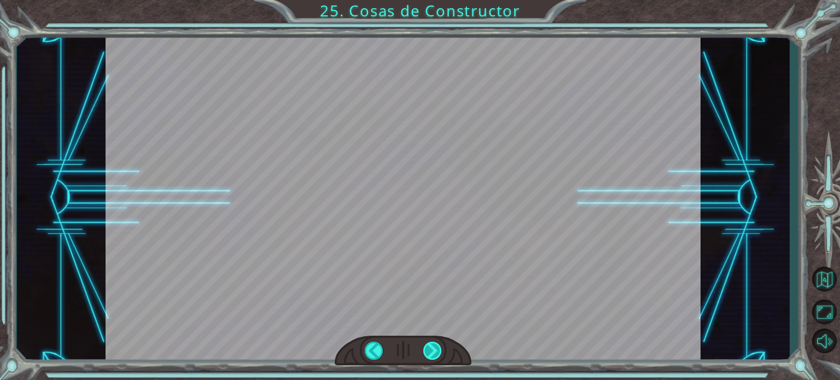
click at [426, 343] on div at bounding box center [432, 351] width 19 height 18
click at [426, 0] on div "CORRECT [DOMAIN_NAME](“wall”) INCORRECT [DOMAIN_NAME](wall) [DOMAIN_NAME](“WALL…" at bounding box center [420, 0] width 840 height 0
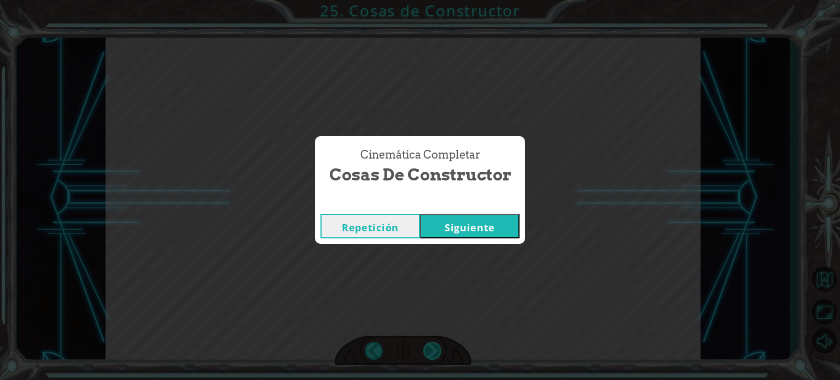
click at [426, 343] on div "Cinemática Completar Cosas de Constructor Repetición [GEOGRAPHIC_DATA]" at bounding box center [420, 190] width 840 height 380
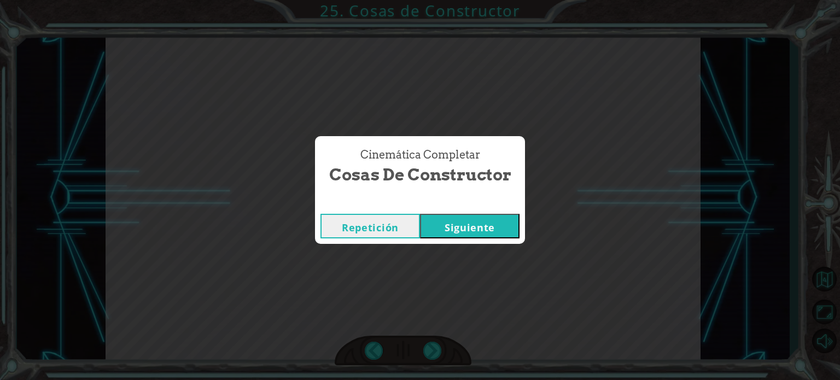
drag, startPoint x: 426, startPoint y: 343, endPoint x: 462, endPoint y: 229, distance: 120.4
click at [462, 229] on div "Cinemática Completar Cosas de Constructor Repetición [GEOGRAPHIC_DATA]" at bounding box center [420, 190] width 840 height 380
click at [472, 218] on button "Siguiente" at bounding box center [470, 226] width 100 height 25
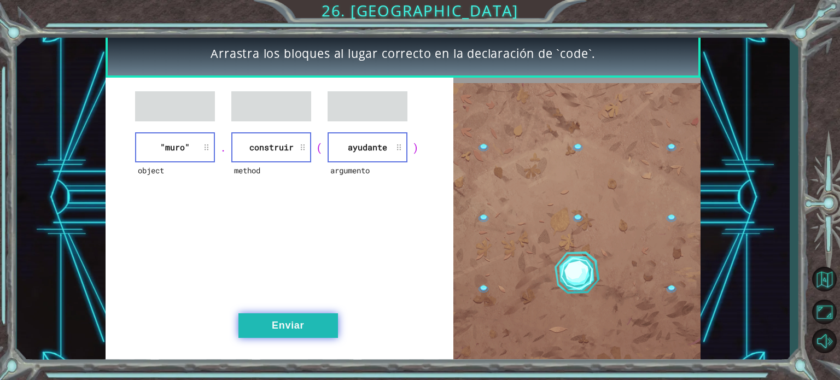
click at [305, 333] on button "Enviar" at bounding box center [288, 325] width 100 height 25
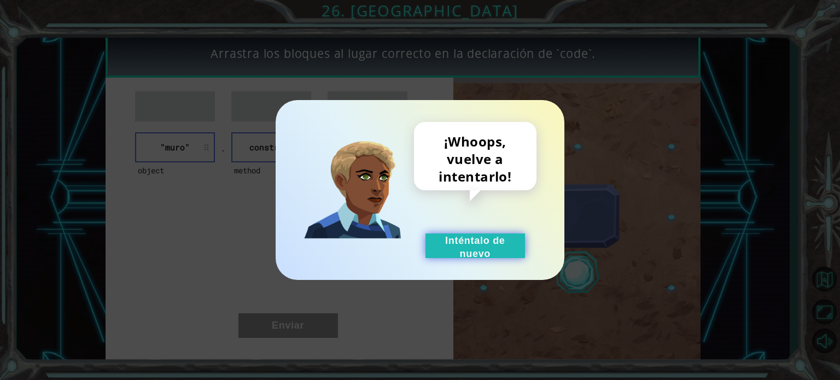
click at [464, 250] on button "Inténtalo de nuevo" at bounding box center [476, 246] width 100 height 25
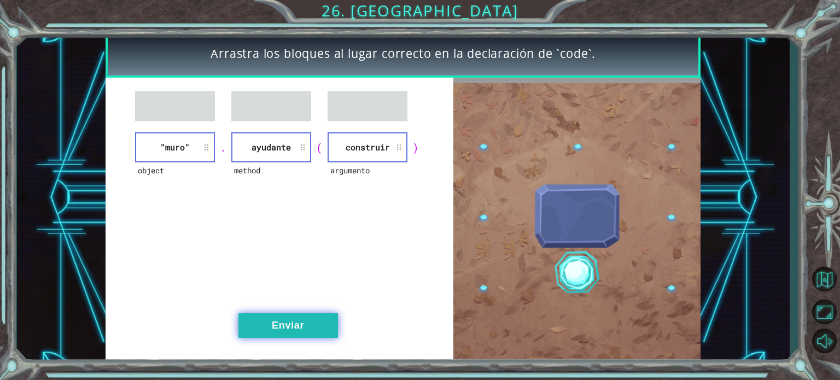
click at [299, 317] on button "Enviar" at bounding box center [288, 325] width 100 height 25
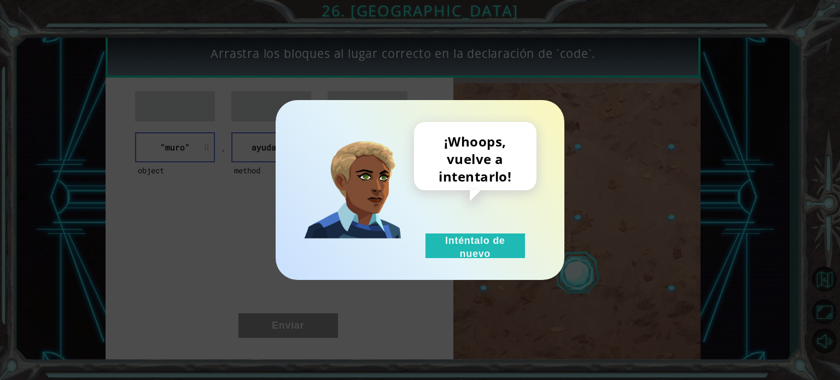
click at [453, 217] on div "¡Whoops, vuelve a intentarlo! Inténtalo de nuevo" at bounding box center [475, 190] width 123 height 136
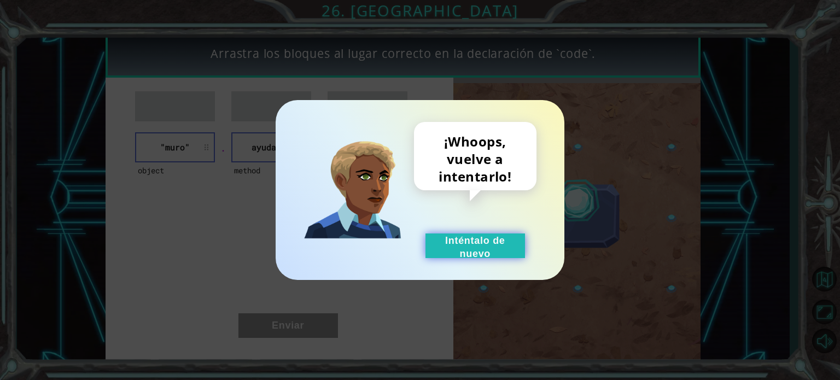
click at [456, 258] on button "Inténtalo de nuevo" at bounding box center [476, 246] width 100 height 25
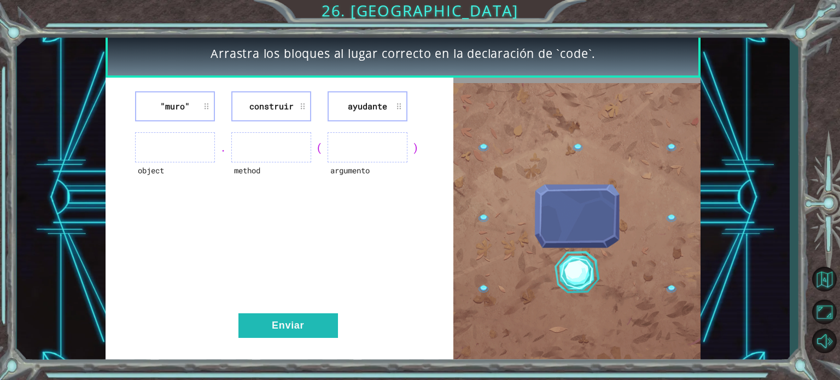
click at [456, 258] on button "Inténtalo de nuevo" at bounding box center [476, 246] width 100 height 25
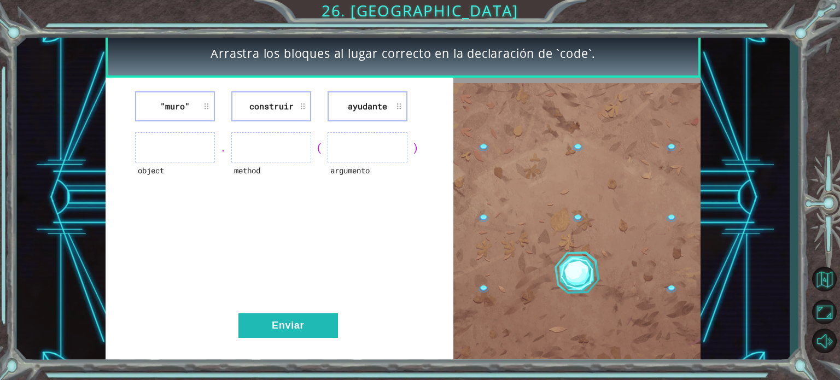
click at [352, 115] on li "ayudante" at bounding box center [368, 106] width 80 height 30
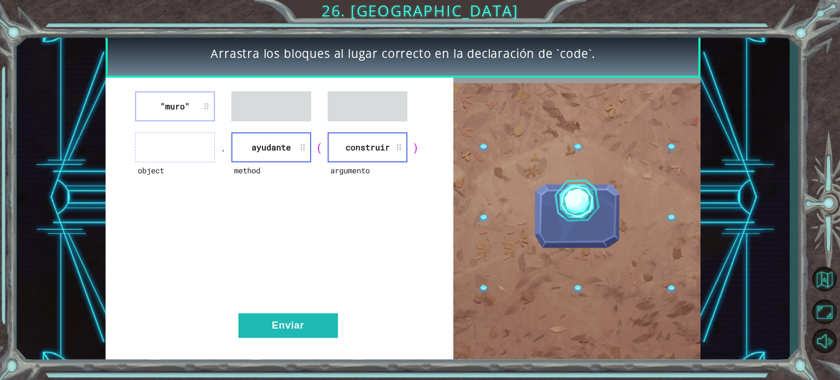
drag, startPoint x: 173, startPoint y: 88, endPoint x: 176, endPoint y: 94, distance: 6.6
click at [176, 94] on div ""[PERSON_NAME]" object . method ayudante ( argumento construir ) Enviar" at bounding box center [279, 221] width 347 height 287
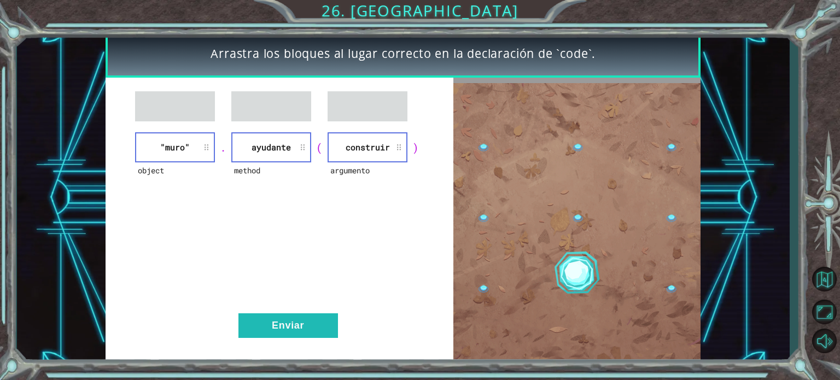
click at [287, 310] on div "object "[PERSON_NAME]" . method ayudante ( argumento construir ) Enviar" at bounding box center [279, 221] width 347 height 287
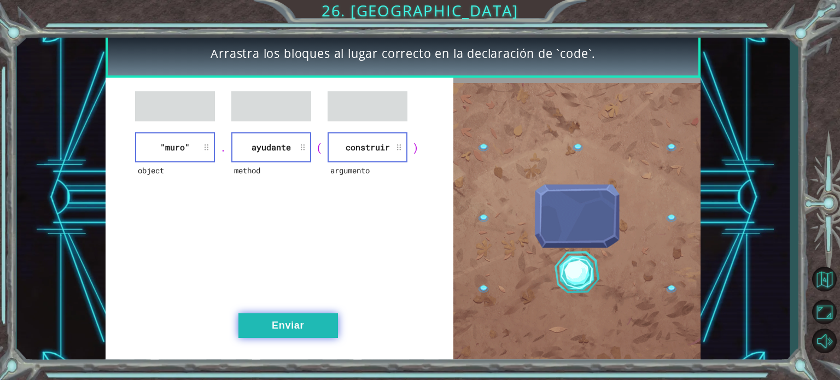
click at [287, 315] on button "Enviar" at bounding box center [288, 325] width 100 height 25
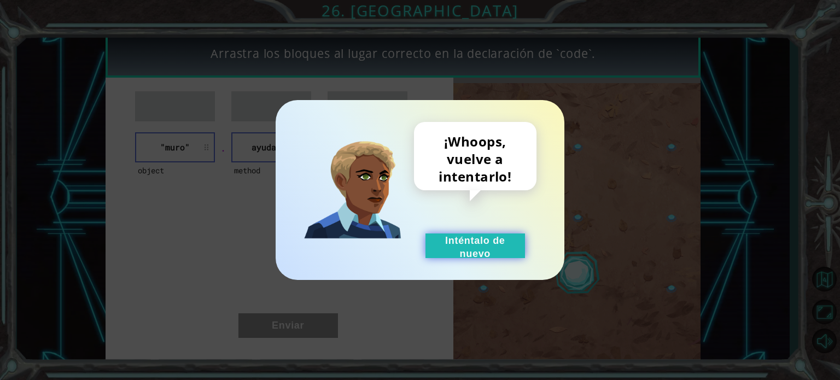
click at [452, 245] on button "Inténtalo de nuevo" at bounding box center [476, 246] width 100 height 25
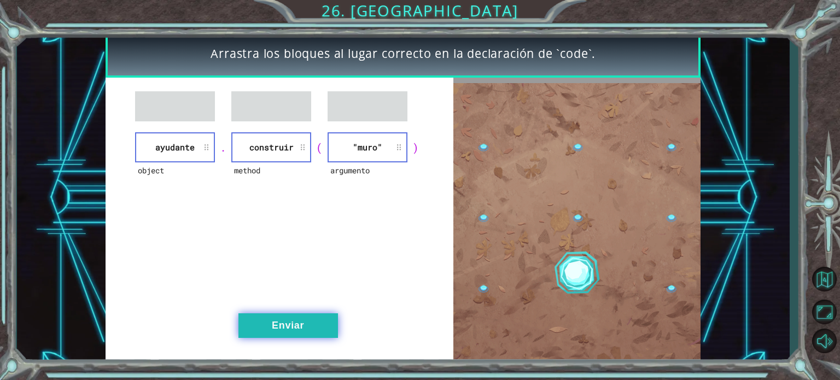
click at [288, 313] on button "Enviar" at bounding box center [288, 325] width 100 height 25
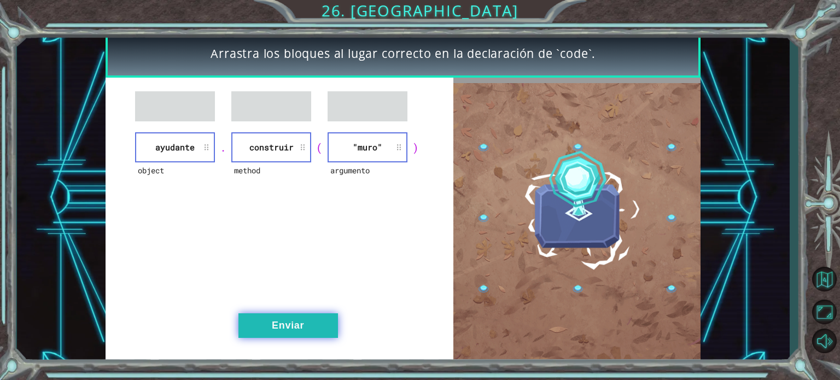
click at [315, 332] on button "Enviar" at bounding box center [288, 325] width 100 height 25
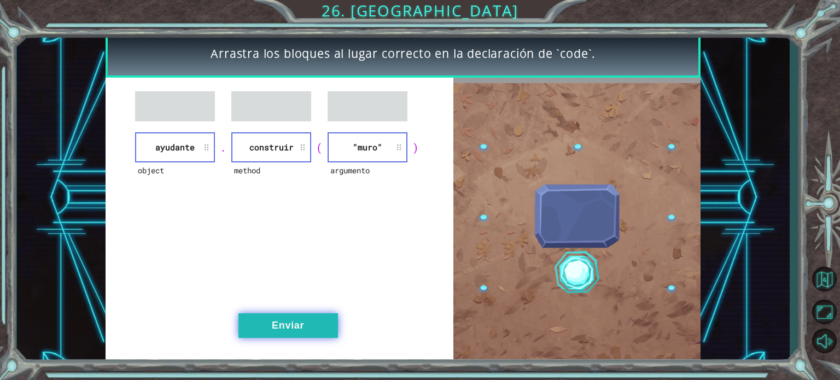
click at [315, 332] on button "Enviar" at bounding box center [288, 325] width 100 height 25
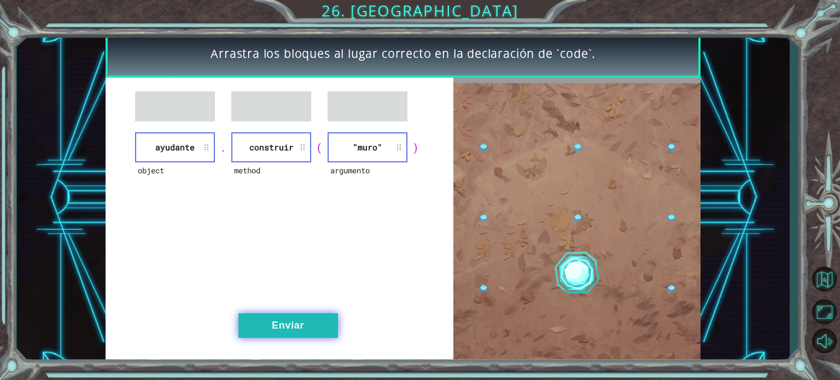
click at [315, 331] on button "Enviar" at bounding box center [288, 325] width 100 height 25
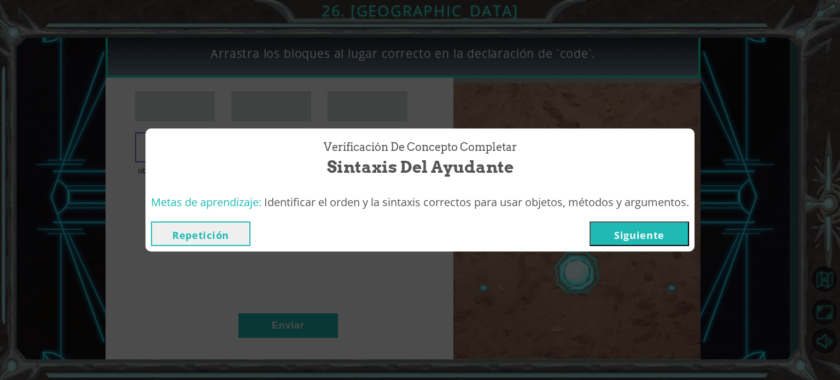
click at [628, 239] on button "Siguiente" at bounding box center [640, 234] width 100 height 25
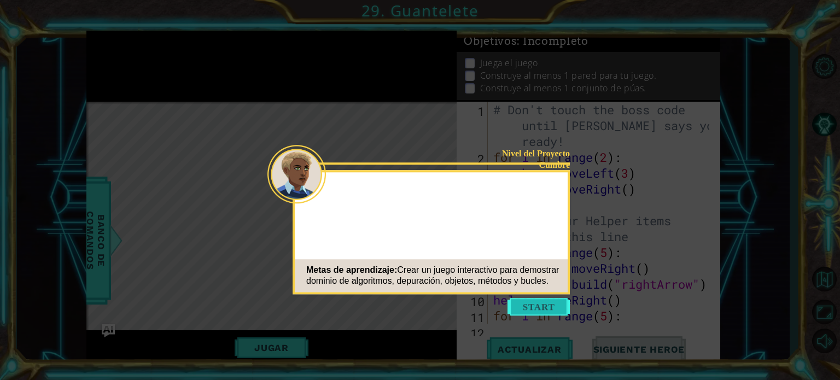
click at [528, 305] on button "Start" at bounding box center [539, 307] width 62 height 18
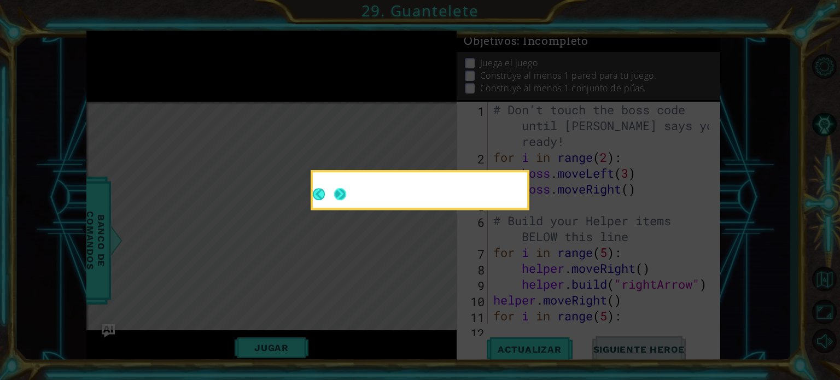
click at [346, 200] on button "Next" at bounding box center [340, 194] width 12 height 12
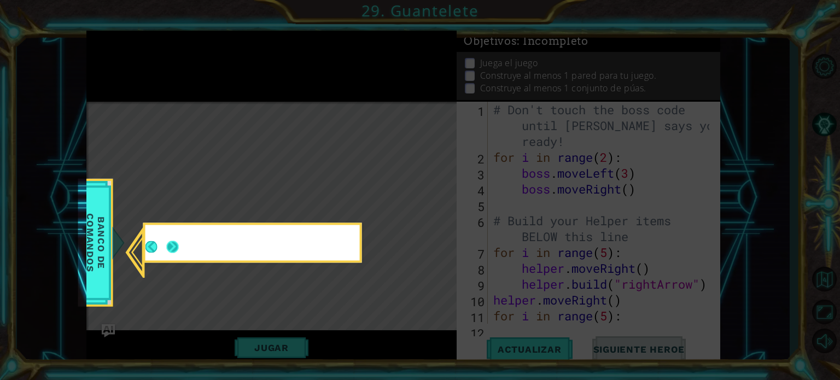
click at [173, 244] on button "Next" at bounding box center [172, 247] width 12 height 12
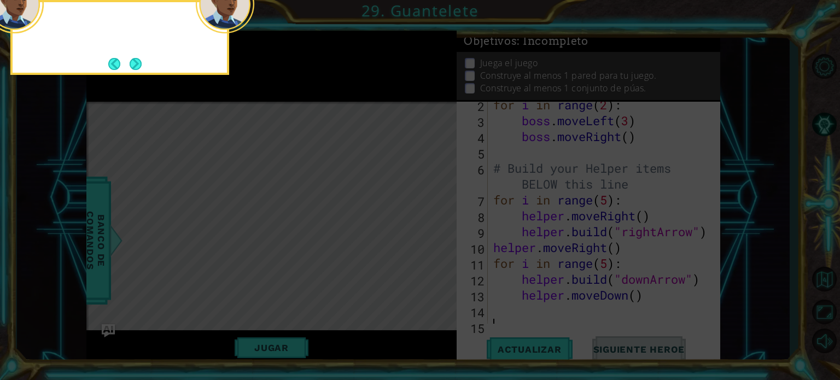
scroll to position [63, 0]
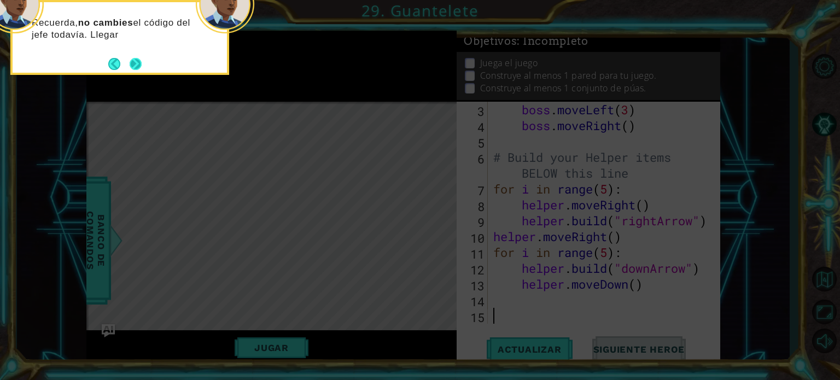
click at [137, 66] on button "Next" at bounding box center [136, 64] width 12 height 12
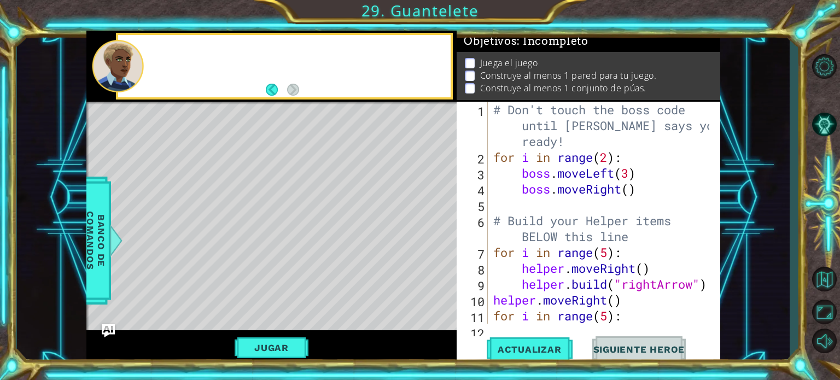
scroll to position [0, 0]
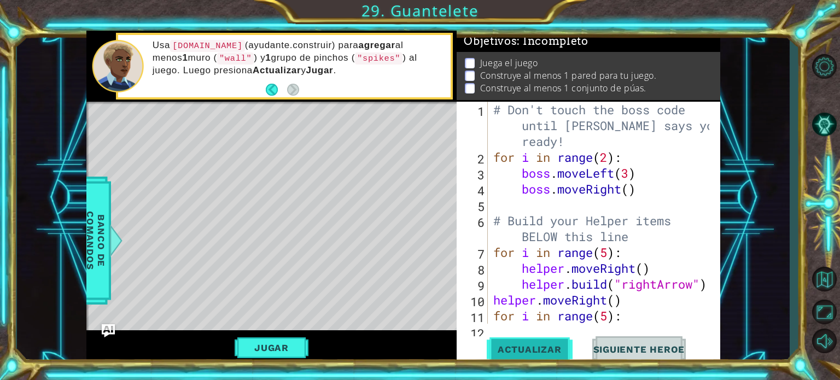
click at [509, 340] on button "Actualizar" at bounding box center [530, 349] width 86 height 26
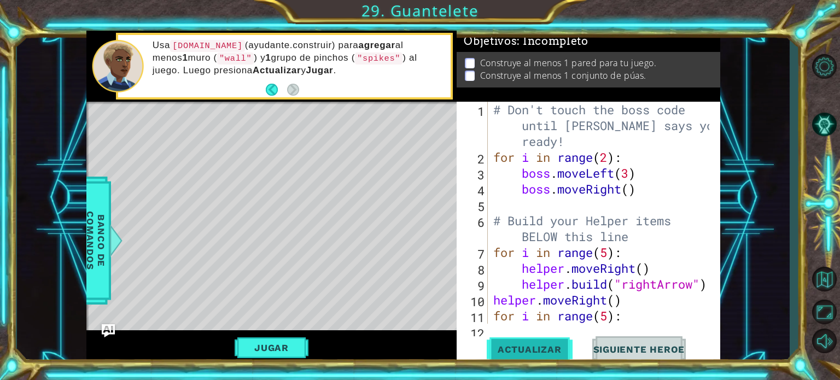
click at [509, 340] on button "Actualizar" at bounding box center [530, 349] width 86 height 26
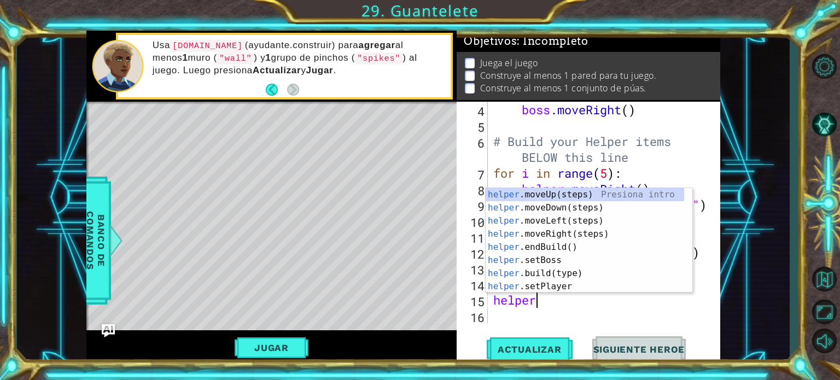
scroll to position [0, 1]
type textarea "h"
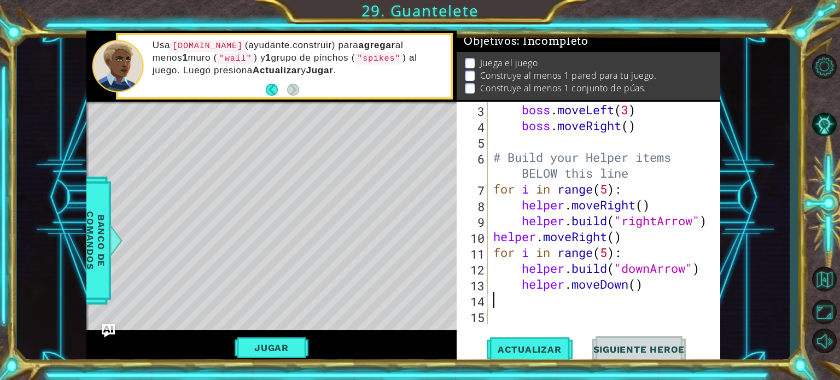
scroll to position [47, 0]
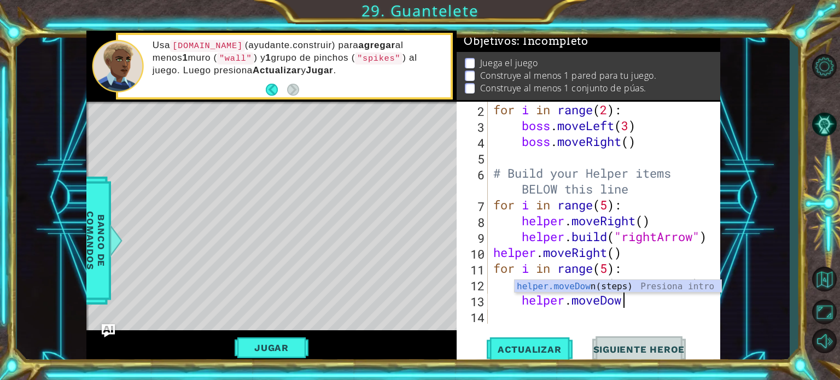
click at [604, 324] on div "helper.moveDow 2 3 4 5 6 7 8 9 10 11 12 13 14 for i in range ( 2 ) : boss . mov…" at bounding box center [589, 233] width 264 height 263
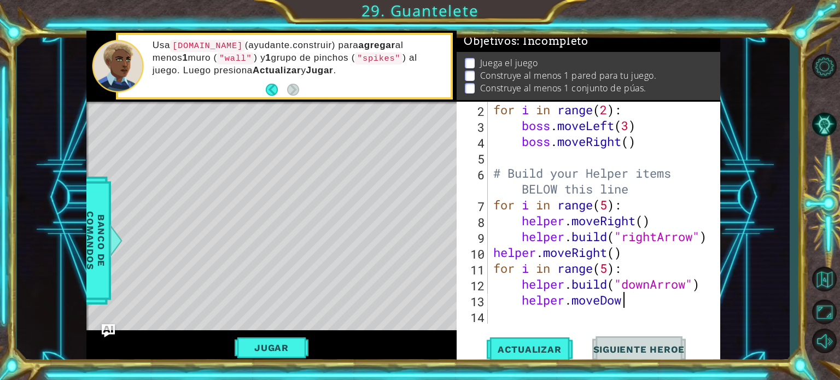
type textarea "helper.moveDown"
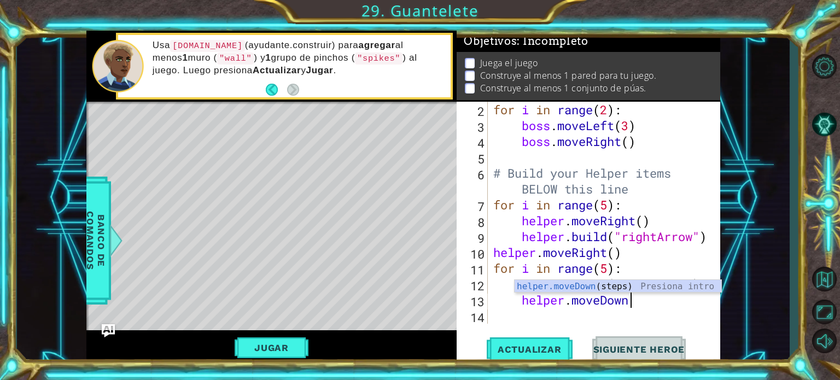
scroll to position [0, 5]
click at [593, 287] on div "helper.moveDown (steps) Presiona intro" at bounding box center [618, 299] width 207 height 39
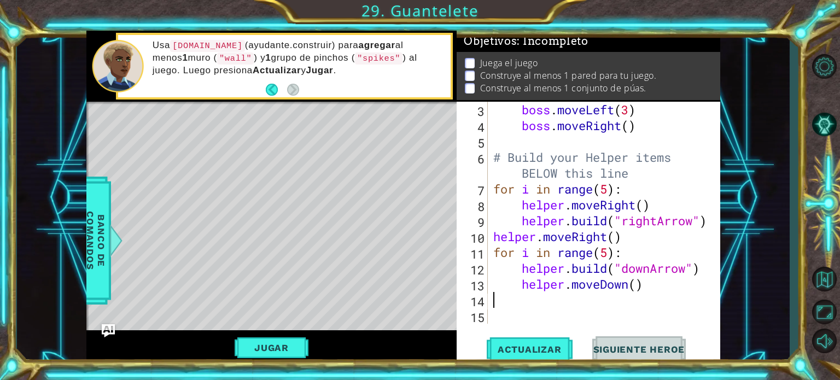
scroll to position [0, 0]
click at [494, 189] on div "boss . moveLeft ( 3 ) boss . moveRight ( ) # Build your Helper items BELOW this…" at bounding box center [603, 229] width 224 height 254
type textarea "for i in range(5):"
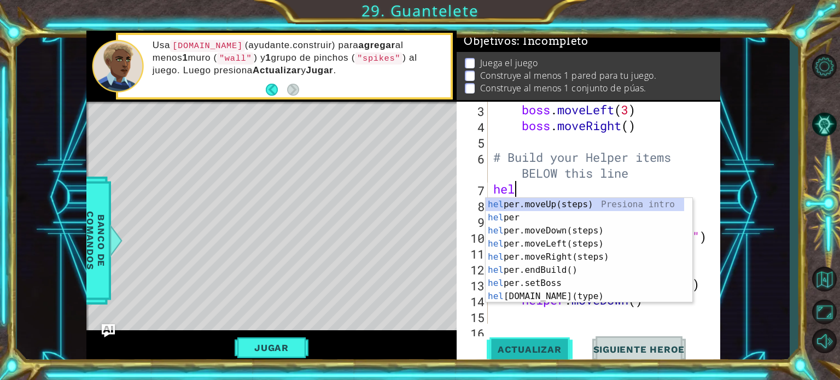
type textarea "h"
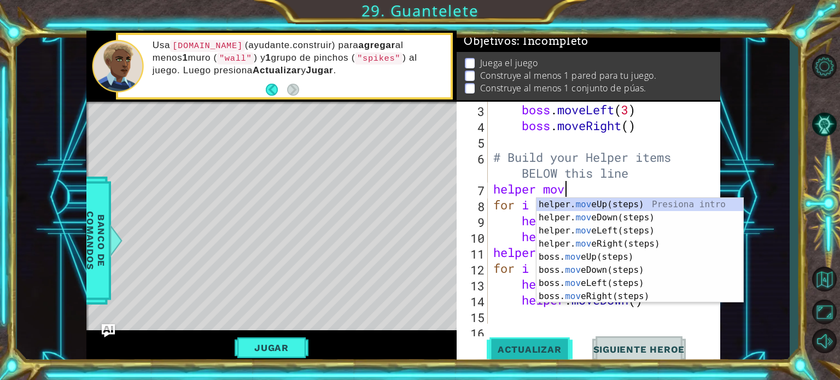
scroll to position [0, 3]
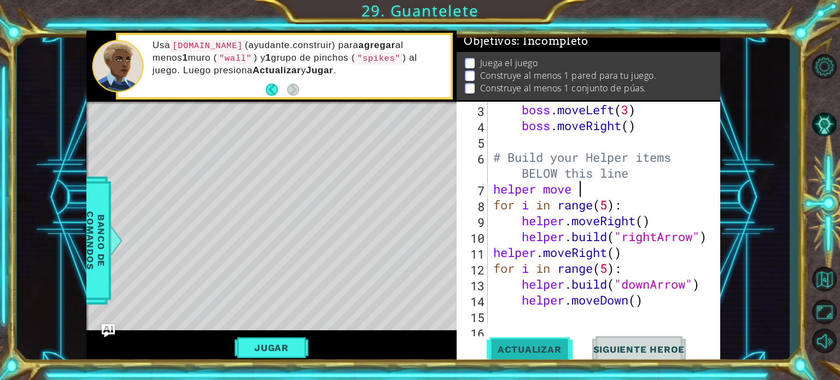
type textarea "helper move"
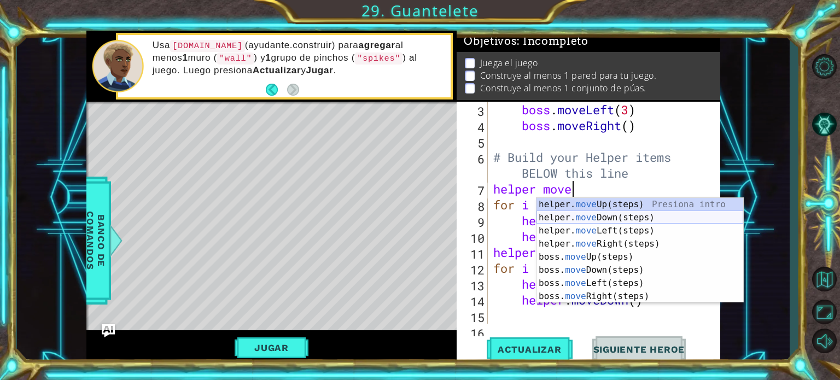
click at [614, 217] on div "helper. move Up(steps) Presiona intro helper. move Down(steps) Presiona intro h…" at bounding box center [640, 263] width 207 height 131
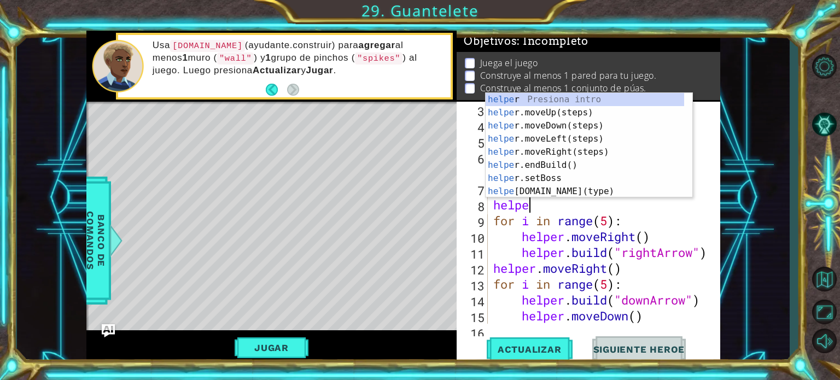
scroll to position [0, 1]
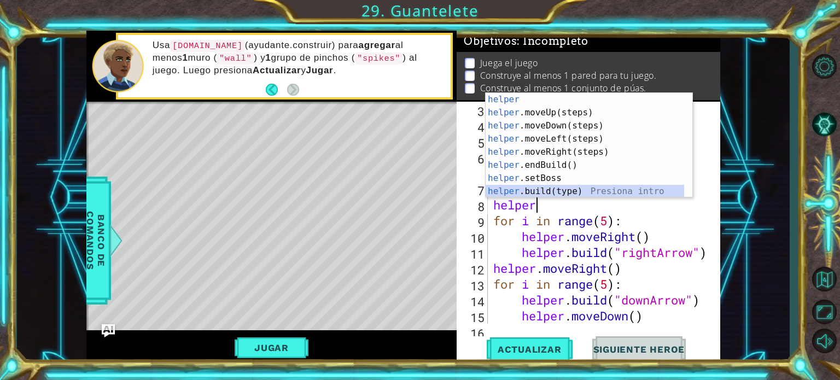
click at [551, 189] on div "helper Presiona intro helper .moveUp(steps) Presiona intro helper .moveDown(ste…" at bounding box center [585, 158] width 199 height 131
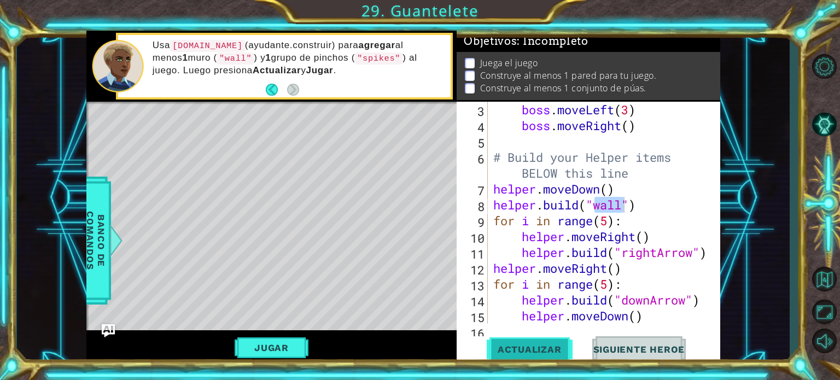
click at [523, 341] on button "Actualizar" at bounding box center [530, 349] width 86 height 26
click at [278, 345] on button "Jugar" at bounding box center [272, 347] width 74 height 21
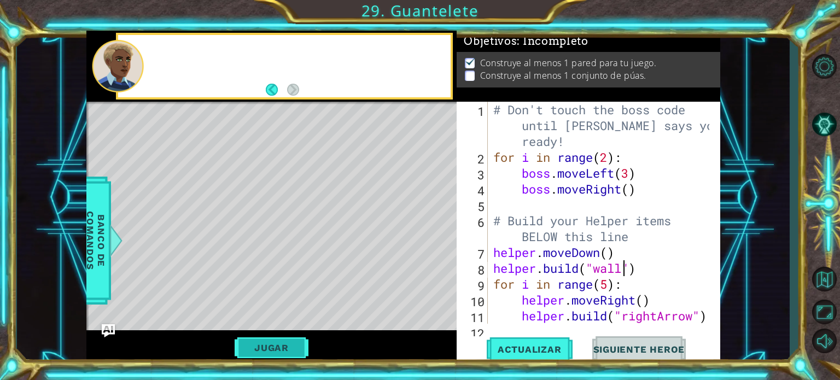
scroll to position [0, 0]
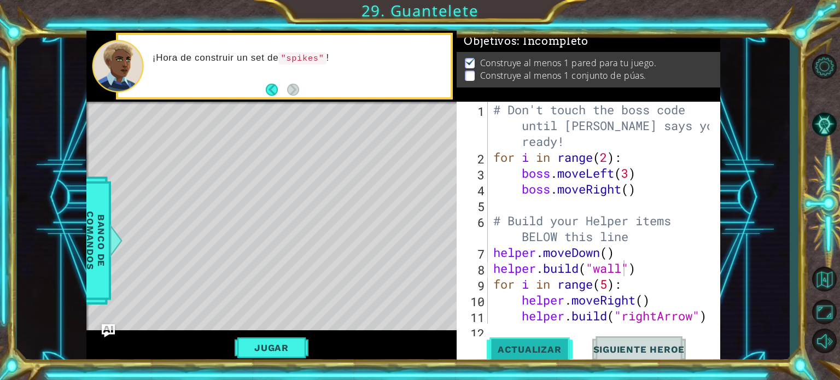
click at [516, 345] on span "Actualizar" at bounding box center [530, 349] width 86 height 11
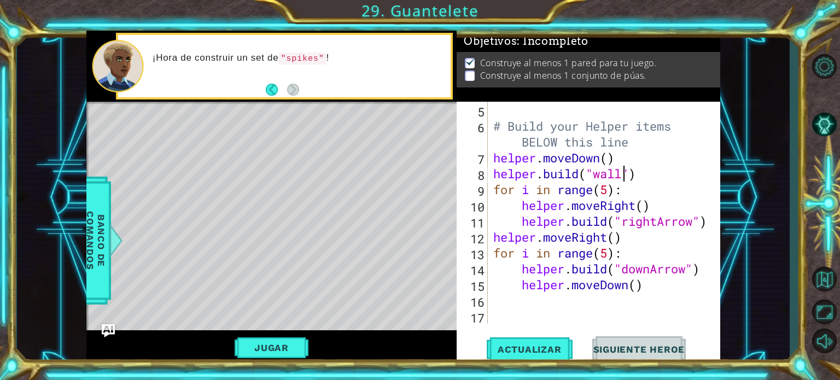
scroll to position [95, 0]
click at [644, 185] on div "# Build your Helper items BELOW this line helper . moveDown ( ) helper . build …" at bounding box center [603, 229] width 224 height 254
click at [646, 173] on div "# Build your Helper items BELOW this line helper . moveDown ( ) helper . build …" at bounding box center [603, 229] width 224 height 254
type textarea "[DOMAIN_NAME]("wall")"
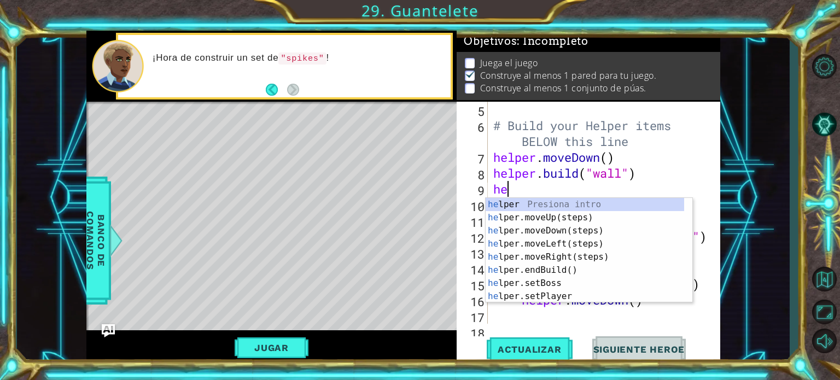
type textarea "hel"
click at [555, 259] on div "hel per Presiona intro hel per.moveUp(steps) Presiona intro hel per.moveDown(st…" at bounding box center [585, 263] width 199 height 131
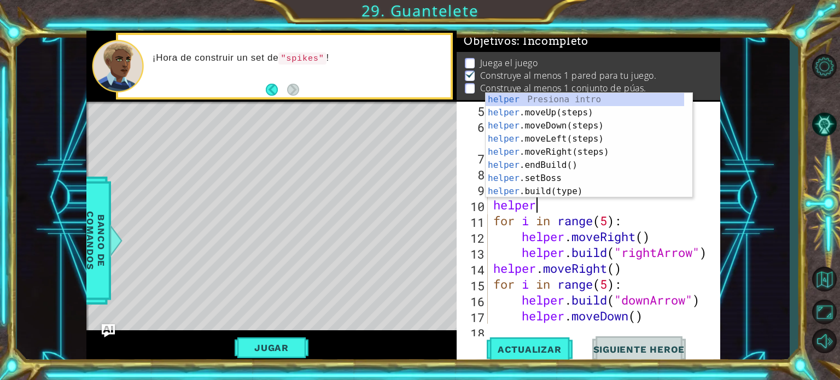
scroll to position [0, 1]
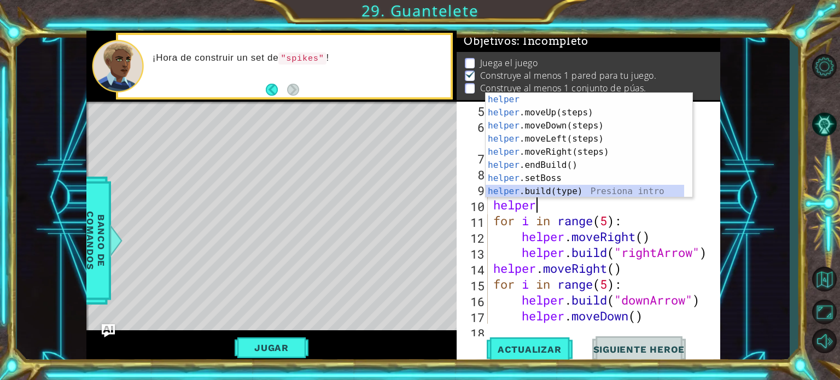
click at [545, 191] on div "helper Presiona intro helper .moveUp(steps) Presiona intro helper .moveDown(ste…" at bounding box center [585, 158] width 199 height 131
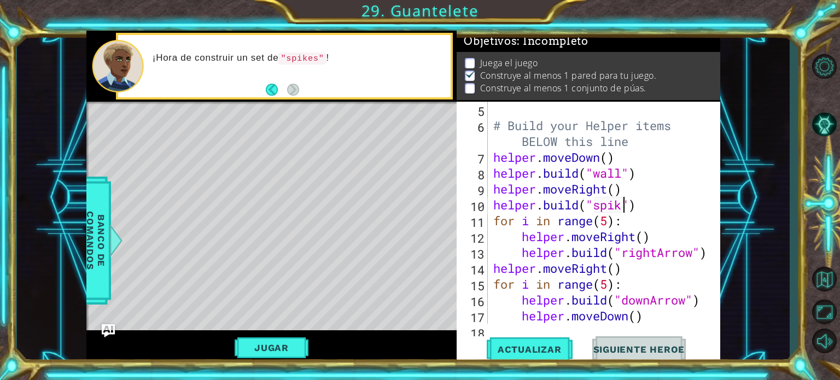
scroll to position [0, 7]
click at [541, 346] on span "Actualizar" at bounding box center [530, 349] width 86 height 11
click at [291, 346] on button "Jugar" at bounding box center [272, 347] width 74 height 21
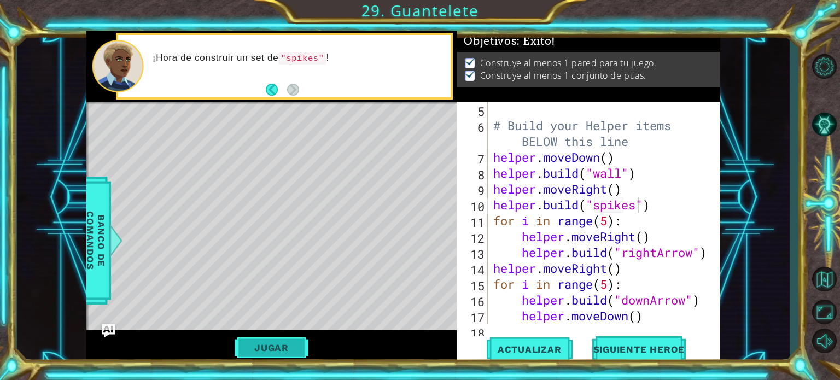
scroll to position [0, 0]
click at [624, 334] on div "[DOMAIN_NAME]("spikes") 5 6 7 8 9 10 11 12 13 14 15 16 17 18 # Build your Helpe…" at bounding box center [589, 233] width 264 height 263
click at [625, 352] on span "Siguiente Heroe" at bounding box center [640, 351] width 114 height 11
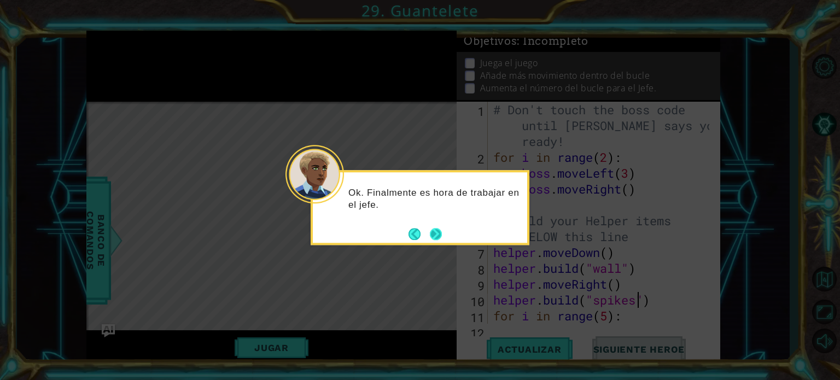
click at [441, 234] on button "Next" at bounding box center [436, 234] width 12 height 12
click at [441, 234] on icon at bounding box center [420, 190] width 840 height 380
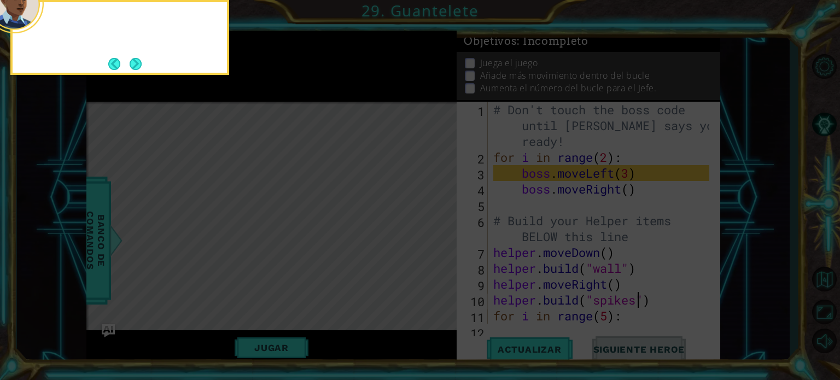
click at [138, 72] on button "Next" at bounding box center [135, 63] width 15 height 15
click at [138, 68] on icon at bounding box center [420, 57] width 840 height 646
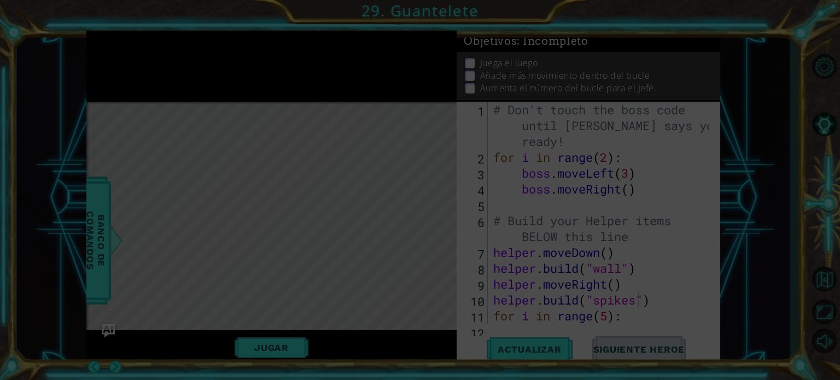
click at [138, 68] on icon at bounding box center [420, 190] width 840 height 380
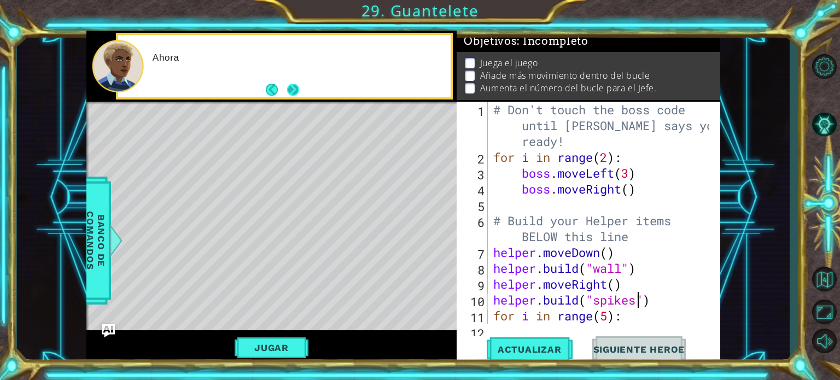
click at [289, 88] on button "Next" at bounding box center [293, 90] width 13 height 13
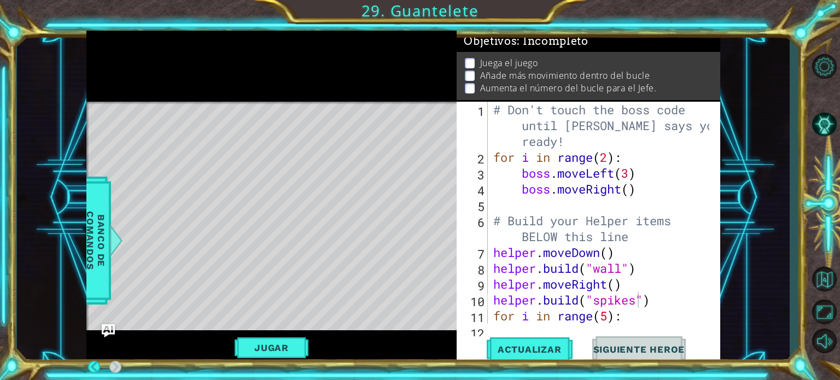
click at [289, 88] on div at bounding box center [271, 66] width 371 height 71
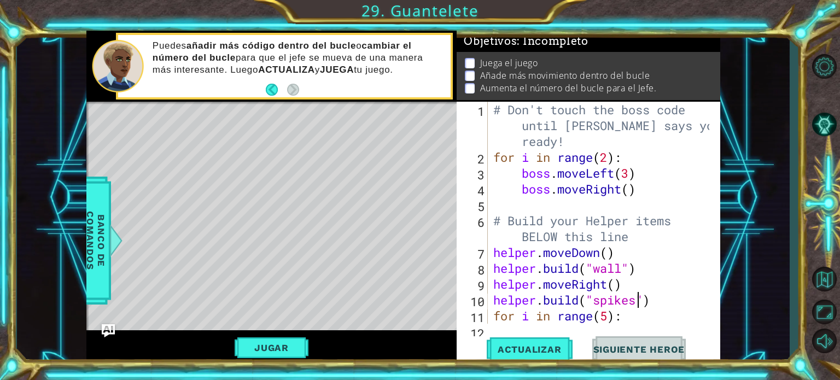
click at [634, 192] on div "# Don't touch the boss code until [PERSON_NAME] says you're ready! for i in ran…" at bounding box center [603, 245] width 224 height 286
click at [610, 161] on div "# Don't touch the boss code until [PERSON_NAME] says you're ready! for i in ran…" at bounding box center [603, 245] width 224 height 286
type textarea "for i in range(9):"
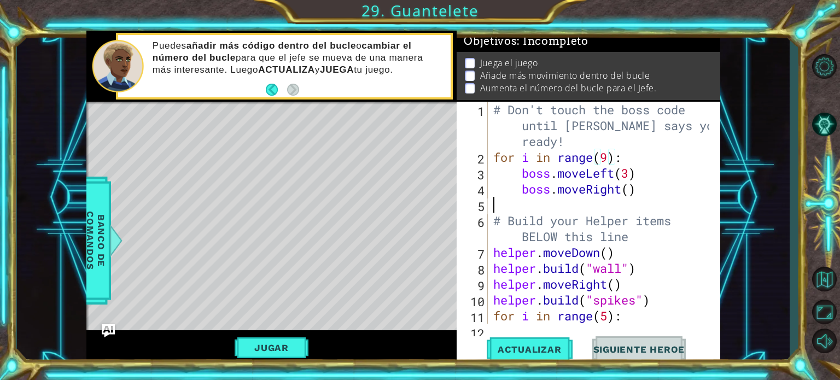
click at [631, 198] on div "# Don't touch the boss code until [PERSON_NAME] says you're ready! for i in ran…" at bounding box center [603, 245] width 224 height 286
click at [631, 188] on div "# Don't touch the boss code until [PERSON_NAME] says you're ready! for i in ran…" at bounding box center [603, 245] width 224 height 286
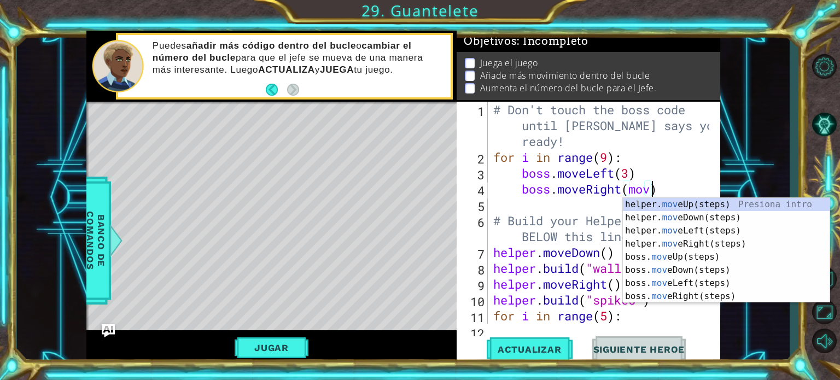
scroll to position [0, 7]
click at [648, 205] on div "helper. mov eUp(steps) Presiona intro helper. mov eDown(steps) Presiona intro h…" at bounding box center [726, 263] width 207 height 131
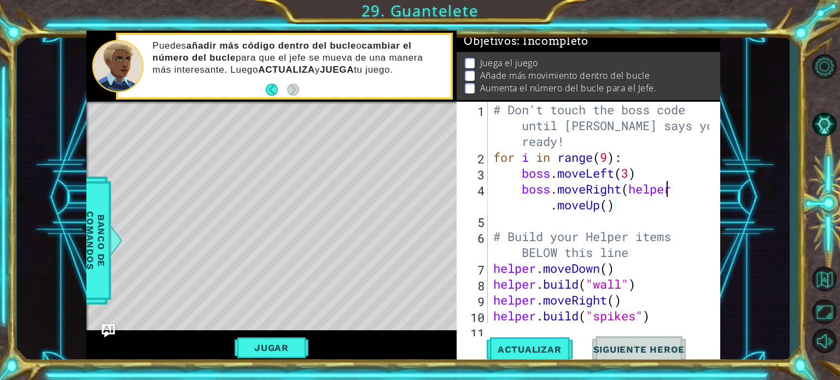
click at [672, 193] on div "# Don't touch the boss code until [PERSON_NAME] says you're ready! for i in ran…" at bounding box center [603, 245] width 224 height 286
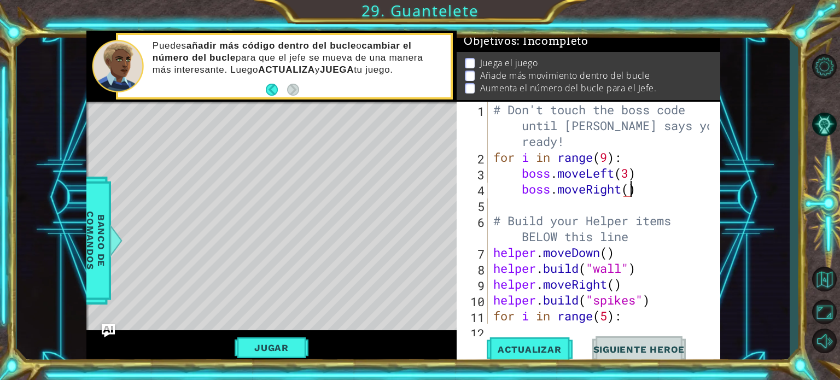
scroll to position [0, 5]
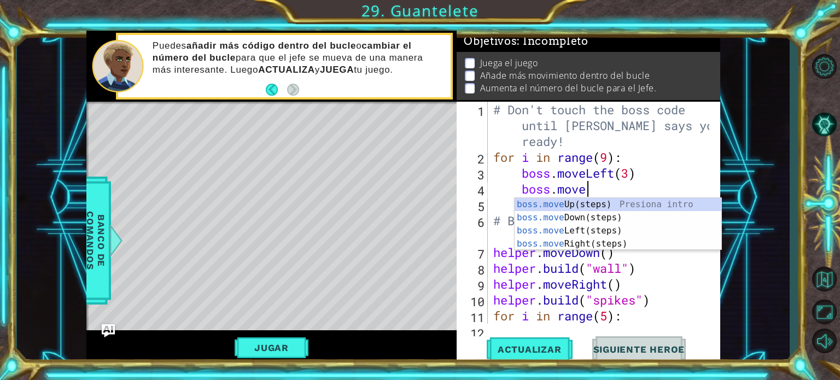
type textarea "boss.mov"
click at [573, 205] on div "boss.mov eUp(steps) Presiona intro boss.mov eDown(steps) Presiona intro boss.mo…" at bounding box center [618, 237] width 207 height 79
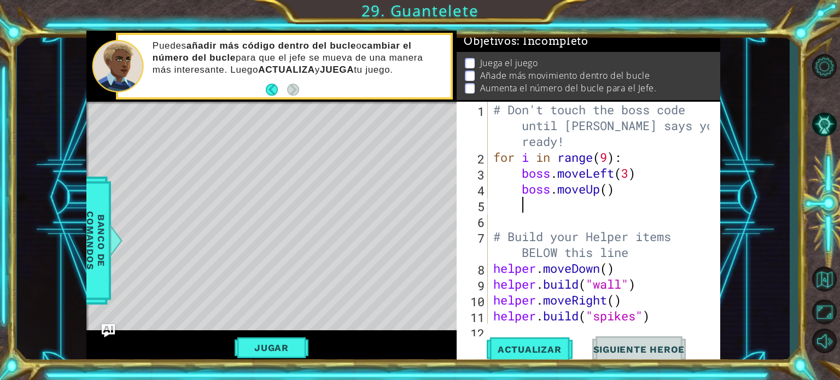
scroll to position [0, 0]
click at [606, 189] on div "# Don't touch the boss code until [PERSON_NAME] says you're ready! for i in ran…" at bounding box center [603, 245] width 224 height 286
type textarea "boss.moveUp(3)"
click at [632, 191] on div "# Don't touch the boss code until [PERSON_NAME] says you're ready! for i in ran…" at bounding box center [603, 245] width 224 height 286
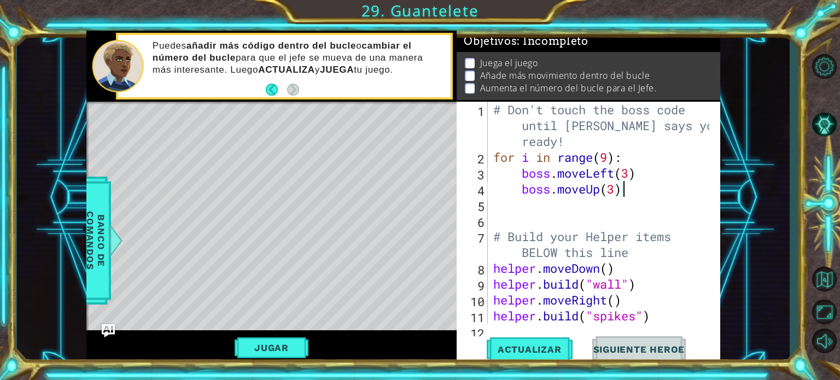
scroll to position [0, 0]
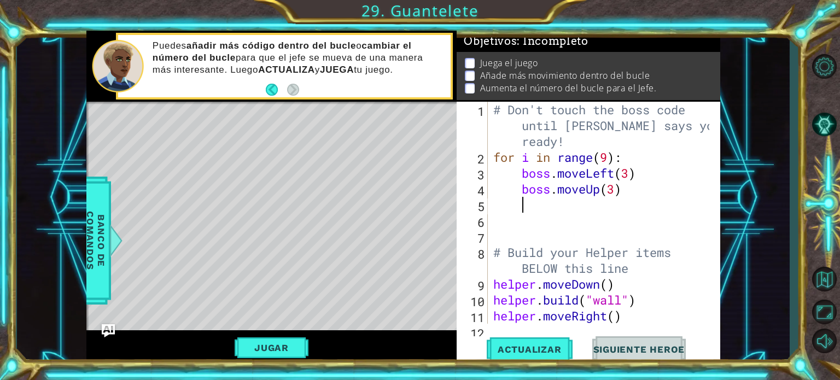
type textarea "bo"
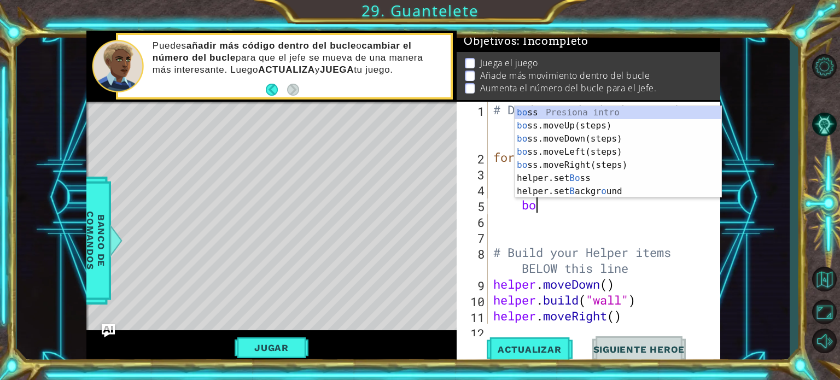
scroll to position [0, 1]
click at [573, 163] on div "bo ss Presiona intro bo ss.moveUp(steps) Presiona intro bo ss.moveDown(steps) P…" at bounding box center [618, 165] width 207 height 118
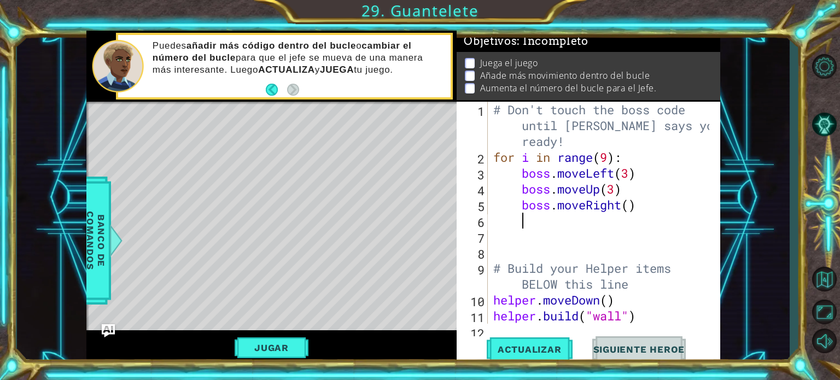
scroll to position [0, 0]
click at [630, 209] on div "# Don't touch the boss code until [PERSON_NAME] says you're ready! for i in ran…" at bounding box center [603, 245] width 224 height 286
type textarea "boss.moveRight(3)"
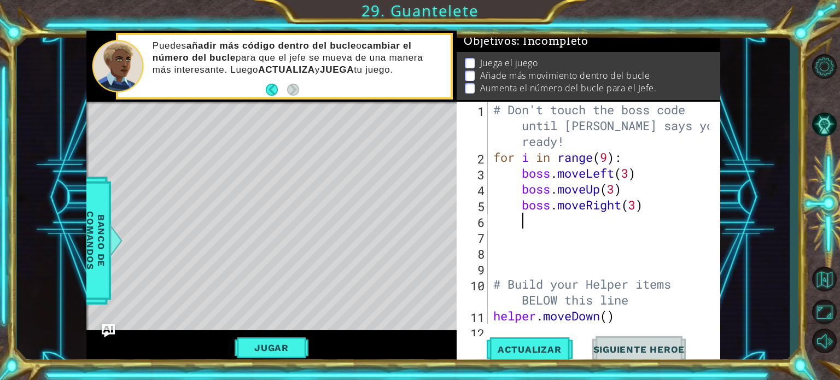
type textarea "bo"
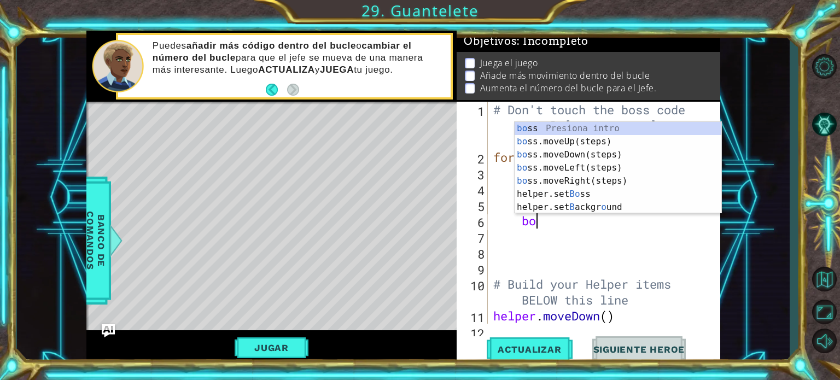
scroll to position [0, 1]
click at [575, 155] on div "bo ss Presiona intro bo ss.moveUp(steps) Presiona intro bo ss.moveDown(steps) P…" at bounding box center [618, 181] width 207 height 118
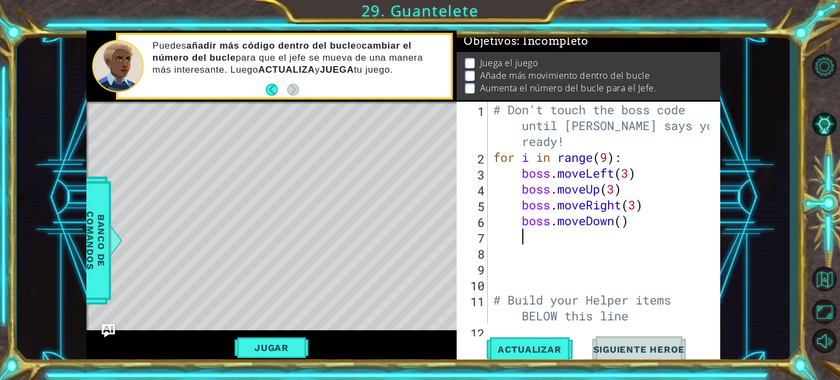
scroll to position [0, 0]
click at [623, 220] on div "# Don't touch the boss code until [PERSON_NAME] says you're ready! for i in ran…" at bounding box center [603, 245] width 224 height 286
click at [608, 158] on div "# Don't touch the boss code until [PERSON_NAME] says you're ready! for i in ran…" at bounding box center [603, 245] width 224 height 286
click at [520, 346] on span "Actualizar" at bounding box center [530, 349] width 86 height 11
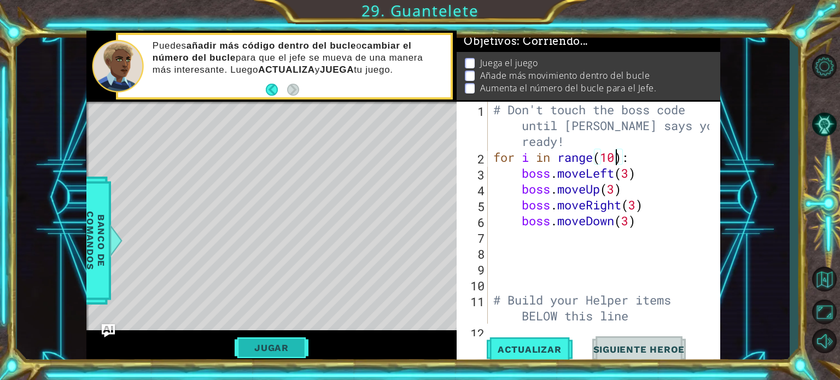
click at [271, 352] on button "Jugar" at bounding box center [272, 347] width 74 height 21
type textarea "for i in range(10):"
click at [519, 324] on div "1 ההההההההההההההההההההההההההההההההההההההההההההההההההההההההההההההההההההההההההההה…" at bounding box center [403, 198] width 634 height 335
click at [304, 337] on button "Jugar" at bounding box center [272, 347] width 74 height 21
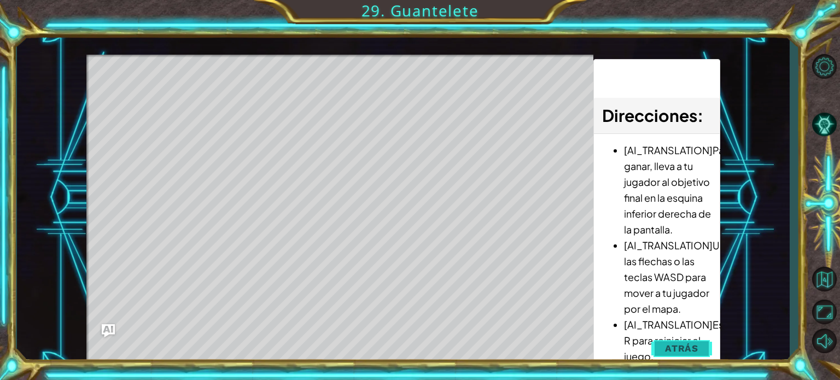
click at [699, 345] on button "Atrás" at bounding box center [681, 348] width 61 height 22
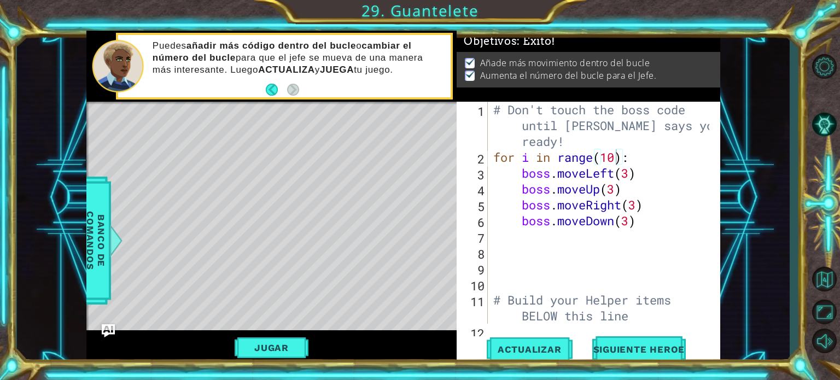
scroll to position [0, 0]
click at [538, 348] on span "Actualizar" at bounding box center [530, 349] width 86 height 11
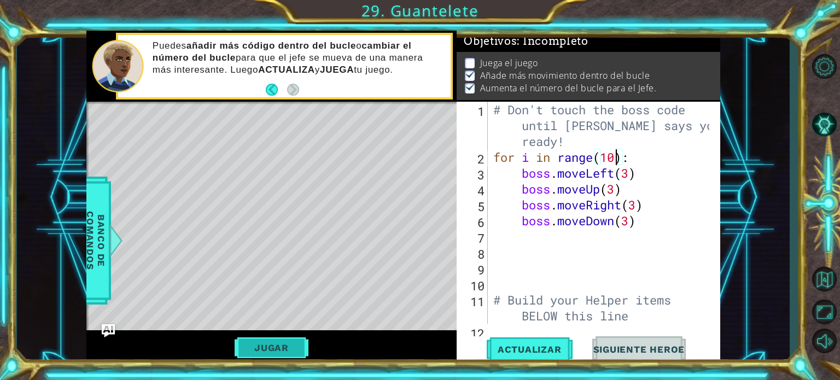
click at [293, 348] on button "Jugar" at bounding box center [272, 347] width 74 height 21
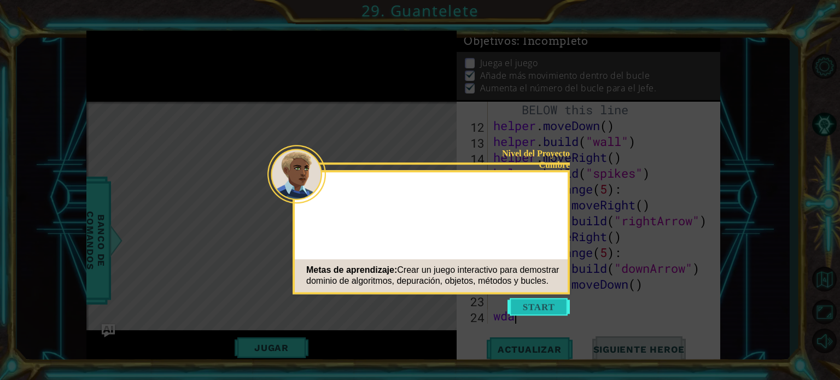
click at [538, 313] on button "Start" at bounding box center [539, 307] width 62 height 18
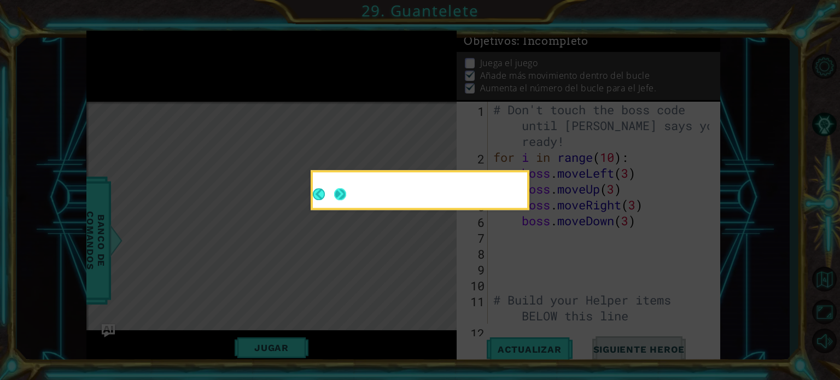
click at [342, 195] on button "Next" at bounding box center [340, 194] width 12 height 12
click at [342, 195] on icon at bounding box center [420, 190] width 840 height 380
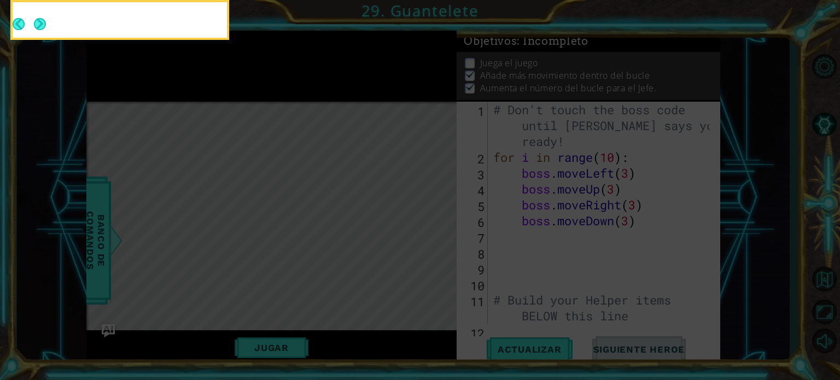
click at [342, 195] on icon at bounding box center [420, 57] width 840 height 646
click at [37, 24] on button "Next" at bounding box center [40, 24] width 12 height 12
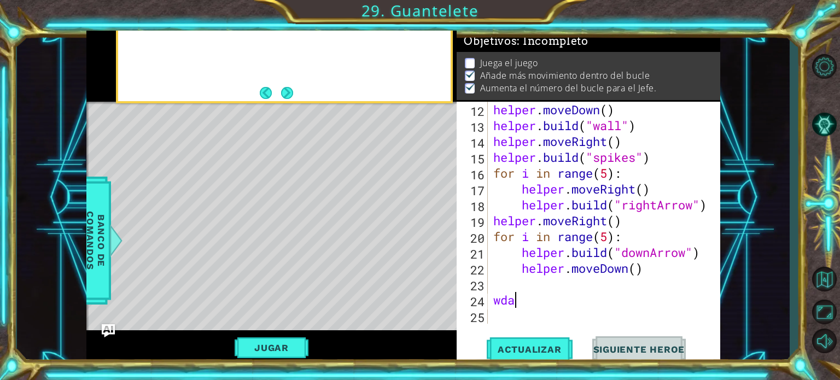
scroll to position [222, 0]
type textarea "w"
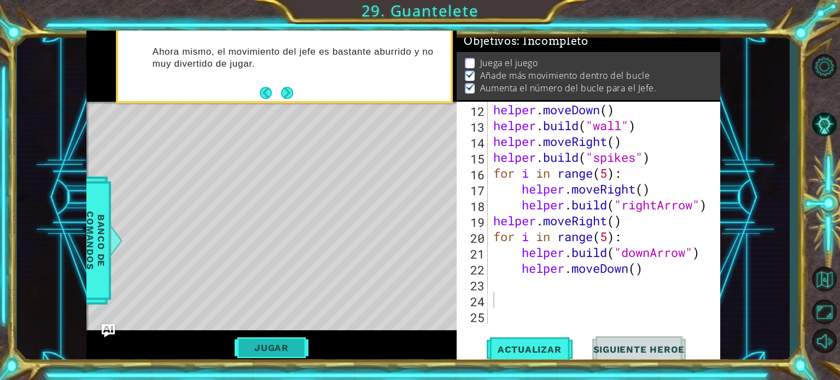
click at [302, 356] on button "Jugar" at bounding box center [272, 347] width 74 height 21
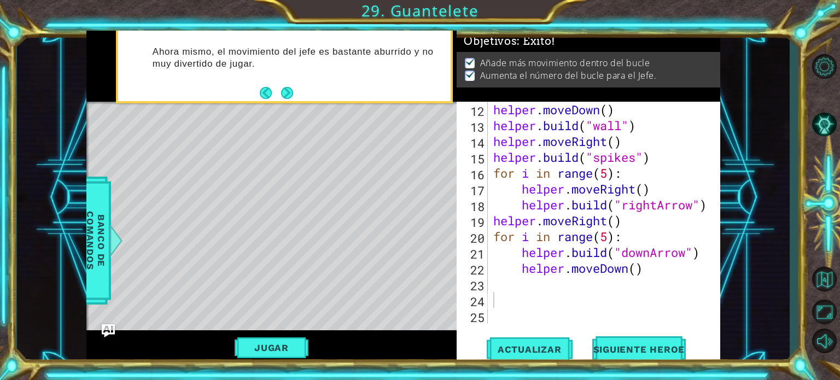
click at [647, 339] on div "Actualizar Siguiente Heroe" at bounding box center [591, 349] width 264 height 26
click at [647, 339] on button "Siguiente Heroe" at bounding box center [640, 350] width 114 height 26
click at [636, 352] on body "1 ההההההההההההההההההההההההההההההההההההההההההההההההההההההההההההההההההההההההההההה…" at bounding box center [420, 190] width 840 height 380
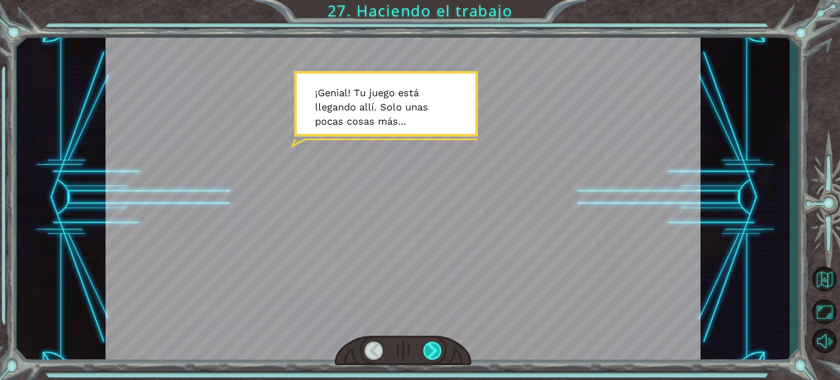
click at [432, 347] on div at bounding box center [432, 351] width 19 height 18
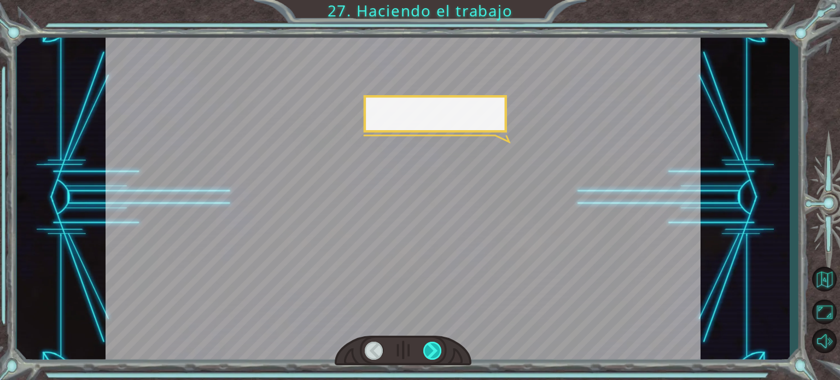
click at [432, 347] on div at bounding box center [432, 351] width 19 height 18
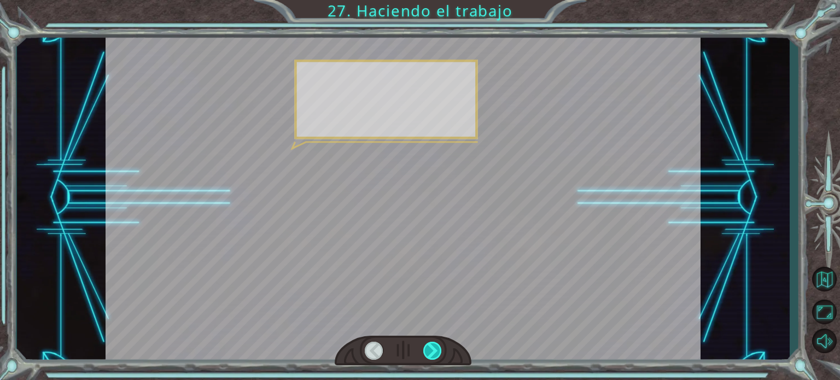
click at [432, 347] on div at bounding box center [432, 351] width 19 height 18
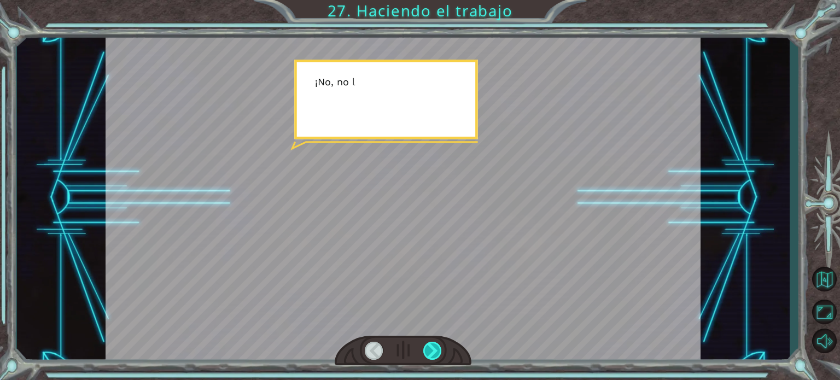
click at [432, 347] on div at bounding box center [432, 351] width 19 height 18
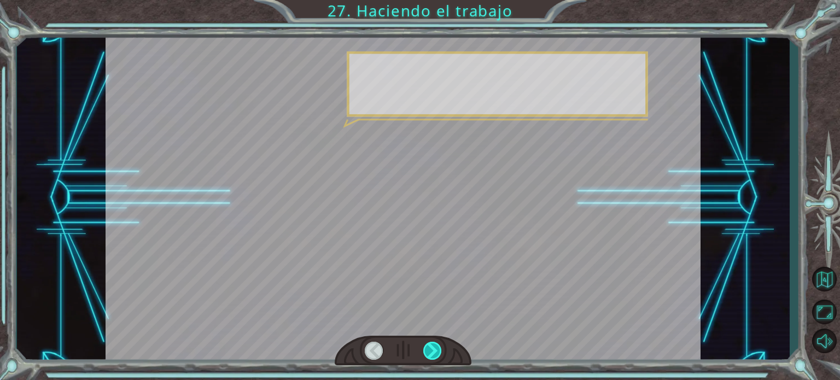
click at [432, 347] on div at bounding box center [432, 351] width 19 height 18
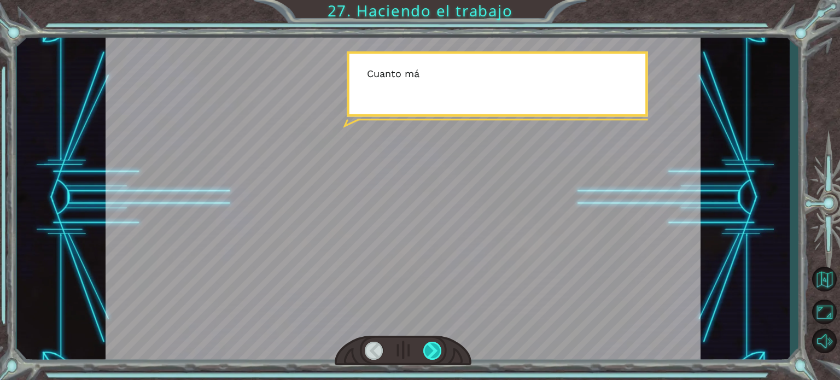
click at [432, 347] on div at bounding box center [432, 351] width 19 height 18
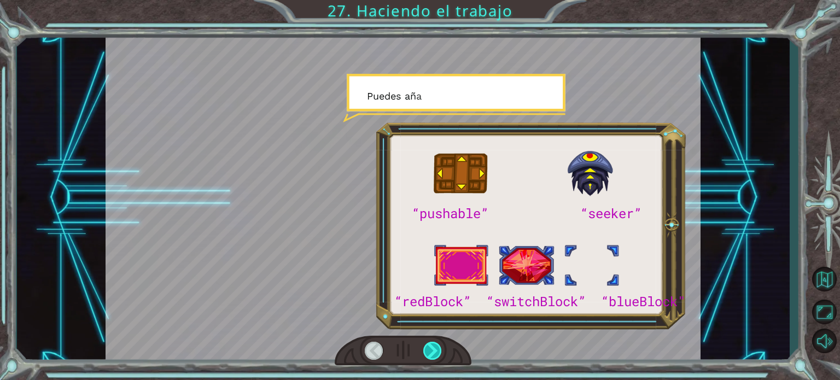
click at [432, 347] on div at bounding box center [432, 351] width 19 height 18
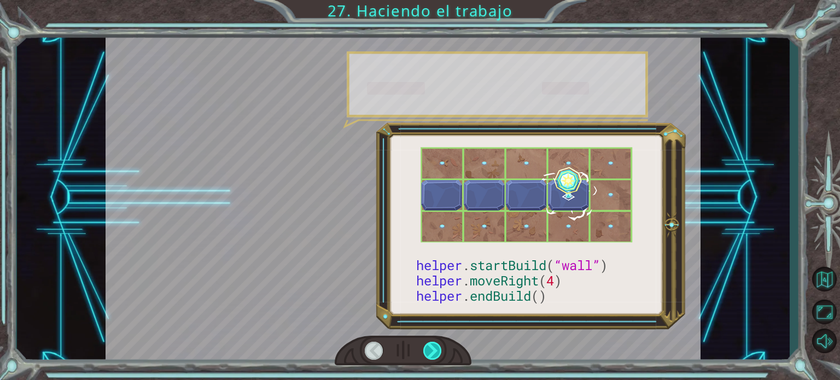
click at [432, 347] on div at bounding box center [432, 351] width 19 height 18
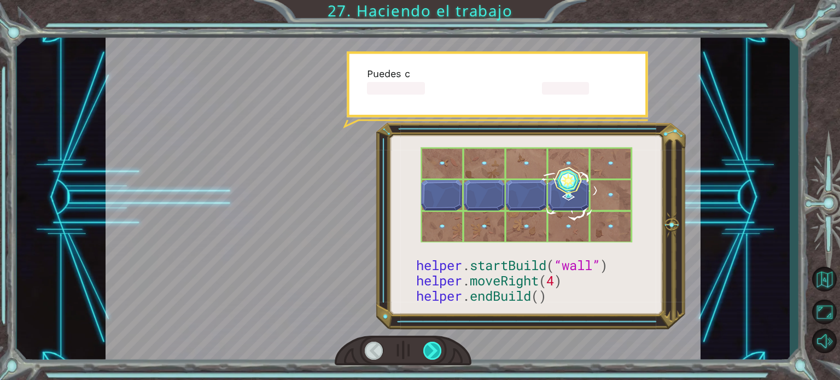
click at [432, 347] on div at bounding box center [432, 351] width 19 height 18
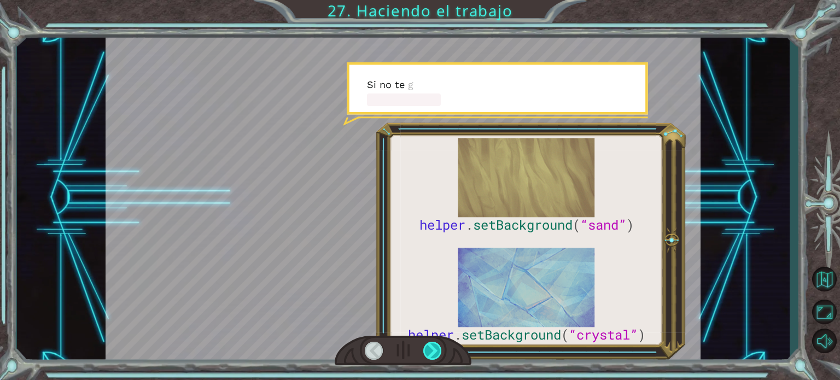
click at [434, 348] on div at bounding box center [432, 351] width 19 height 18
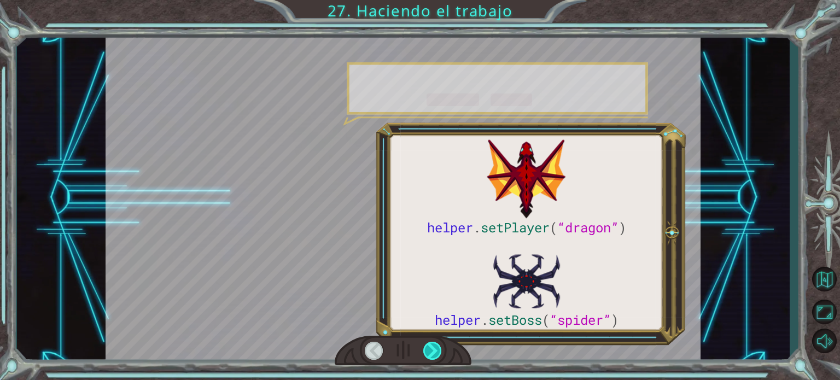
click at [434, 348] on div at bounding box center [432, 351] width 19 height 18
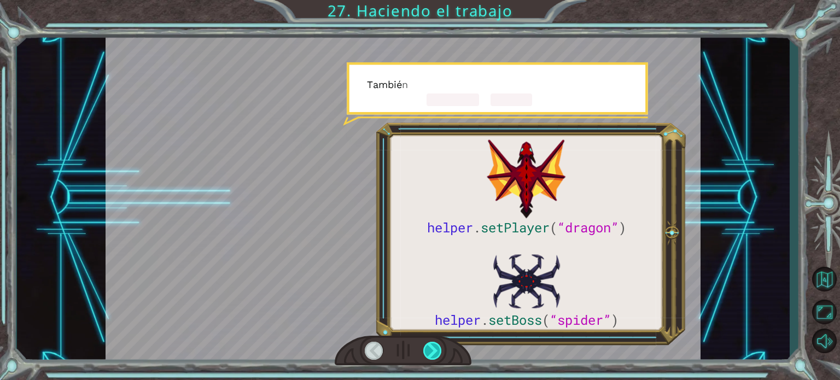
click at [434, 348] on div at bounding box center [432, 351] width 19 height 18
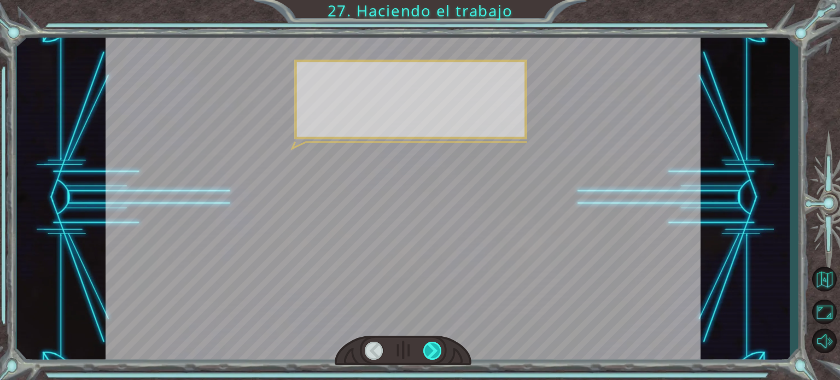
click at [434, 348] on div at bounding box center [432, 351] width 19 height 18
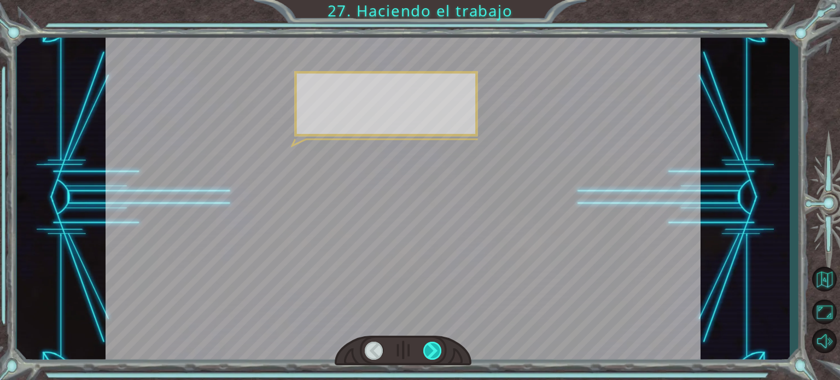
click at [434, 348] on div at bounding box center [432, 351] width 19 height 18
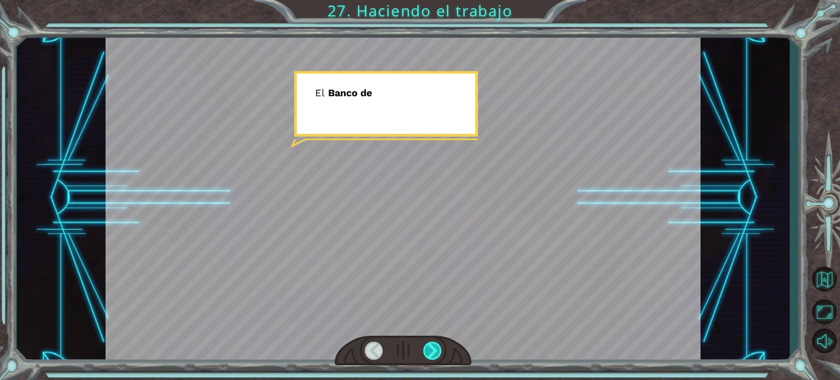
click at [434, 348] on div at bounding box center [432, 351] width 19 height 18
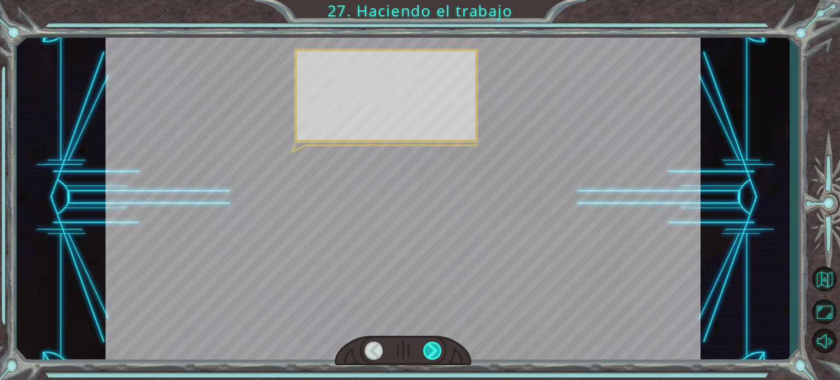
click at [434, 348] on div at bounding box center [432, 351] width 19 height 18
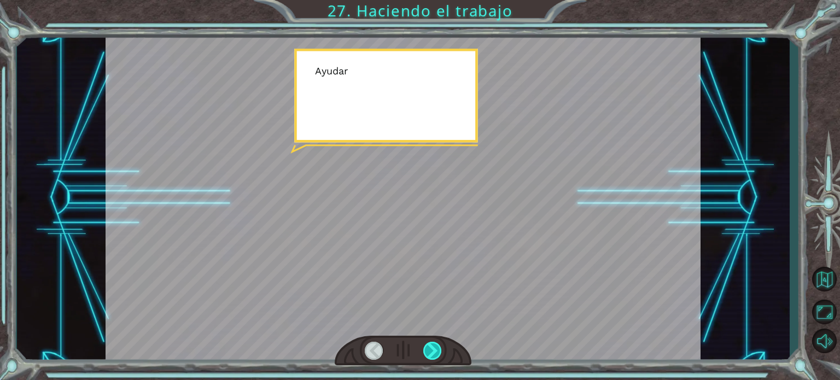
click at [434, 348] on div at bounding box center [432, 351] width 19 height 18
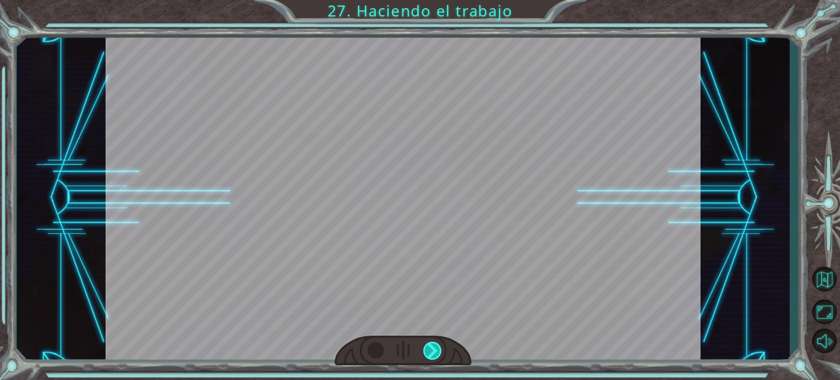
click at [434, 348] on div at bounding box center [432, 351] width 19 height 18
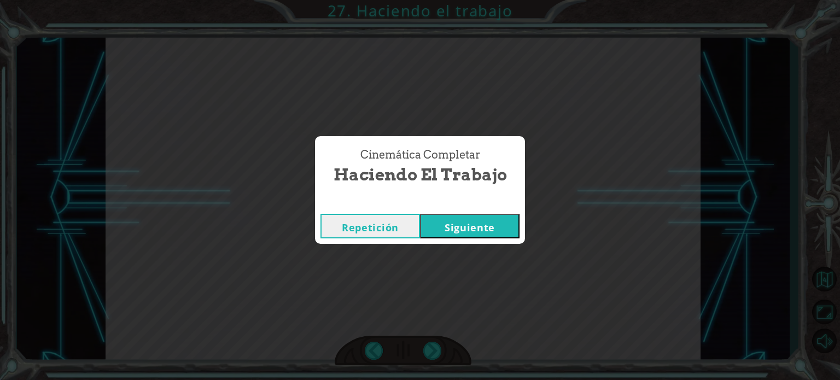
click at [484, 228] on button "Siguiente" at bounding box center [470, 226] width 100 height 25
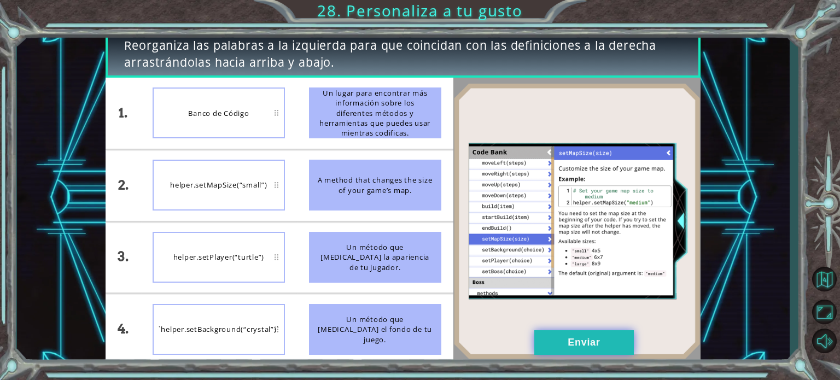
click at [589, 333] on button "Enviar" at bounding box center [584, 342] width 100 height 25
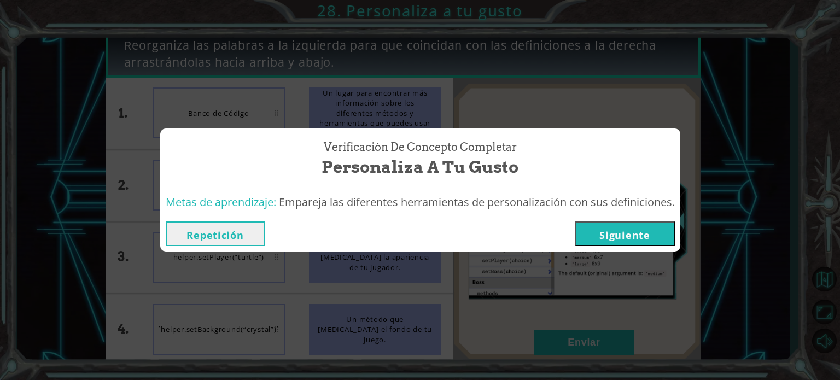
click at [599, 240] on button "Siguiente" at bounding box center [625, 234] width 100 height 25
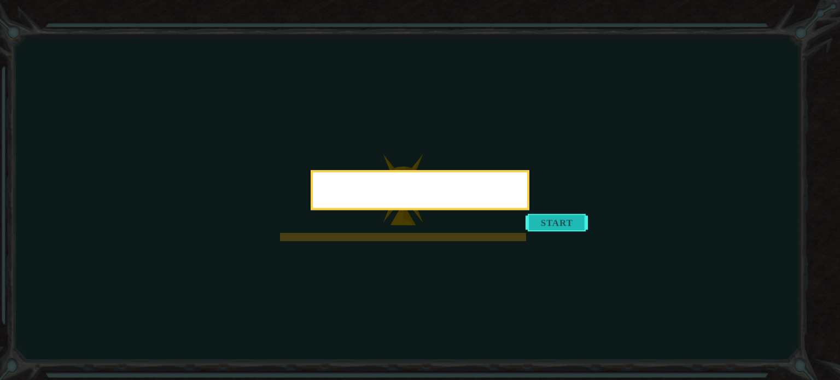
click at [571, 224] on icon at bounding box center [420, 190] width 840 height 380
click at [536, 231] on button "Start" at bounding box center [557, 223] width 62 height 18
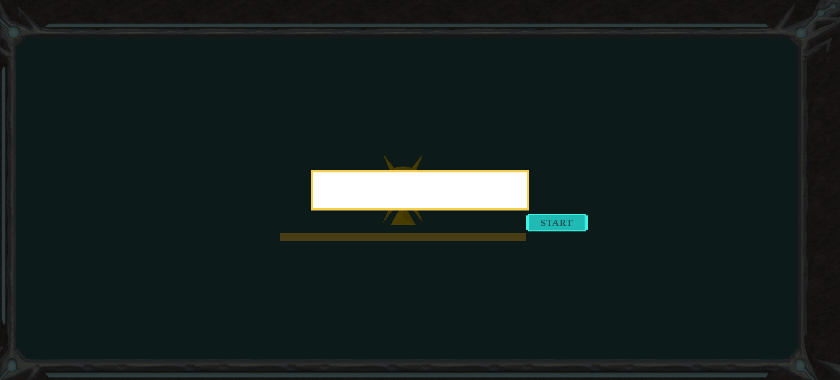
click at [536, 307] on icon at bounding box center [420, 190] width 840 height 380
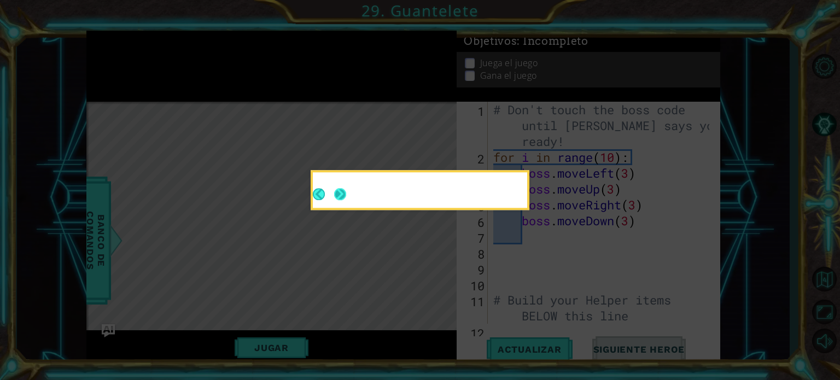
click at [351, 190] on div at bounding box center [420, 192] width 214 height 31
click at [341, 194] on button "Next" at bounding box center [340, 194] width 12 height 12
click at [341, 194] on icon at bounding box center [420, 190] width 840 height 380
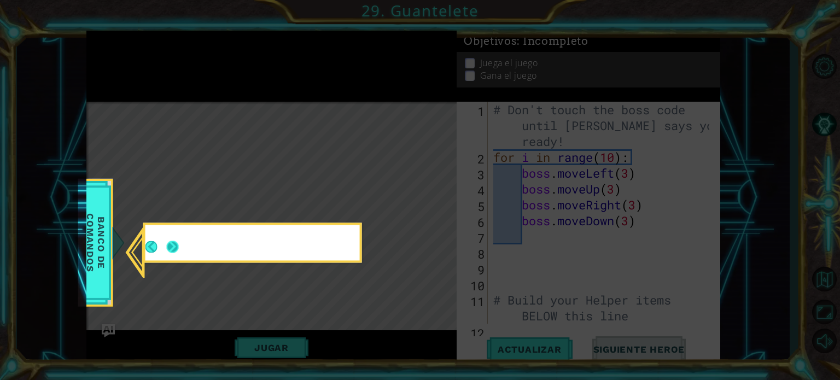
click at [177, 246] on button "Next" at bounding box center [173, 247] width 12 height 12
click at [177, 246] on icon at bounding box center [420, 190] width 840 height 380
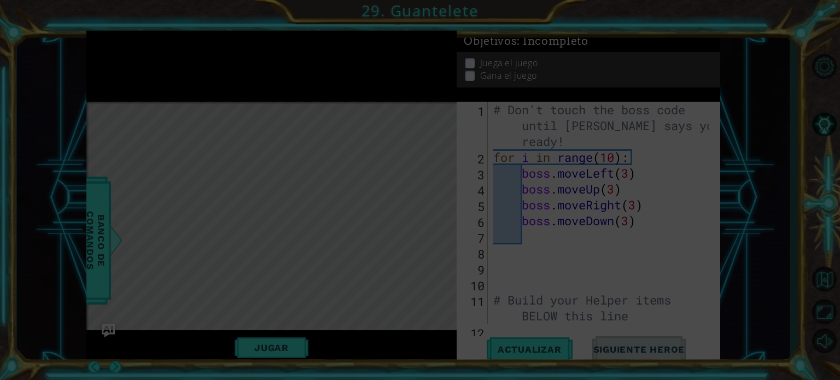
click at [365, 234] on icon at bounding box center [420, 190] width 840 height 380
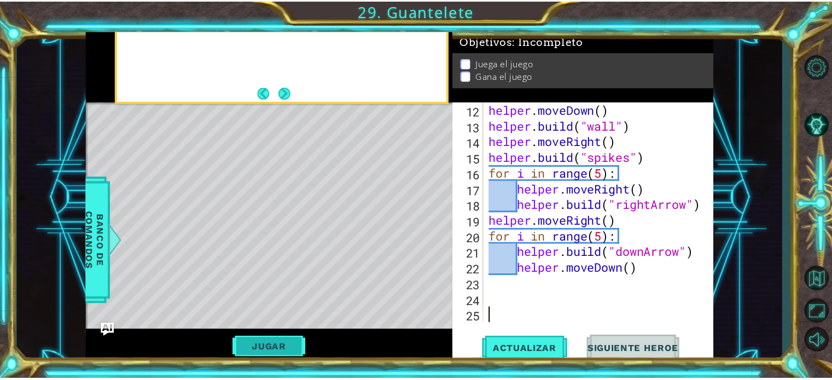
scroll to position [222, 0]
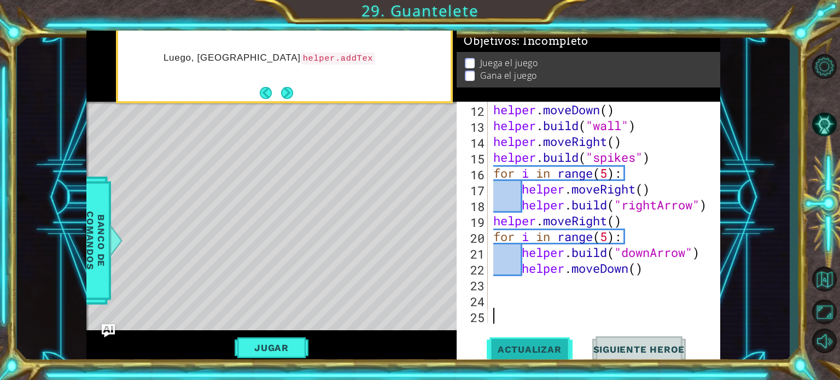
click at [532, 352] on span "Actualizar" at bounding box center [530, 349] width 86 height 11
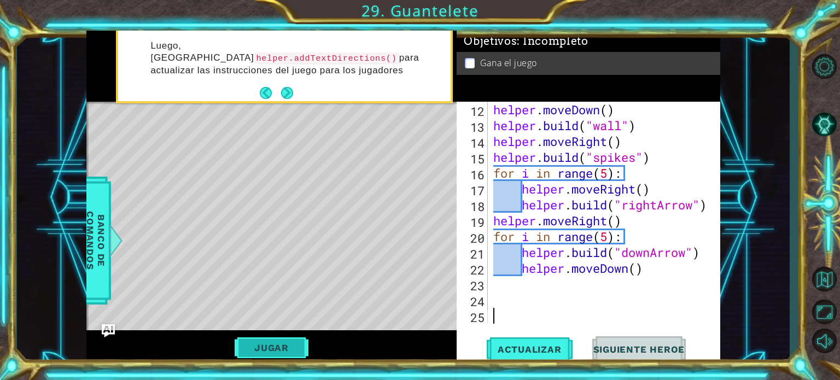
click at [277, 350] on button "Jugar" at bounding box center [272, 347] width 74 height 21
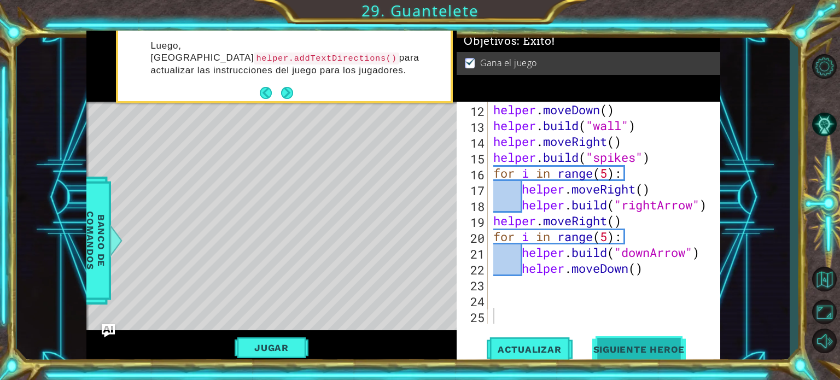
click at [616, 348] on span "Siguiente Heroe" at bounding box center [640, 349] width 114 height 11
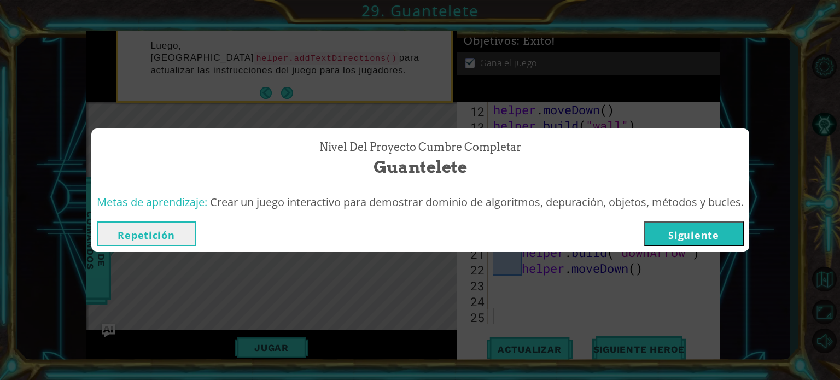
click at [675, 244] on button "Siguiente" at bounding box center [694, 234] width 100 height 25
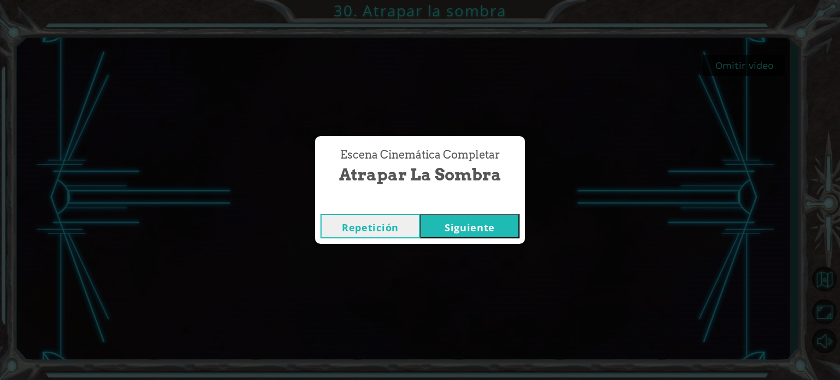
click at [451, 228] on button "Siguiente" at bounding box center [470, 226] width 100 height 25
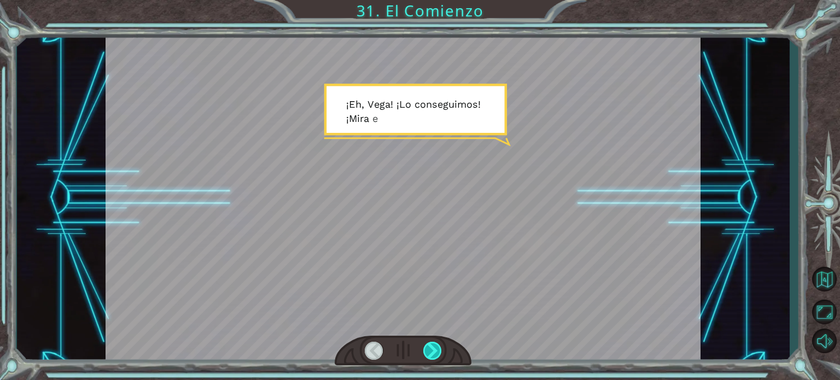
click at [437, 353] on div at bounding box center [432, 351] width 19 height 18
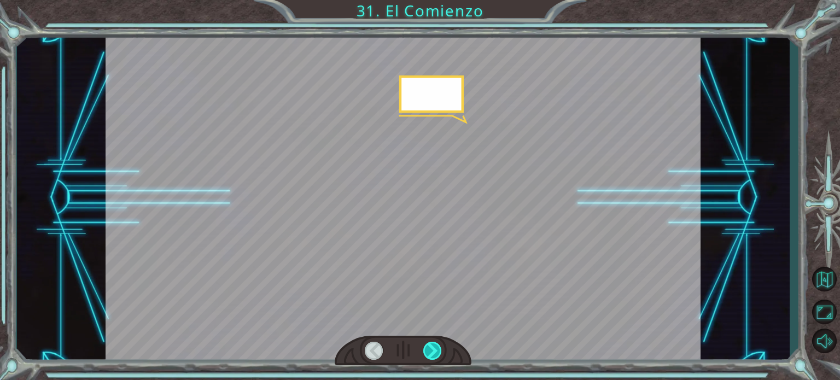
click at [437, 353] on div at bounding box center [432, 351] width 19 height 18
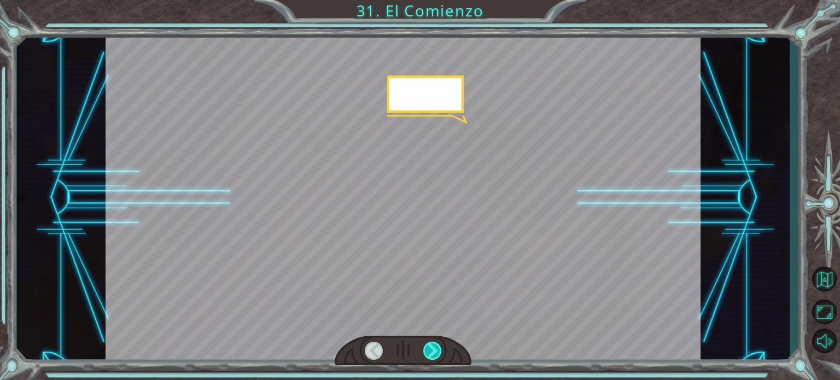
click at [437, 353] on div at bounding box center [432, 351] width 19 height 18
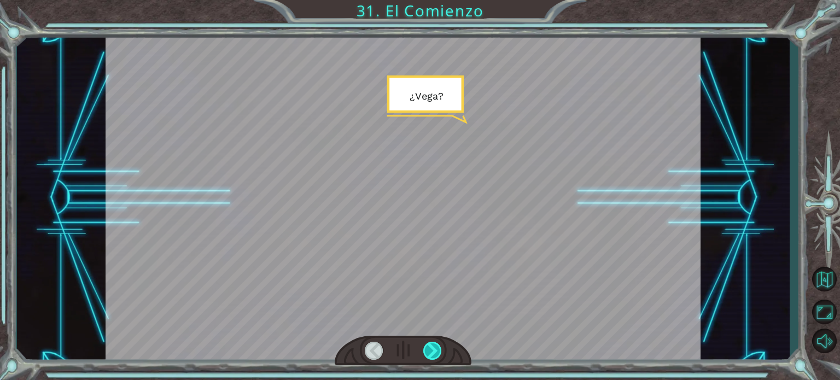
click at [437, 353] on div at bounding box center [432, 351] width 19 height 18
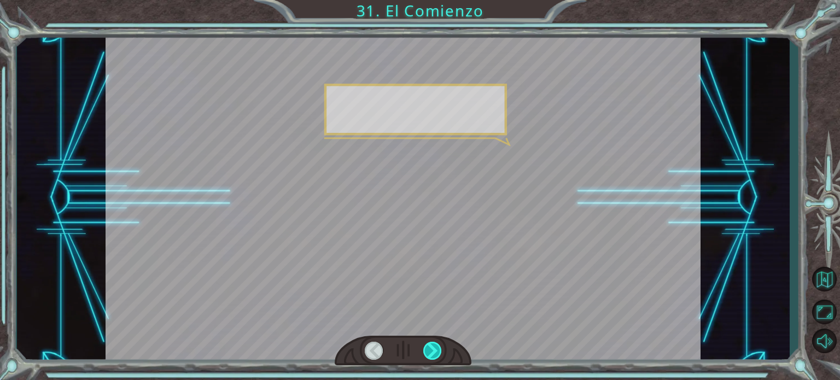
click at [437, 353] on div at bounding box center [432, 351] width 19 height 18
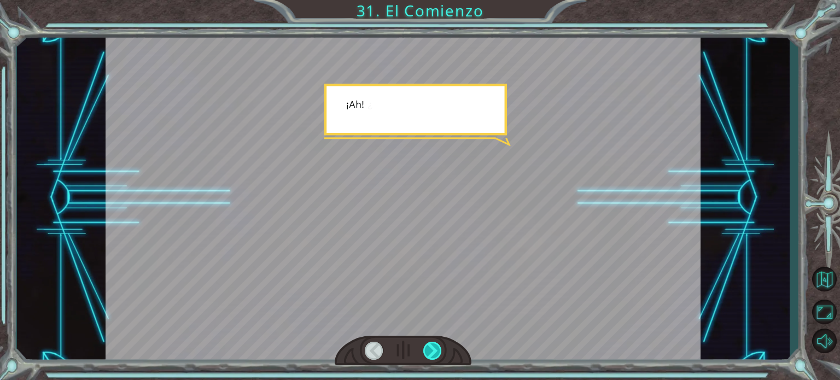
click at [437, 353] on div at bounding box center [432, 351] width 19 height 18
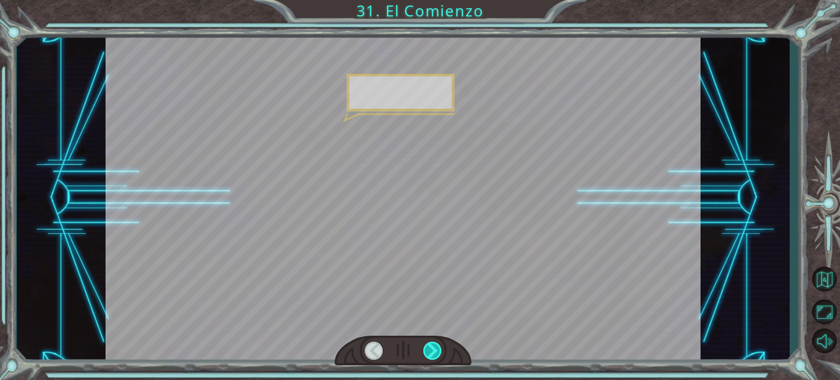
click at [437, 353] on div at bounding box center [432, 351] width 19 height 18
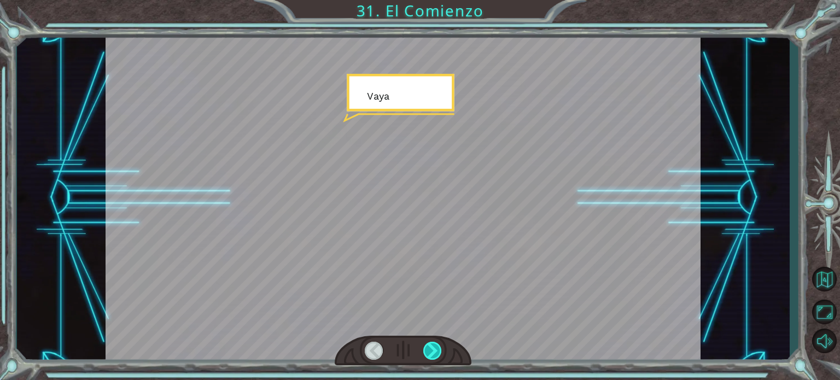
click at [437, 353] on div at bounding box center [432, 351] width 19 height 18
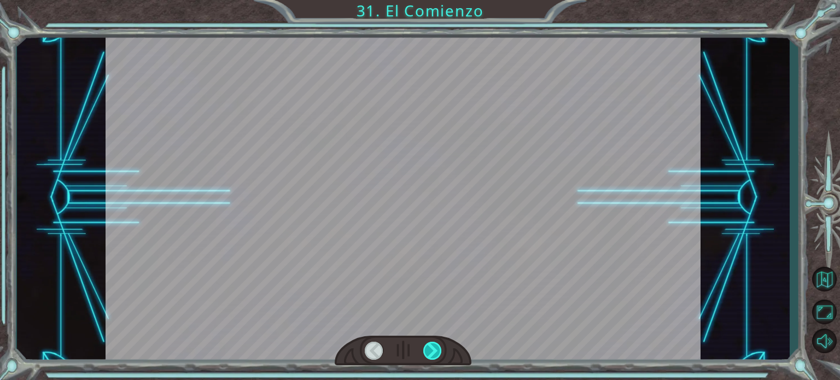
click at [437, 353] on div at bounding box center [432, 351] width 19 height 18
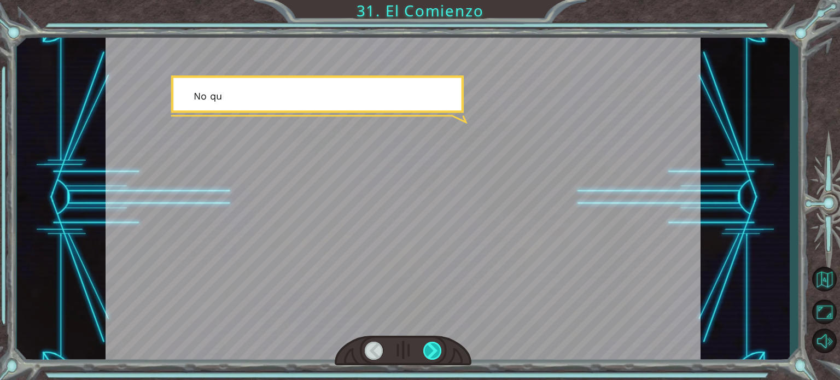
click at [437, 353] on div at bounding box center [432, 351] width 19 height 18
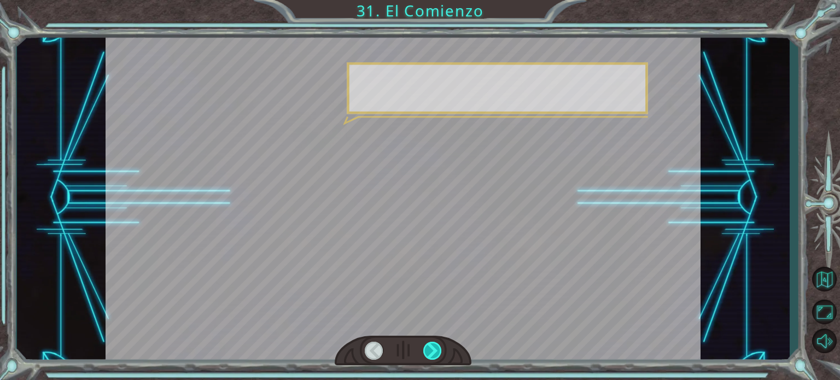
click at [437, 353] on div at bounding box center [432, 351] width 19 height 18
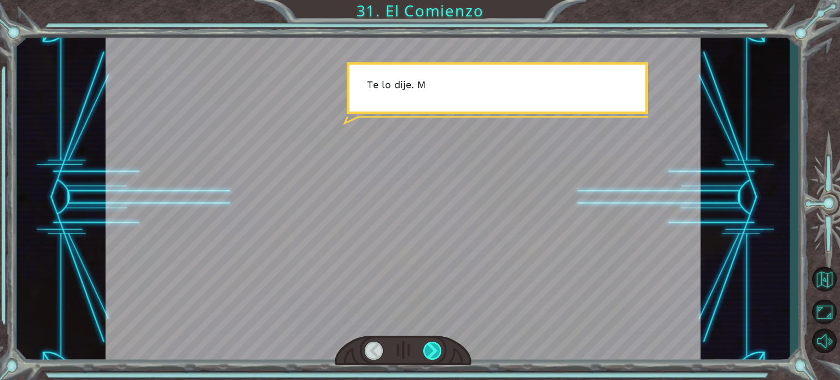
click at [437, 353] on div at bounding box center [432, 351] width 19 height 18
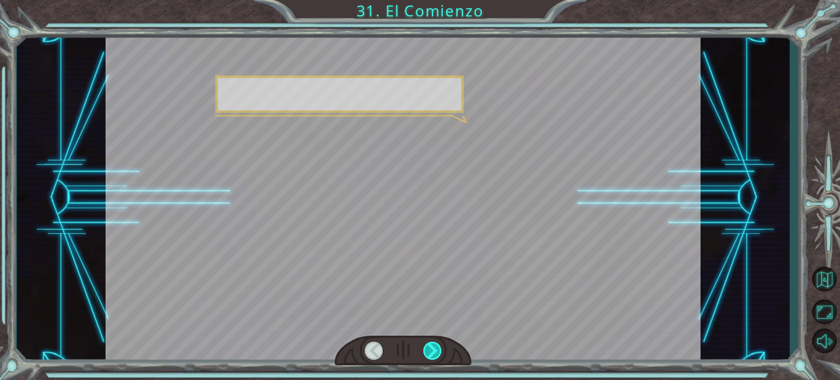
click at [437, 353] on div at bounding box center [432, 351] width 19 height 18
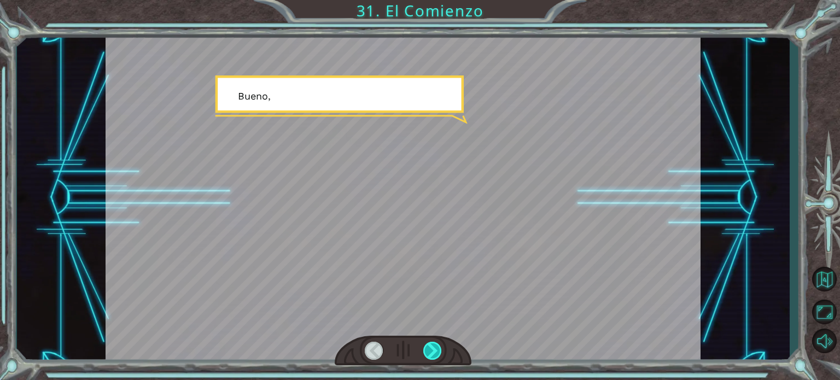
click at [437, 353] on div at bounding box center [432, 351] width 19 height 18
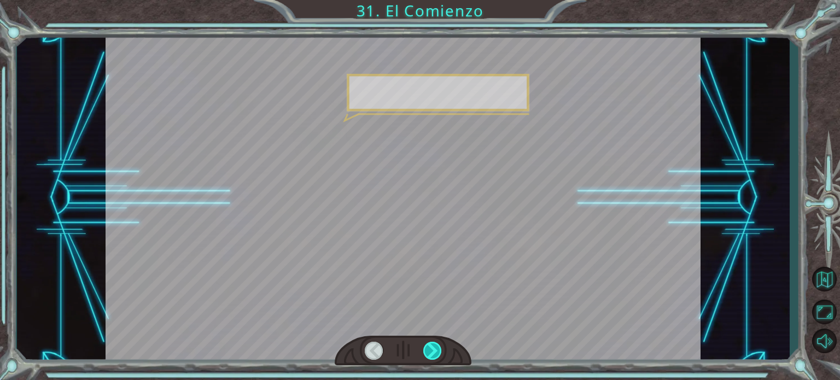
click at [437, 353] on div at bounding box center [432, 351] width 19 height 18
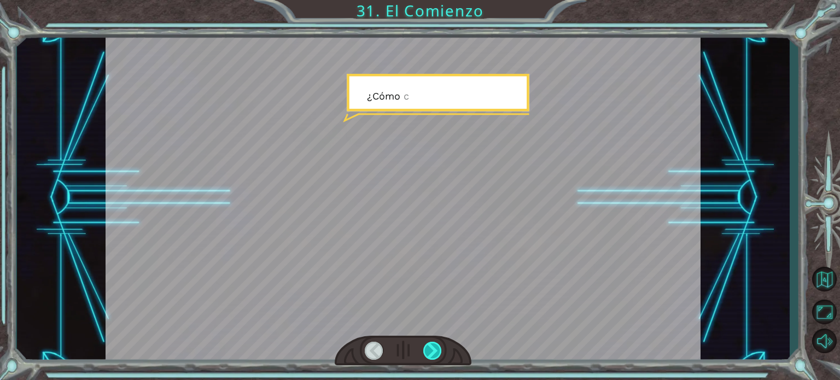
click at [437, 353] on div at bounding box center [432, 351] width 19 height 18
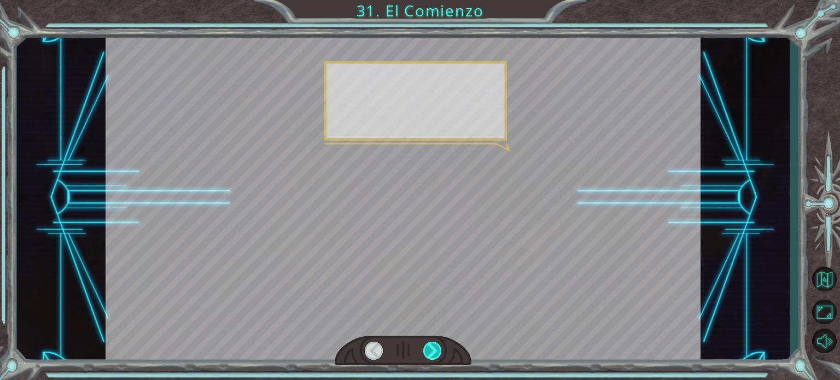
click at [437, 353] on div at bounding box center [432, 351] width 19 height 18
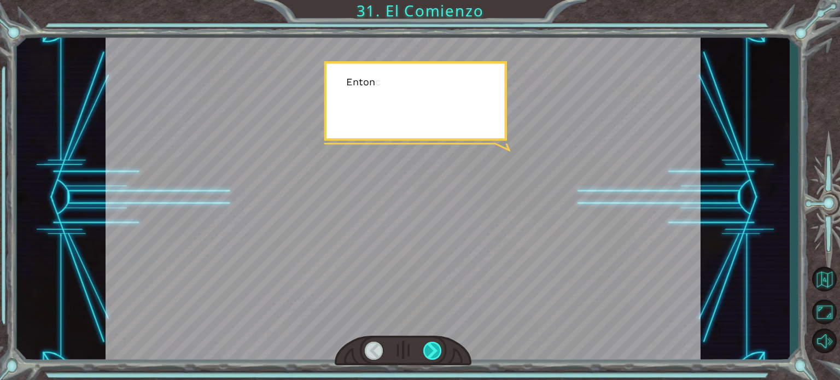
click at [437, 353] on div at bounding box center [432, 351] width 19 height 18
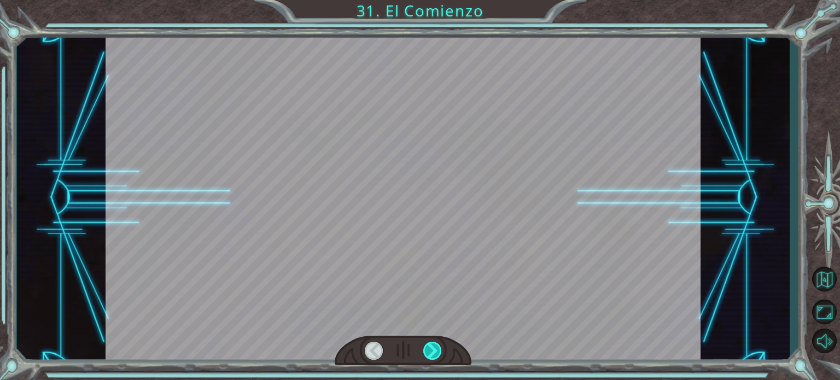
click at [437, 353] on div at bounding box center [432, 351] width 19 height 18
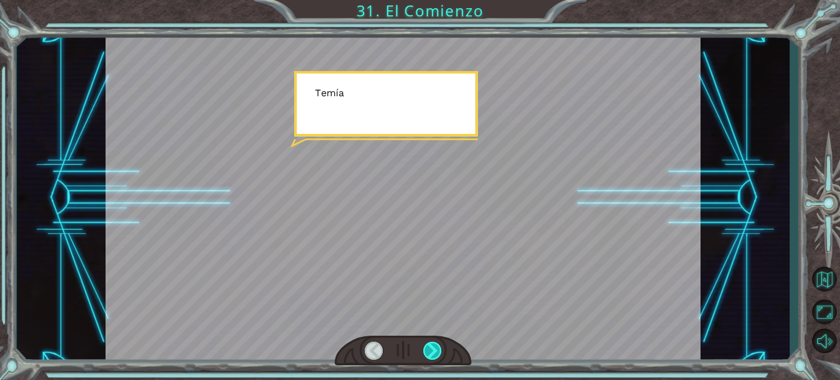
click at [437, 353] on div at bounding box center [432, 351] width 19 height 18
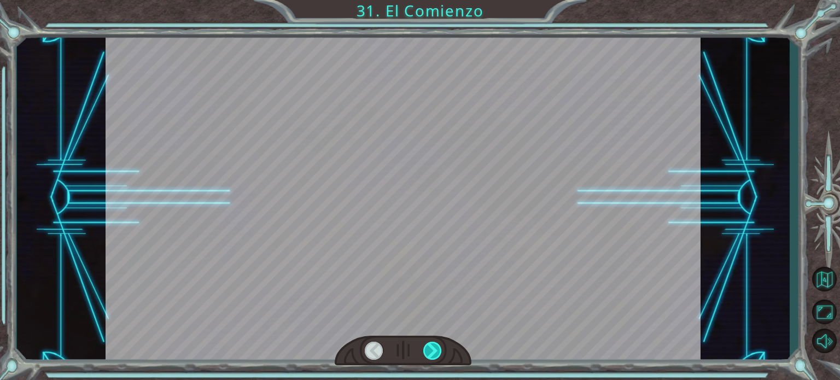
click at [437, 353] on div at bounding box center [432, 351] width 19 height 18
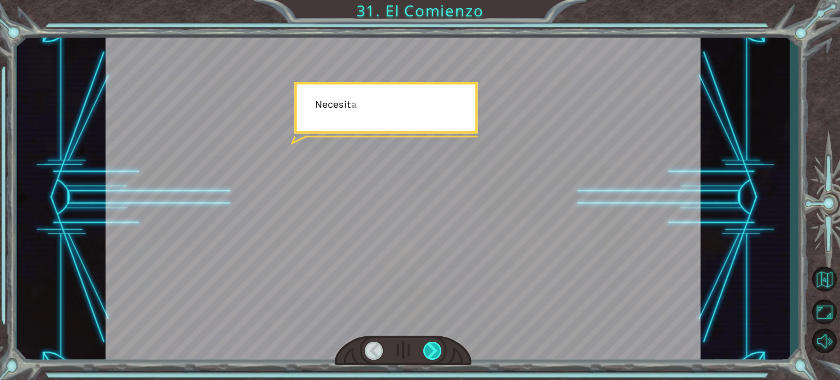
click at [437, 353] on div at bounding box center [432, 351] width 19 height 18
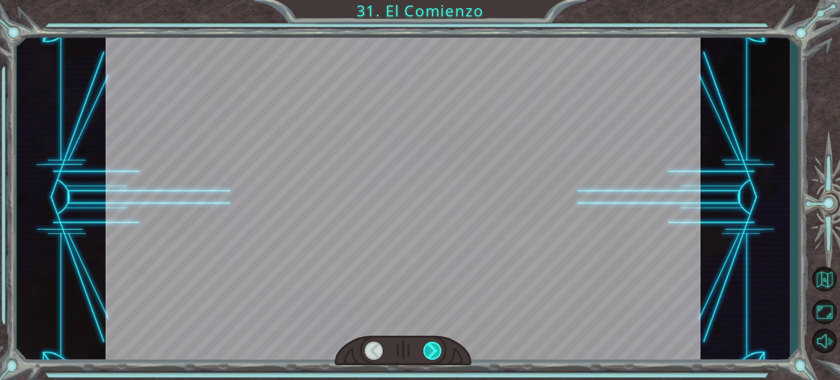
click at [437, 353] on div at bounding box center [432, 351] width 19 height 18
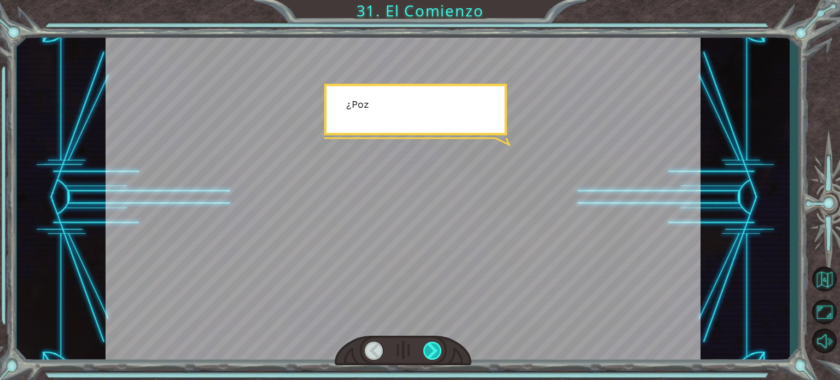
click at [437, 353] on div at bounding box center [432, 351] width 19 height 18
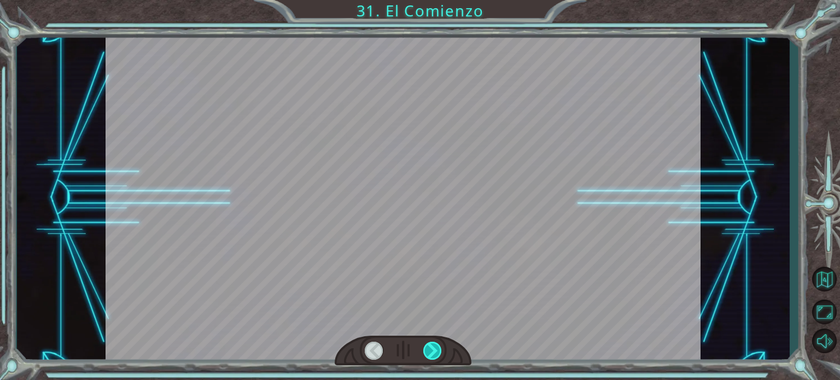
click at [437, 353] on div at bounding box center [432, 351] width 19 height 18
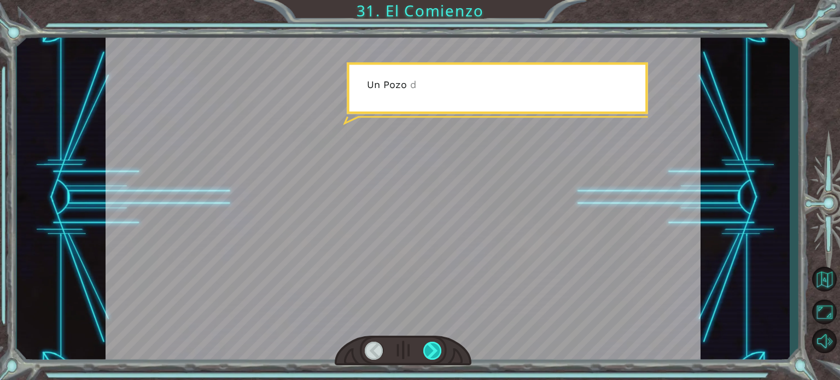
click at [437, 353] on div at bounding box center [432, 351] width 19 height 18
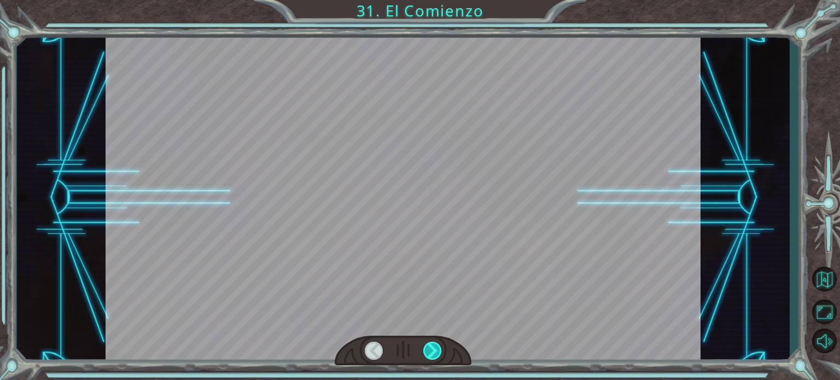
click at [437, 353] on div at bounding box center [432, 351] width 19 height 18
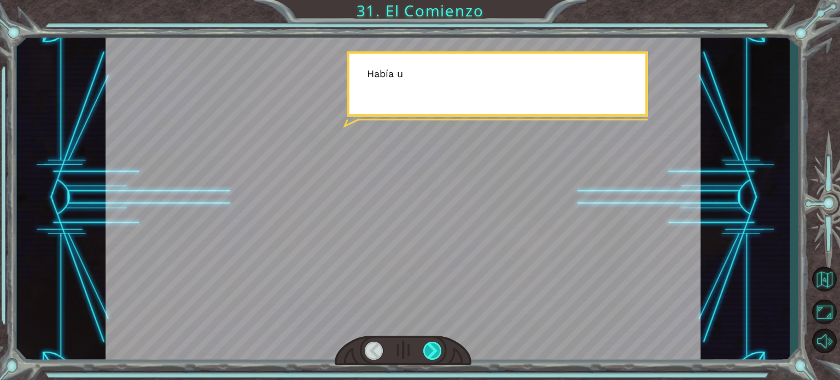
click at [437, 353] on div at bounding box center [432, 351] width 19 height 18
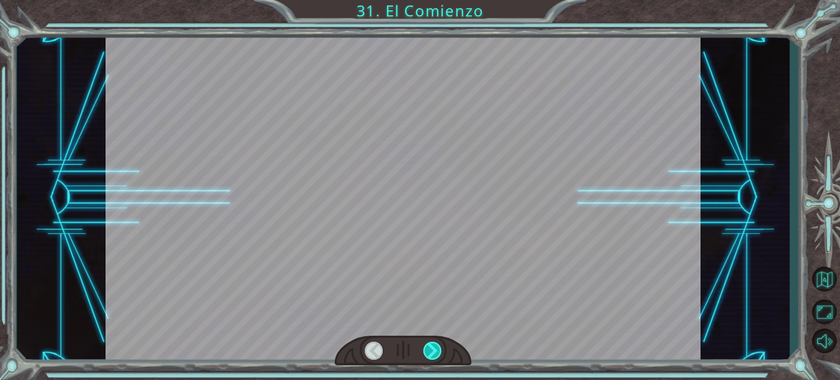
click at [437, 353] on div at bounding box center [432, 351] width 19 height 18
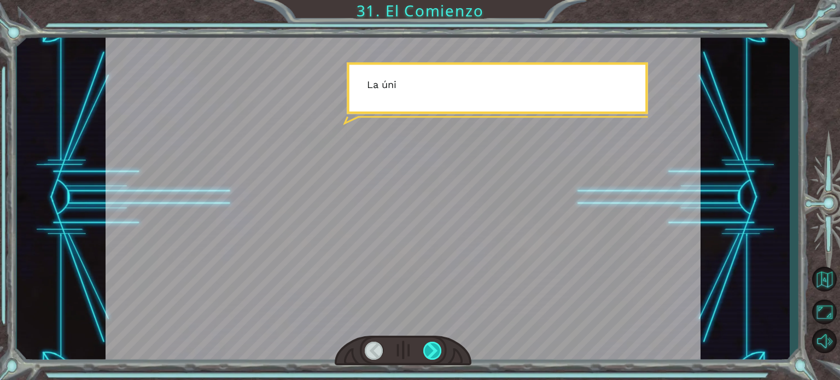
click at [437, 353] on div at bounding box center [432, 351] width 19 height 18
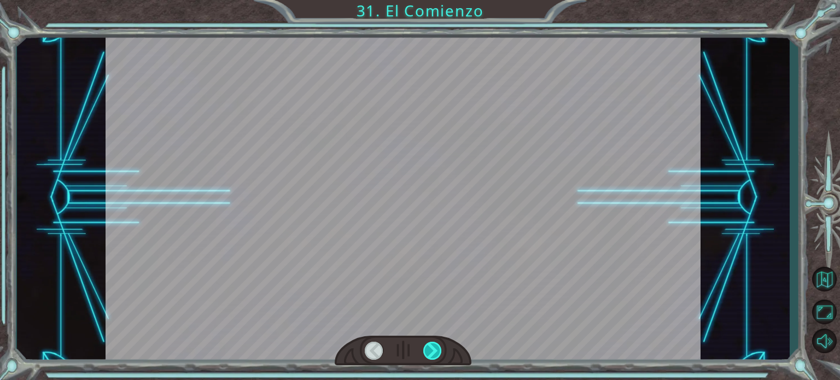
click at [437, 353] on div at bounding box center [432, 351] width 19 height 18
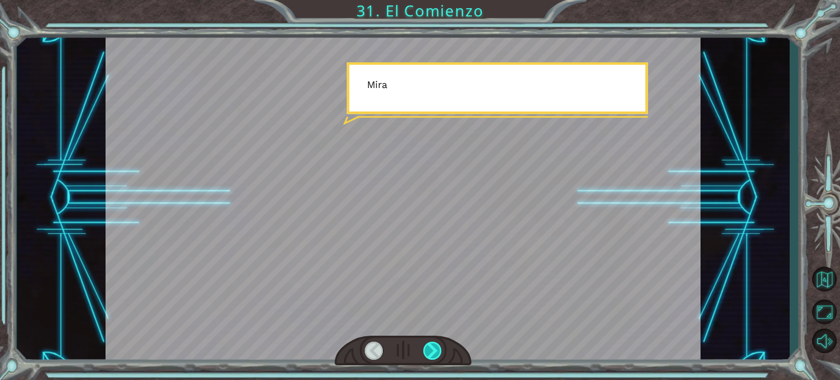
click at [437, 353] on div at bounding box center [432, 351] width 19 height 18
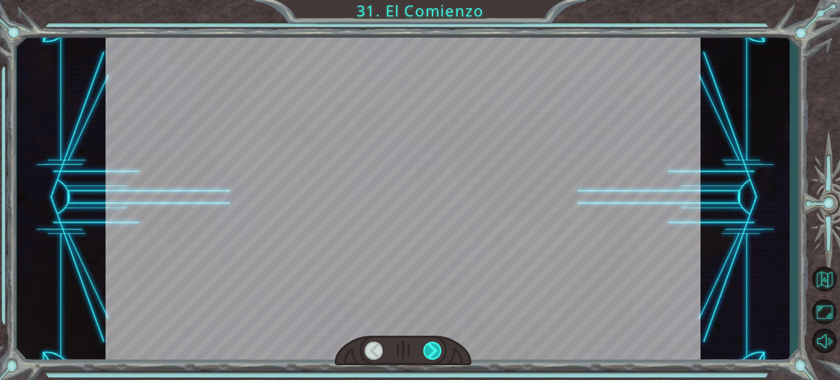
click at [437, 353] on div at bounding box center [432, 351] width 19 height 18
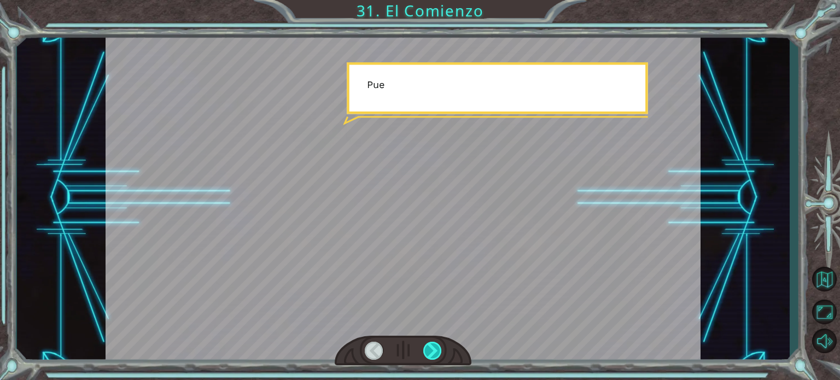
click at [437, 353] on div at bounding box center [432, 351] width 19 height 18
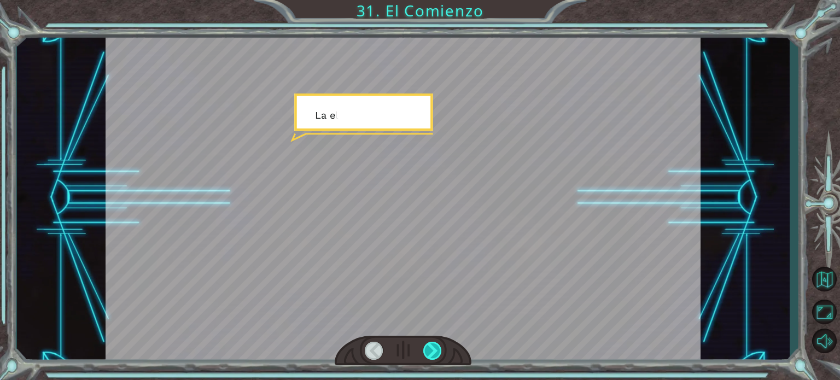
click at [437, 353] on div at bounding box center [432, 351] width 19 height 18
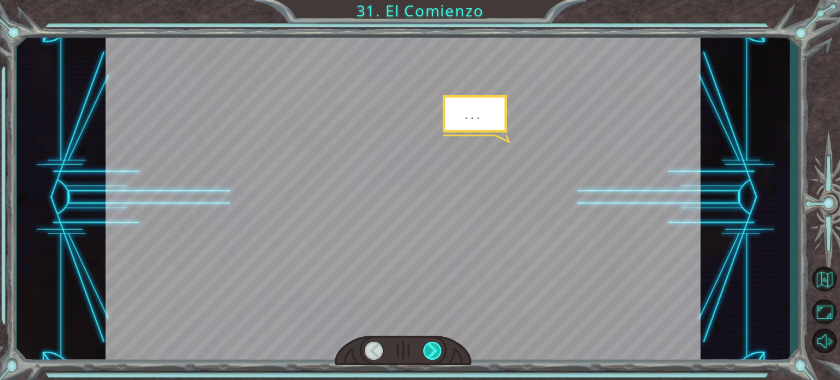
click at [437, 353] on div at bounding box center [432, 351] width 19 height 18
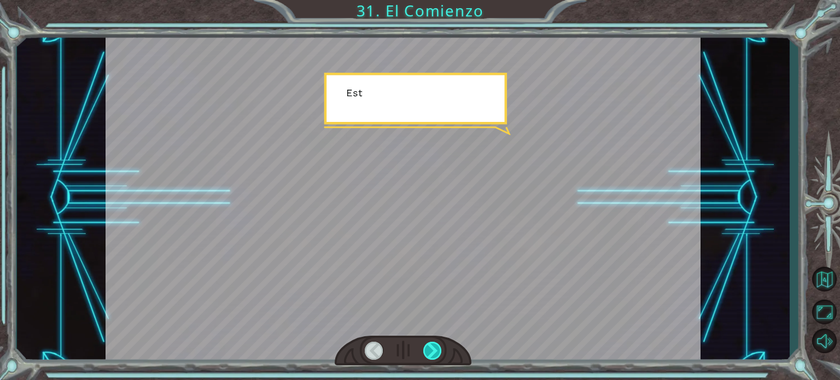
click at [437, 353] on div at bounding box center [432, 351] width 19 height 18
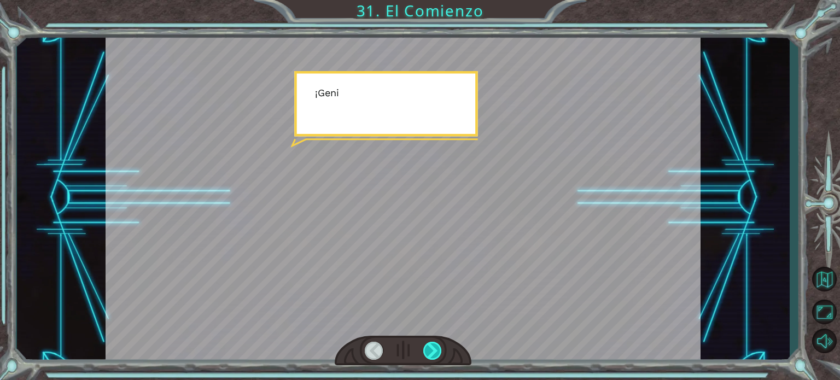
click at [437, 353] on div at bounding box center [432, 351] width 19 height 18
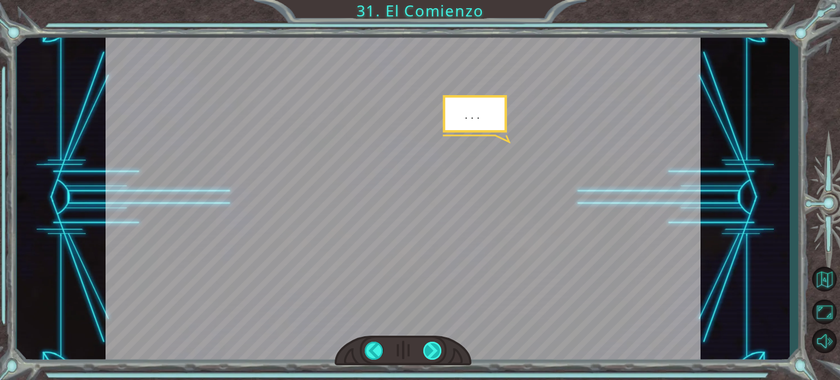
click at [437, 353] on div at bounding box center [432, 351] width 19 height 18
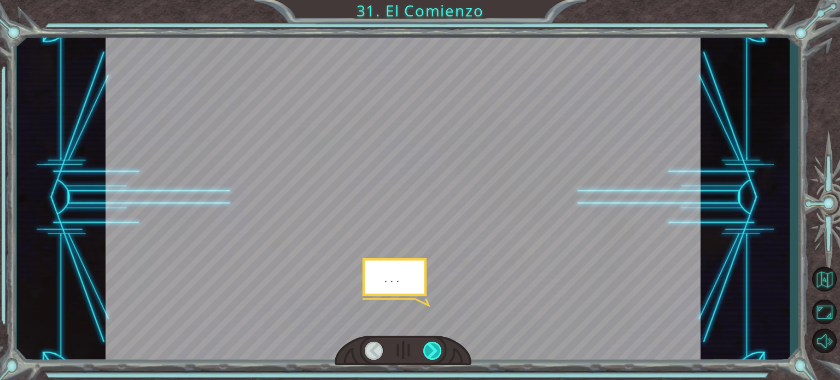
click at [437, 353] on div at bounding box center [432, 351] width 19 height 18
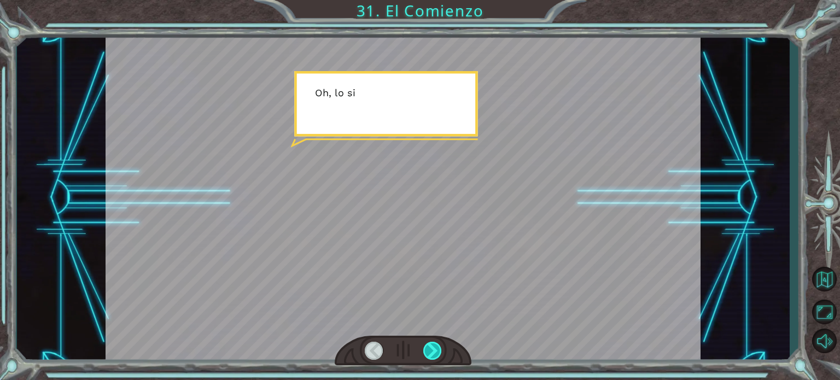
click at [437, 353] on div at bounding box center [432, 351] width 19 height 18
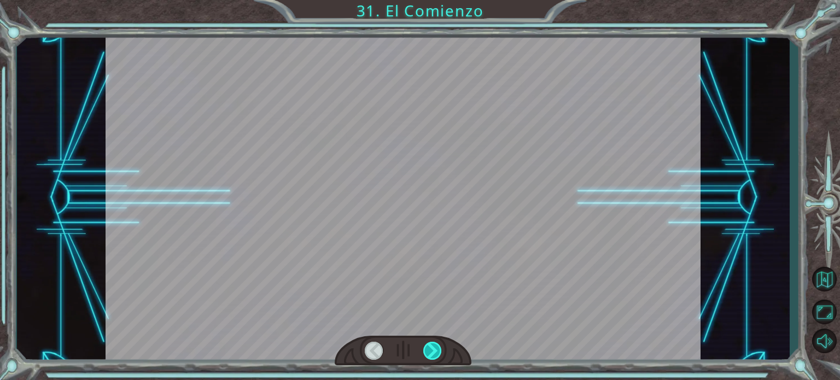
click at [437, 353] on div at bounding box center [432, 351] width 19 height 18
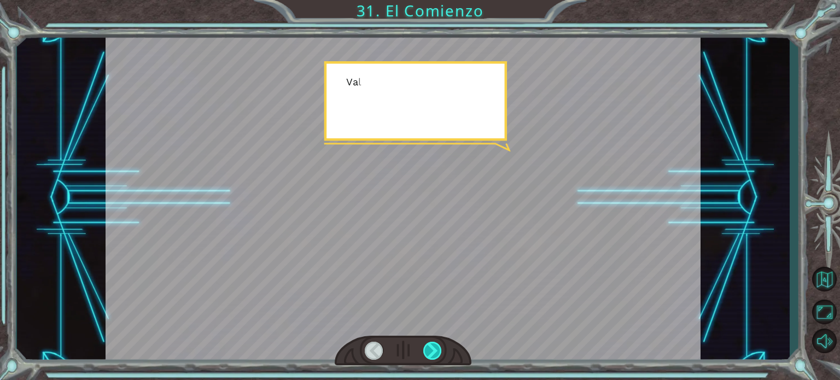
click at [437, 353] on div at bounding box center [432, 351] width 19 height 18
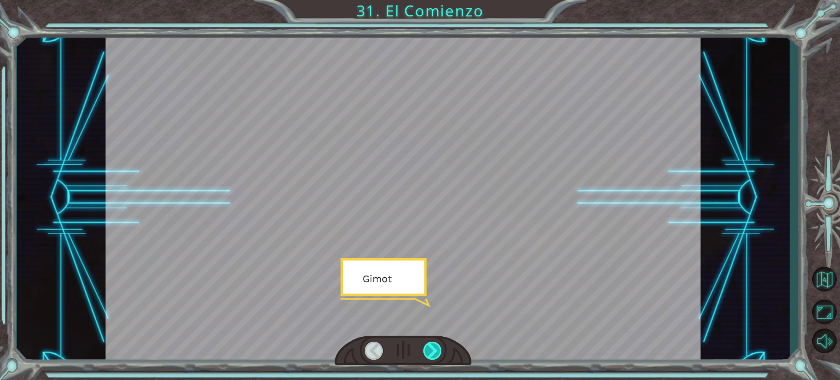
click at [437, 353] on div at bounding box center [432, 351] width 19 height 18
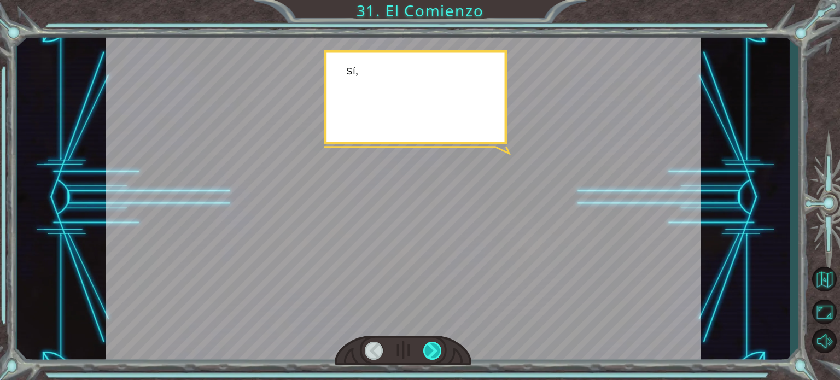
click at [437, 353] on div at bounding box center [432, 351] width 19 height 18
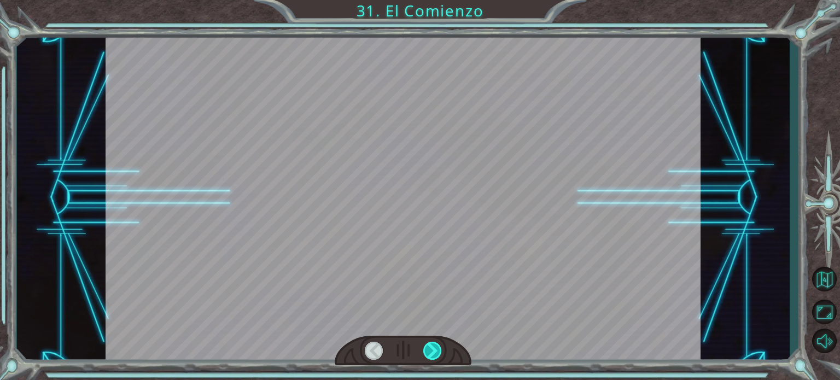
click at [437, 353] on div at bounding box center [432, 351] width 19 height 18
click at [437, 0] on div "Temporary Text ¡ E h , V e g a ! ¡ L o c o n s e g u i m o s ! ¡ M i r a e l s …" at bounding box center [420, 0] width 840 height 0
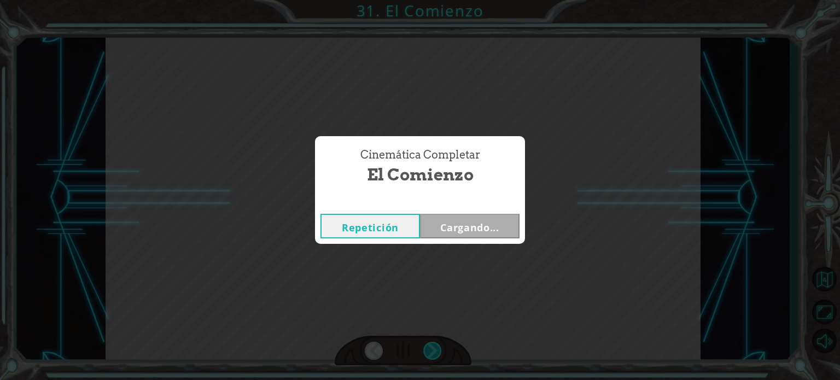
click at [437, 353] on div "Cinemática Completar El Comienzo Repetición Cargando..." at bounding box center [420, 190] width 840 height 380
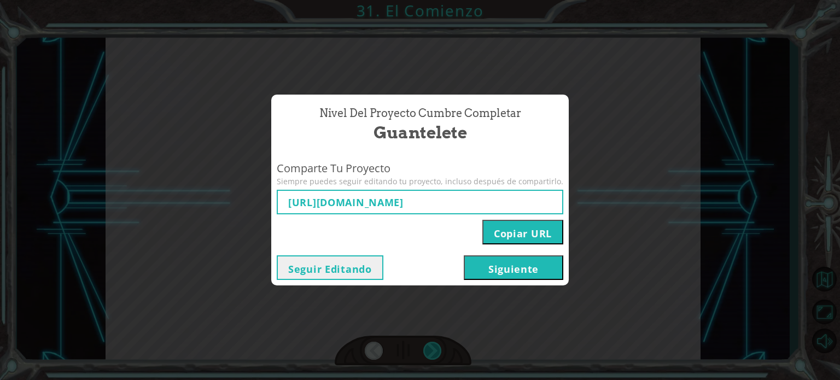
click at [437, 353] on div "Nivel del Proyecto Cumbre Completar Guantelete Comparte Tu Proyecto Siempre pue…" at bounding box center [420, 190] width 840 height 380
type input "https://www.ozaria.com/play/game-dev-level/1fhcapstoneb/68cc4560a6717cfc505588e…"
click at [437, 353] on div "Nivel del Proyecto Cumbre Completar Guantelete Comparte Tu Proyecto Siempre pue…" at bounding box center [420, 190] width 840 height 380
click at [423, 266] on div "Seguir Editando Siguiente" at bounding box center [420, 267] width 287 height 25
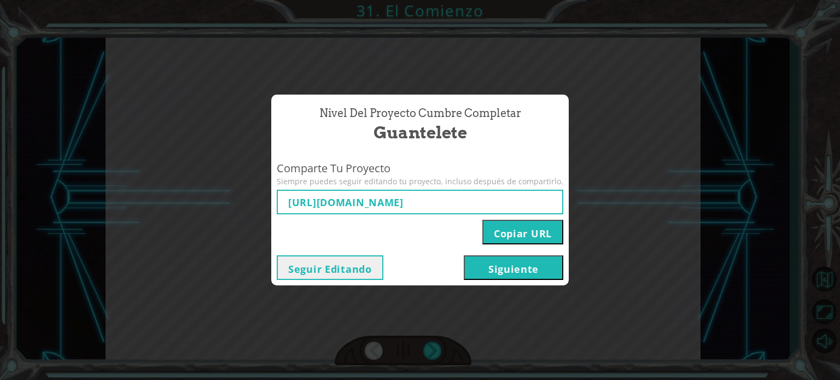
click at [423, 266] on div "Seguir Editando Siguiente" at bounding box center [420, 267] width 287 height 25
click at [433, 265] on div "Seguir Editando Siguiente" at bounding box center [420, 267] width 287 height 25
click at [478, 272] on button "Siguiente" at bounding box center [514, 267] width 100 height 25
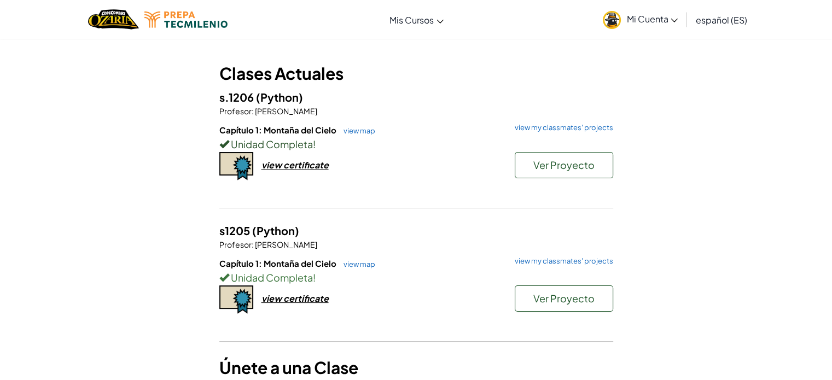
scroll to position [44, 0]
click at [282, 166] on div "view certificate" at bounding box center [294, 164] width 67 height 11
click at [546, 312] on div "Ver Proyecto" at bounding box center [558, 302] width 109 height 32
drag, startPoint x: 547, startPoint y: 302, endPoint x: 472, endPoint y: 220, distance: 111.1
click at [472, 220] on div "Clases Actuales s.1206 (Python) Profesor : ANGELICA Chapa Capítulo 1: Montaña d…" at bounding box center [416, 207] width 394 height 292
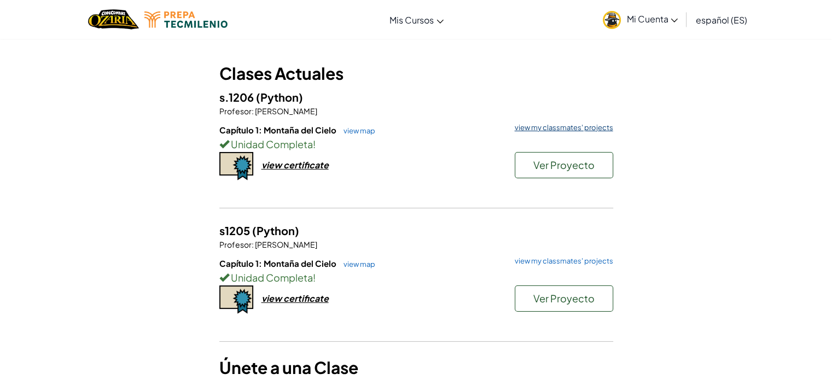
click at [529, 128] on link "view my classmates' projects" at bounding box center [561, 127] width 104 height 7
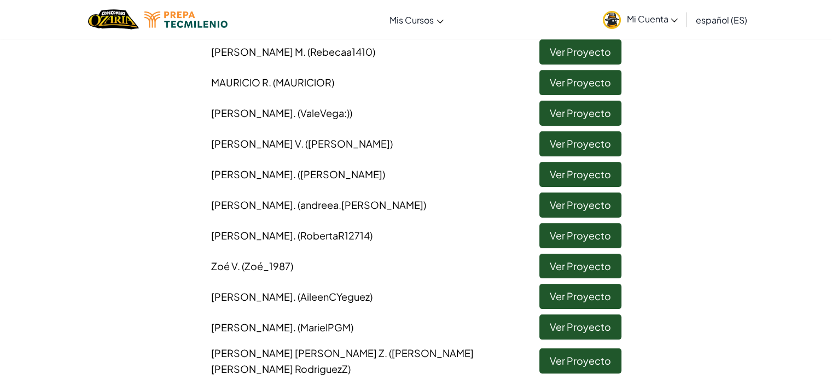
scroll to position [148, 0]
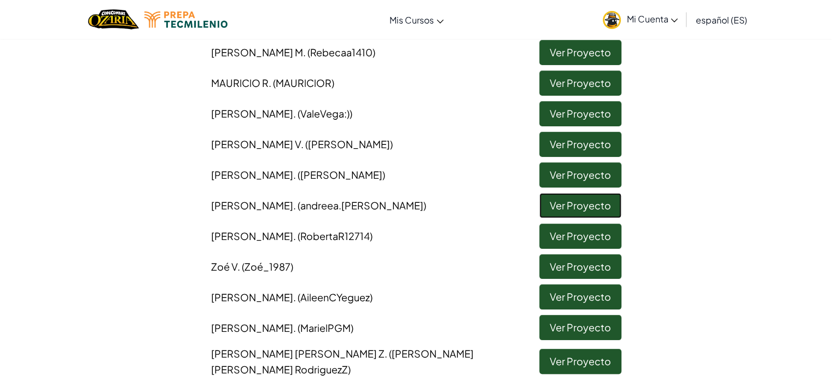
click at [549, 208] on link "Ver Proyecto" at bounding box center [580, 205] width 82 height 25
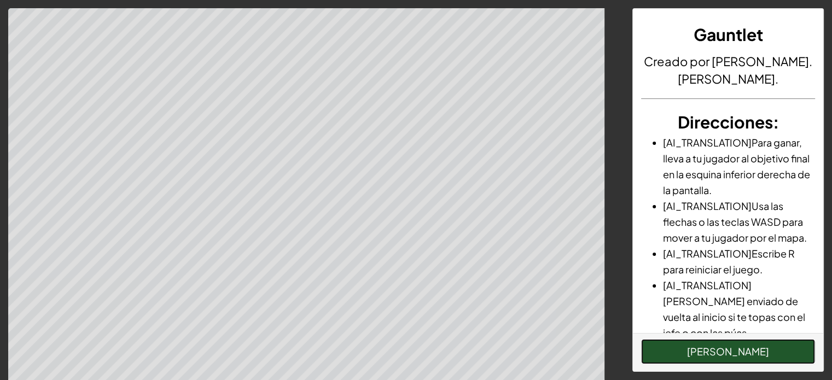
click at [713, 346] on button "Jugar Nivel" at bounding box center [728, 351] width 174 height 25
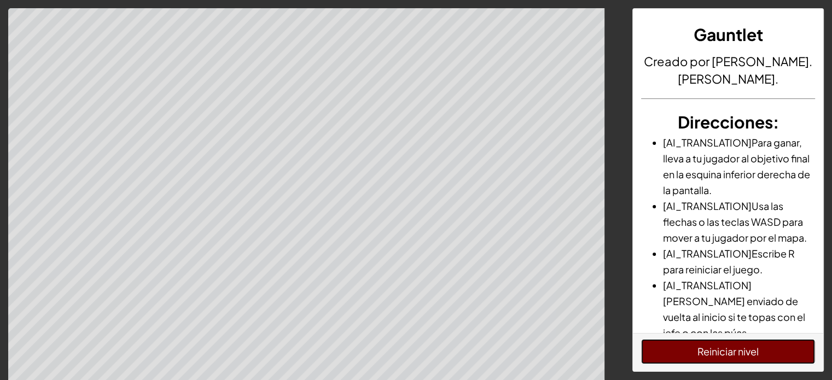
click at [707, 351] on button "Reiniciar nivel" at bounding box center [728, 351] width 174 height 25
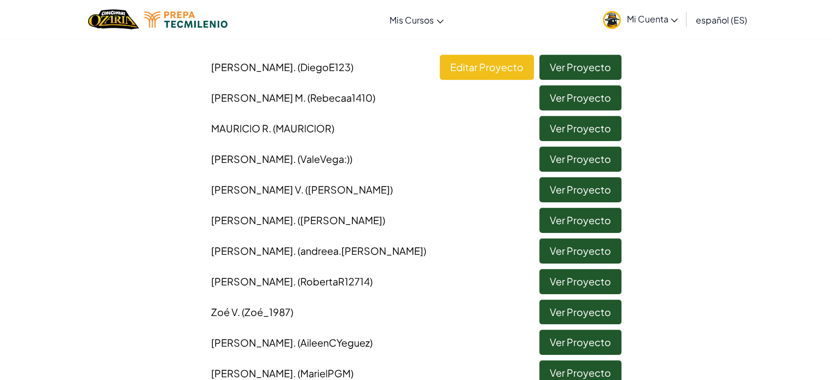
scroll to position [111, 0]
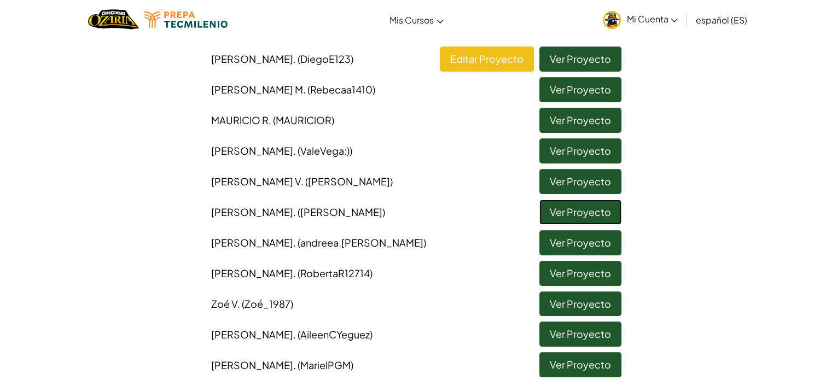
click at [557, 208] on link "Ver Proyecto" at bounding box center [580, 212] width 82 height 25
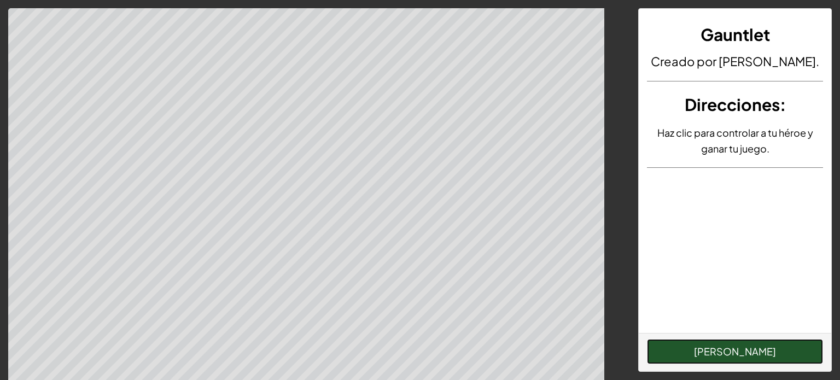
click at [720, 350] on button "Jugar Nivel" at bounding box center [735, 351] width 176 height 25
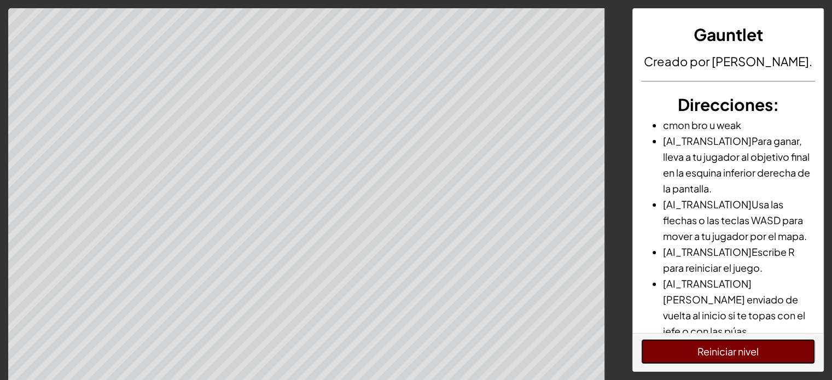
click at [745, 350] on button "Reiniciar nivel" at bounding box center [728, 351] width 174 height 25
